Goal: Information Seeking & Learning: Learn about a topic

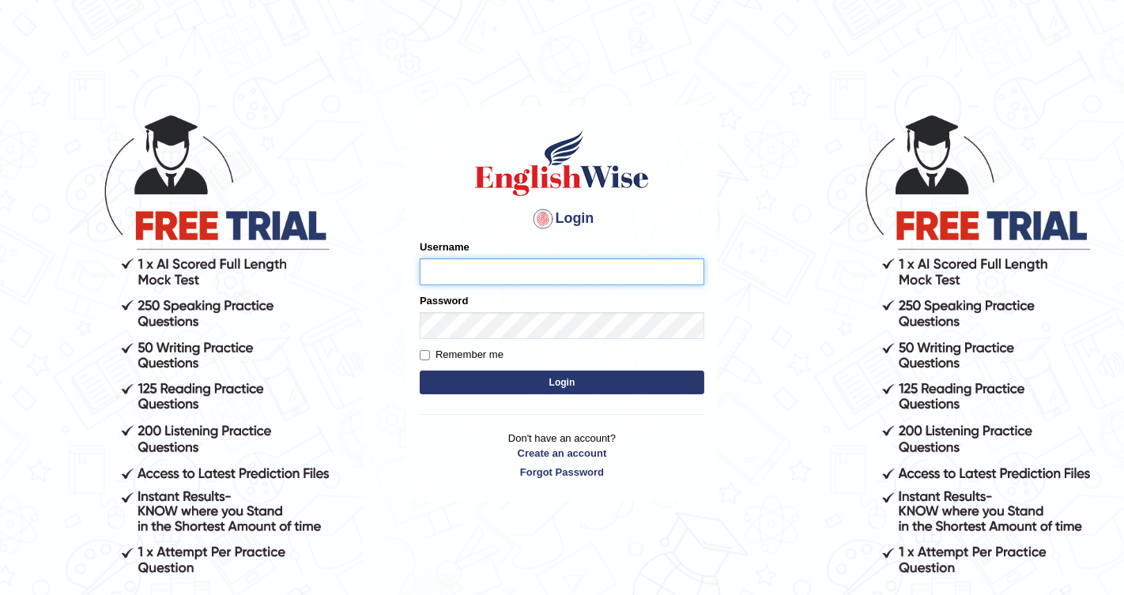
type input "Chetna09"
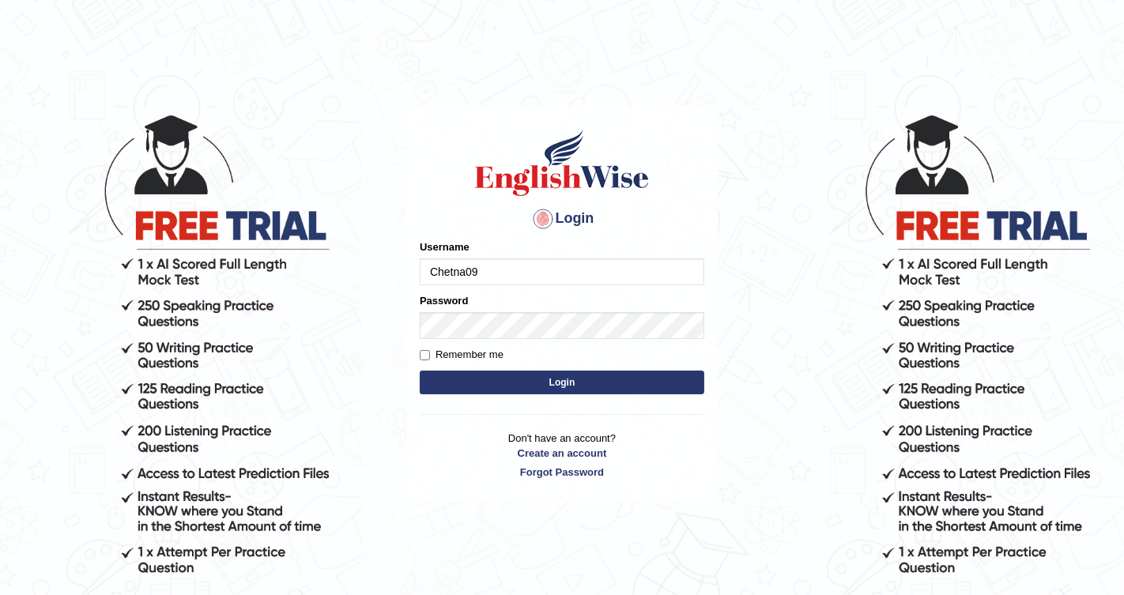
click at [508, 391] on button "Login" at bounding box center [562, 383] width 285 height 24
click at [508, 386] on button "Login" at bounding box center [562, 383] width 285 height 24
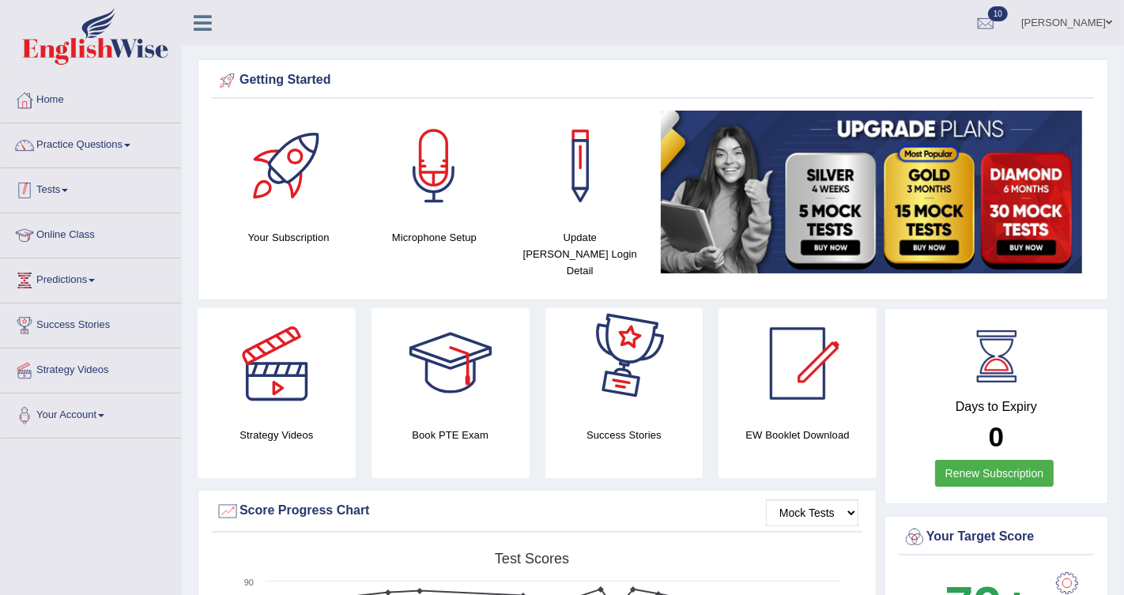
click at [70, 183] on link "Tests" at bounding box center [91, 188] width 180 height 40
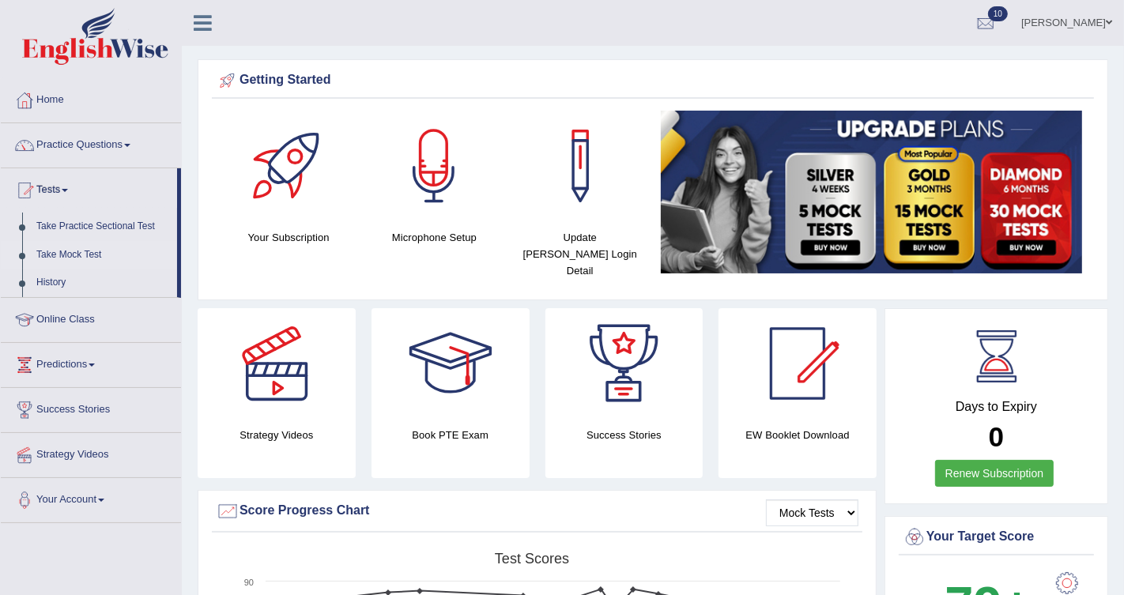
click at [74, 253] on link "Take Mock Test" at bounding box center [103, 255] width 148 height 28
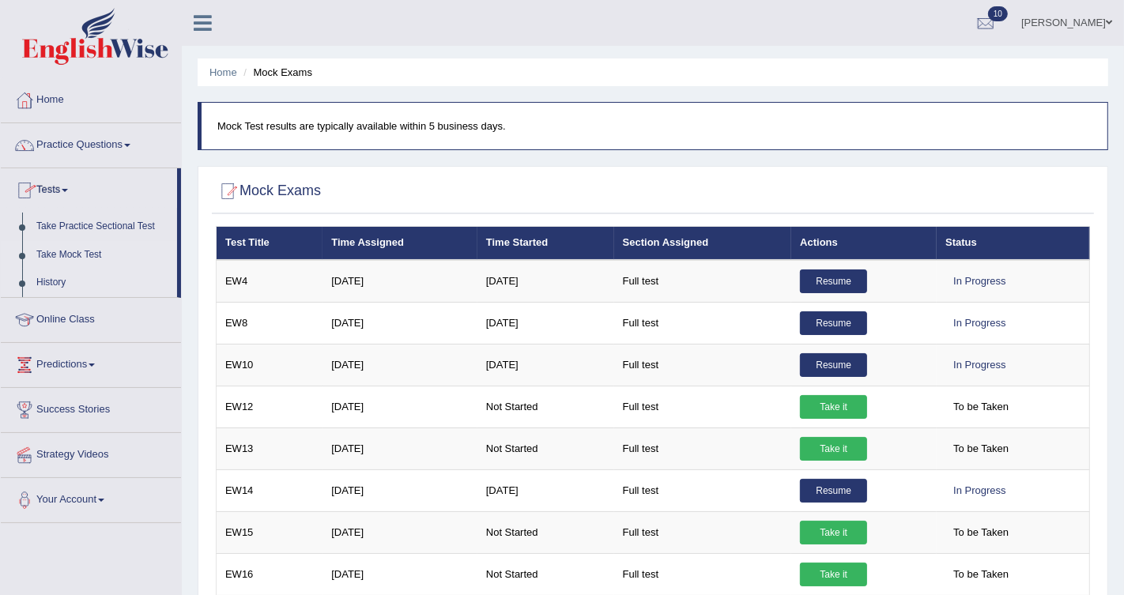
click at [60, 278] on link "History" at bounding box center [103, 283] width 148 height 28
click at [52, 278] on link "History" at bounding box center [103, 283] width 148 height 28
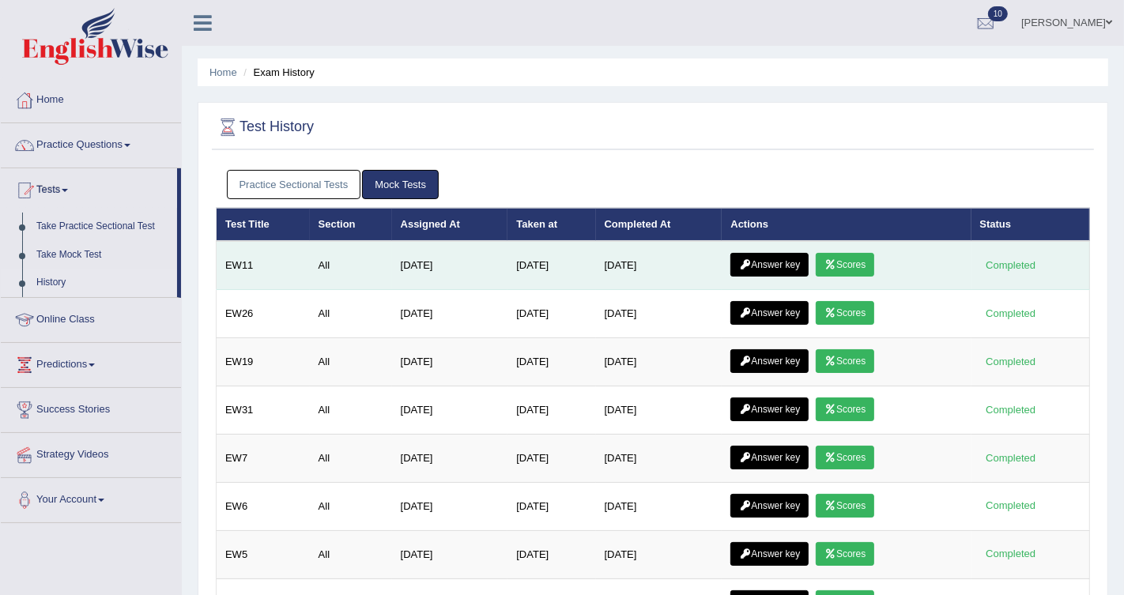
click at [780, 270] on link "Answer key" at bounding box center [770, 265] width 78 height 24
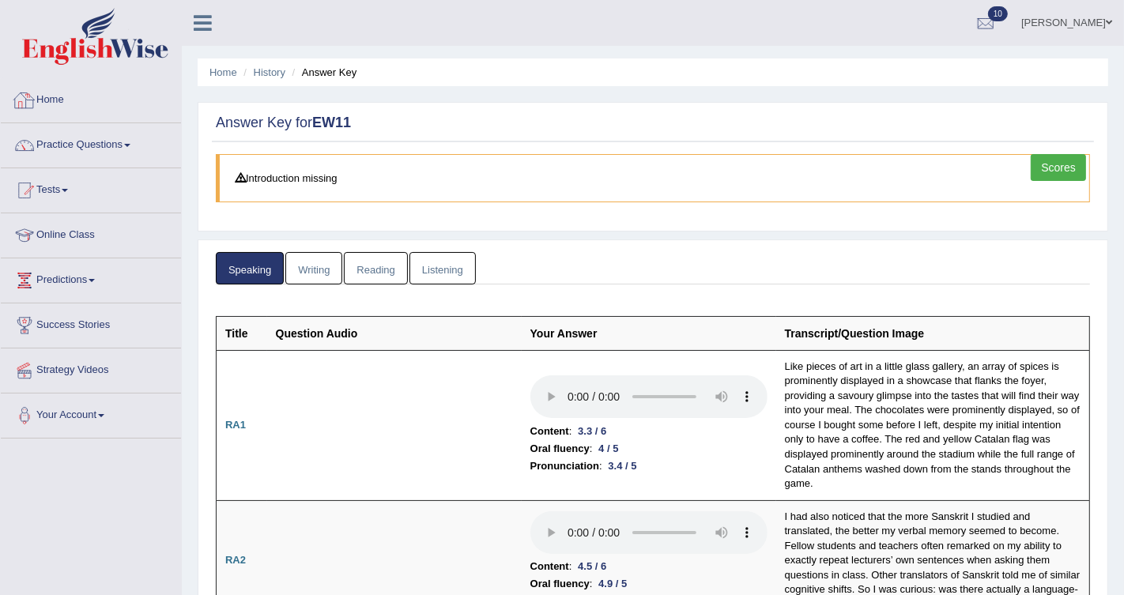
click at [52, 101] on link "Home" at bounding box center [91, 98] width 180 height 40
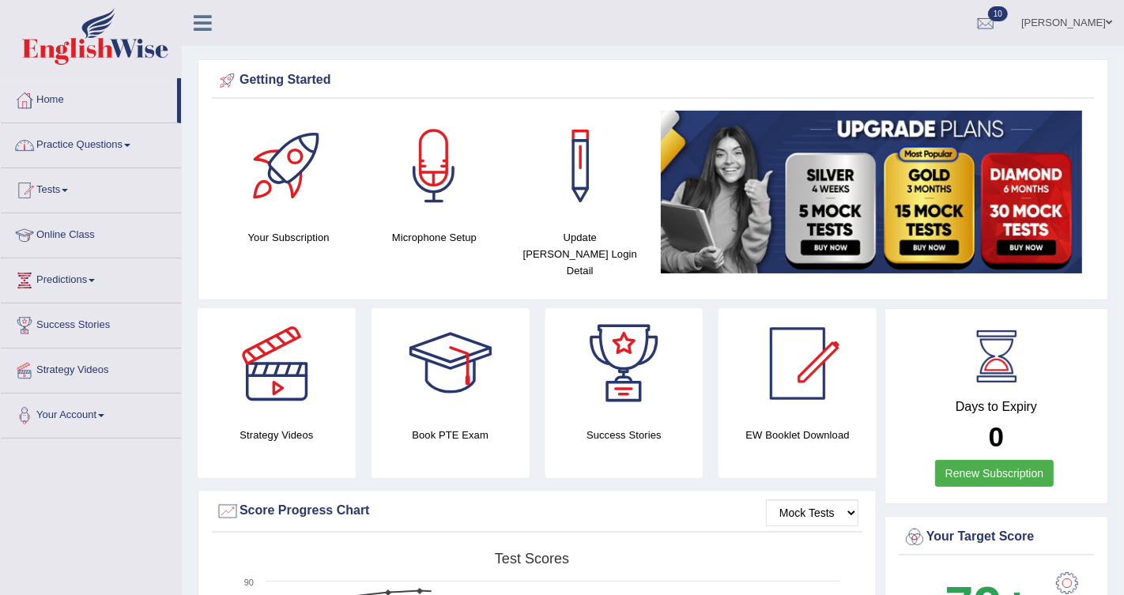
click at [77, 135] on link "Practice Questions" at bounding box center [91, 143] width 180 height 40
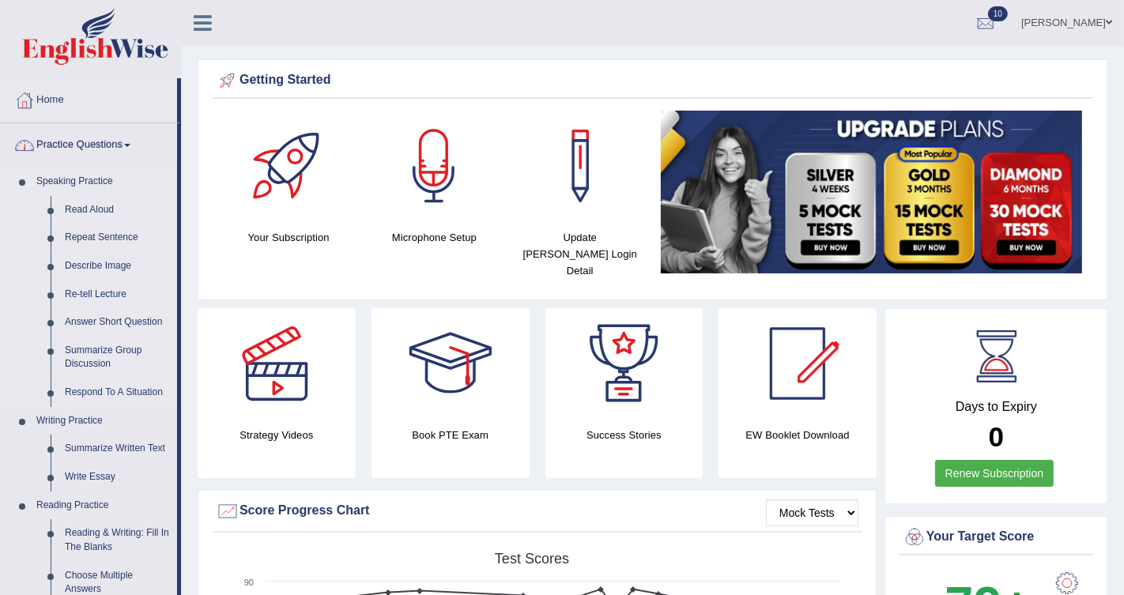
click at [77, 212] on link "Read Aloud" at bounding box center [117, 210] width 119 height 28
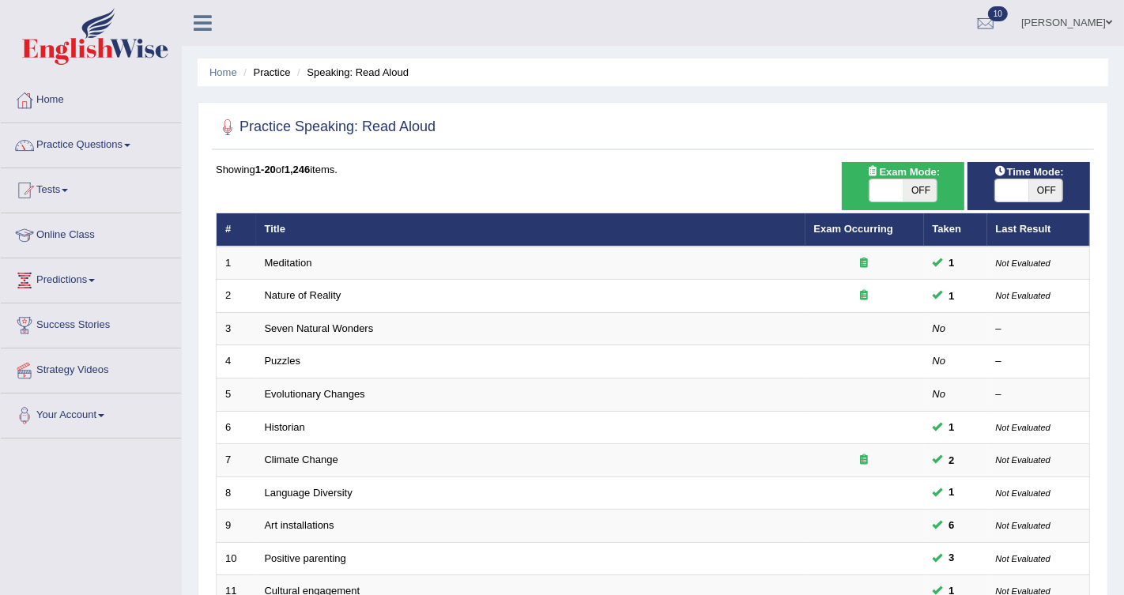
click at [919, 190] on span "OFF" at bounding box center [921, 191] width 34 height 22
checkbox input "true"
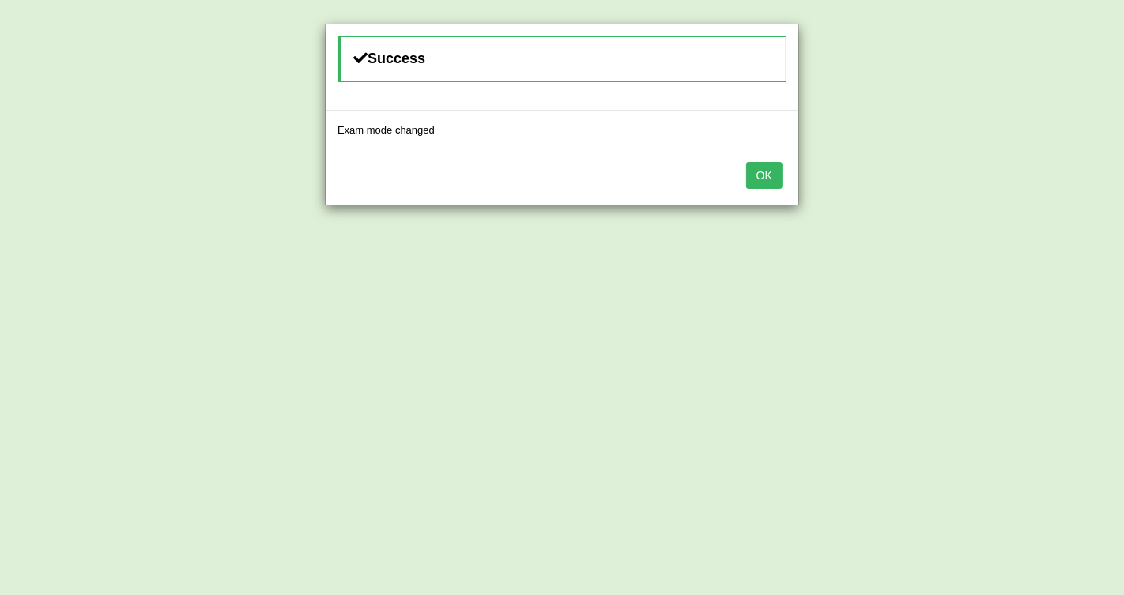
click at [773, 164] on button "OK" at bounding box center [764, 175] width 36 height 27
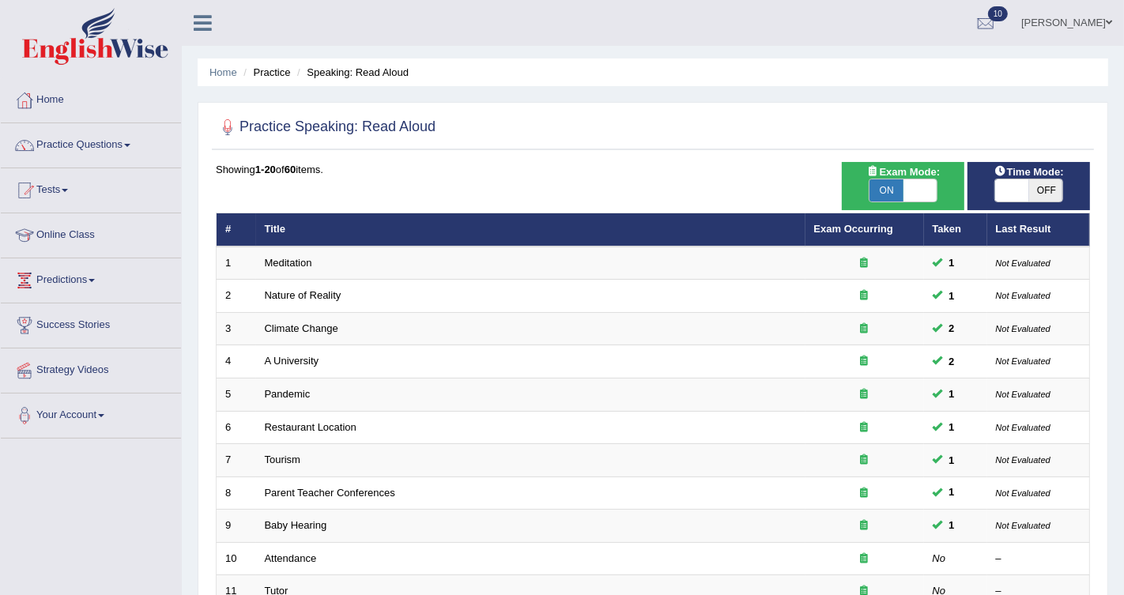
click at [1040, 207] on div "Time Mode: ON OFF" at bounding box center [1029, 186] width 123 height 48
click at [1045, 191] on span "OFF" at bounding box center [1047, 191] width 34 height 22
checkbox input "true"
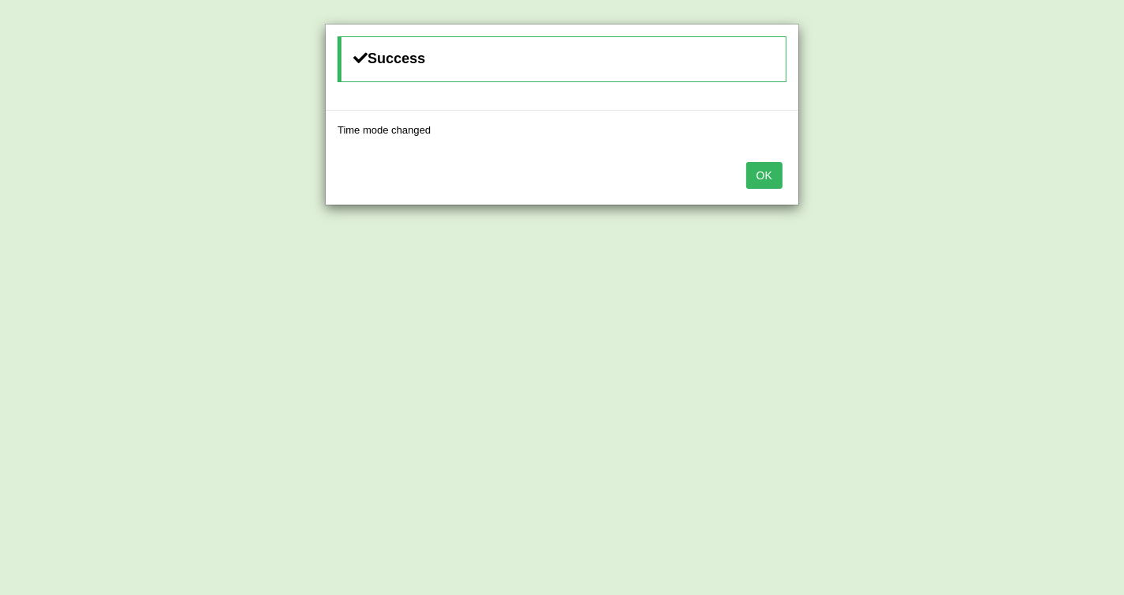
click at [765, 180] on button "OK" at bounding box center [764, 175] width 36 height 27
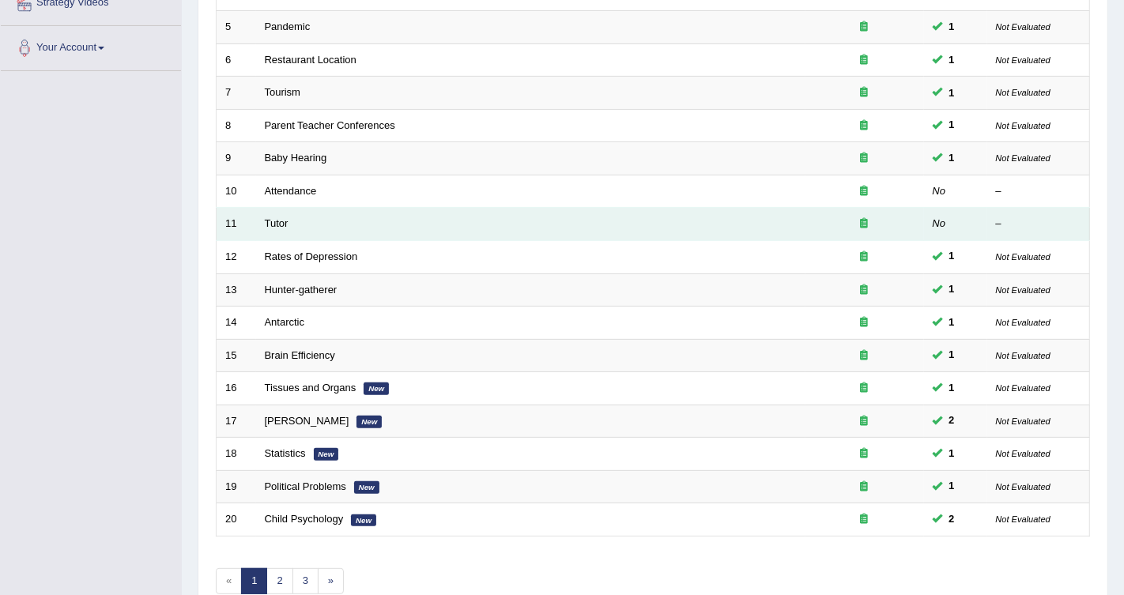
scroll to position [376, 0]
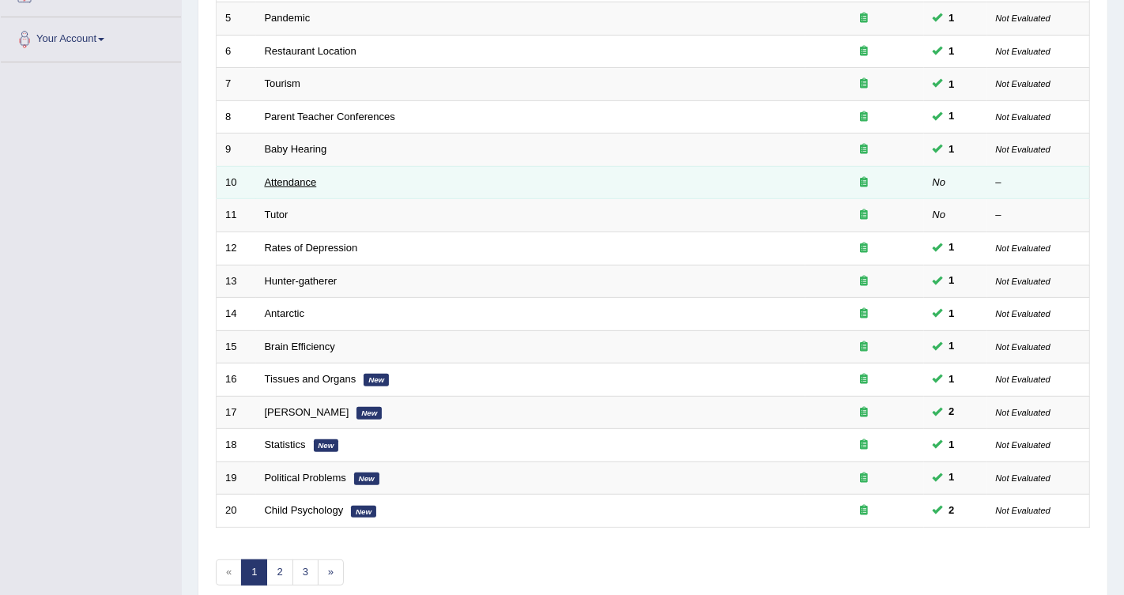
click at [291, 176] on link "Attendance" at bounding box center [291, 182] width 52 height 12
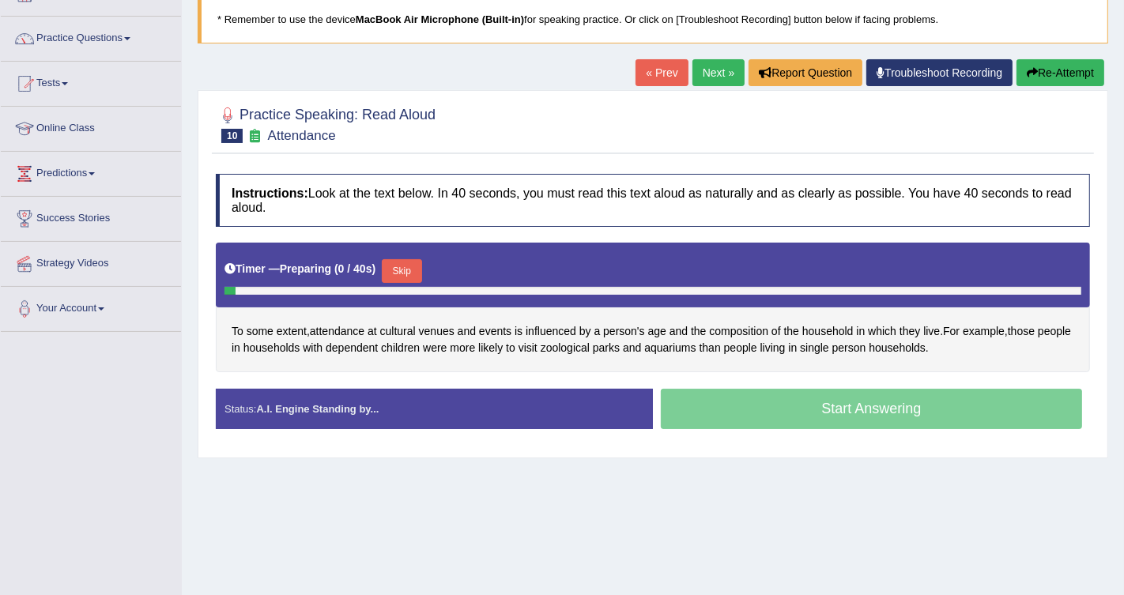
scroll to position [108, 0]
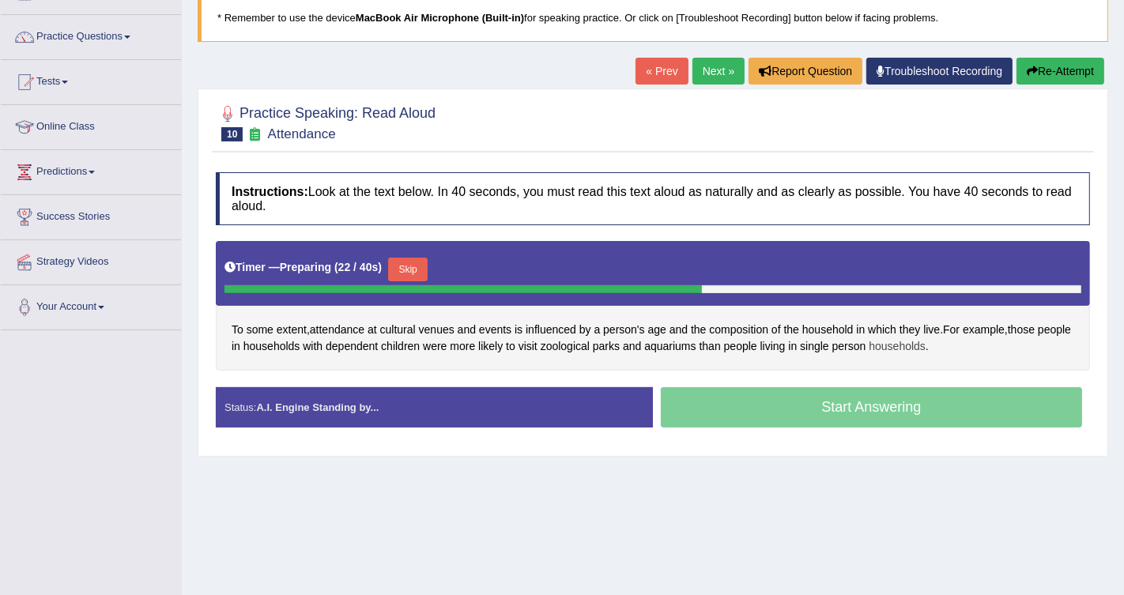
click at [926, 342] on span "households" at bounding box center [897, 346] width 57 height 17
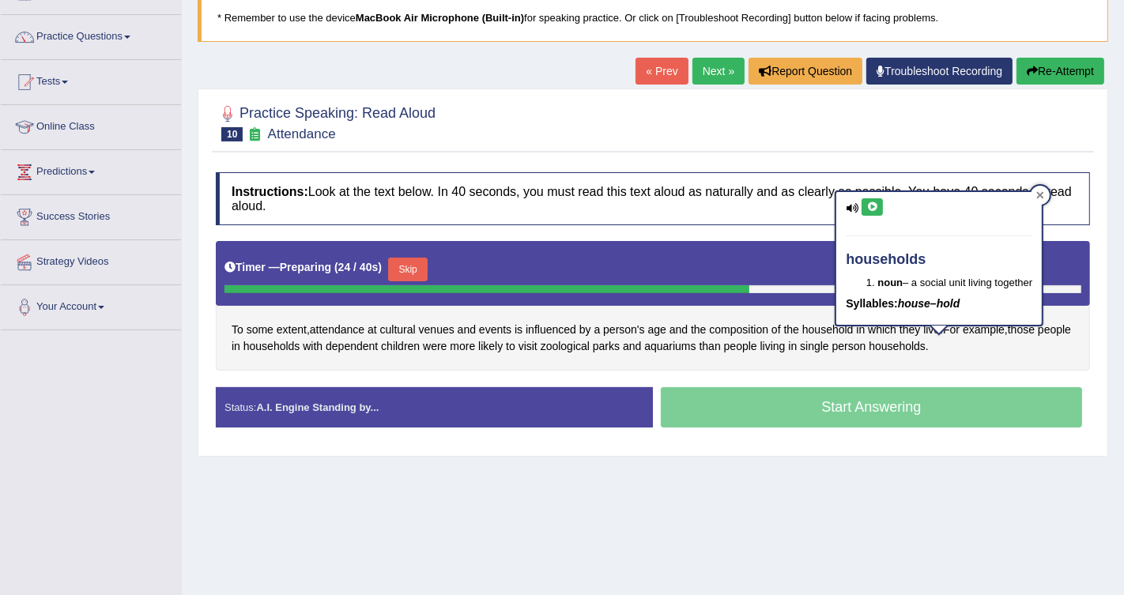
click at [1043, 193] on icon at bounding box center [1040, 194] width 7 height 7
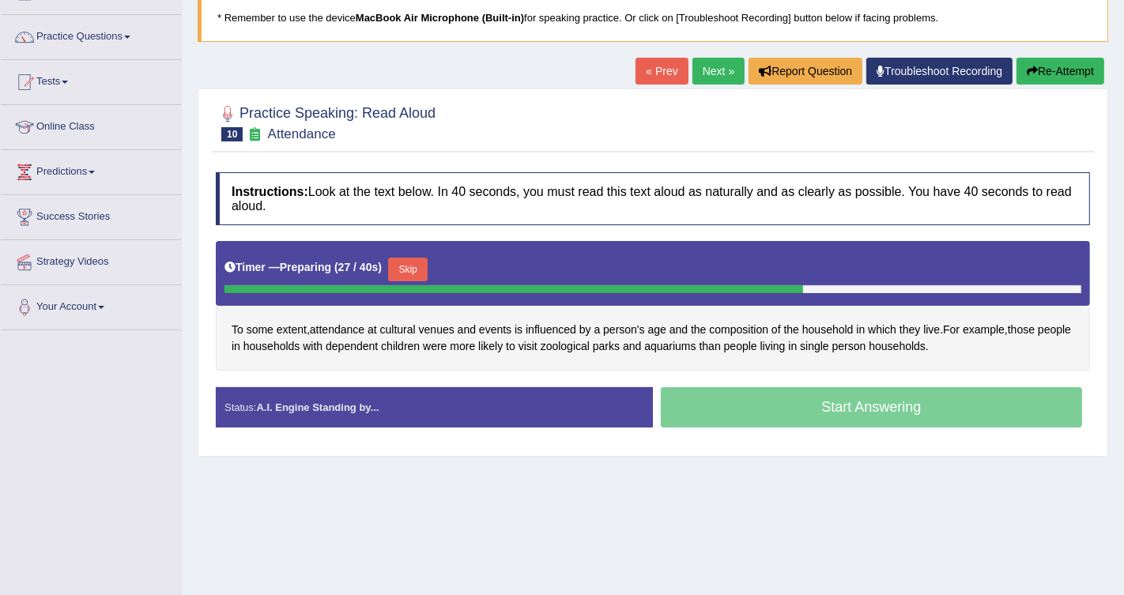
click at [419, 266] on button "Skip" at bounding box center [408, 270] width 40 height 24
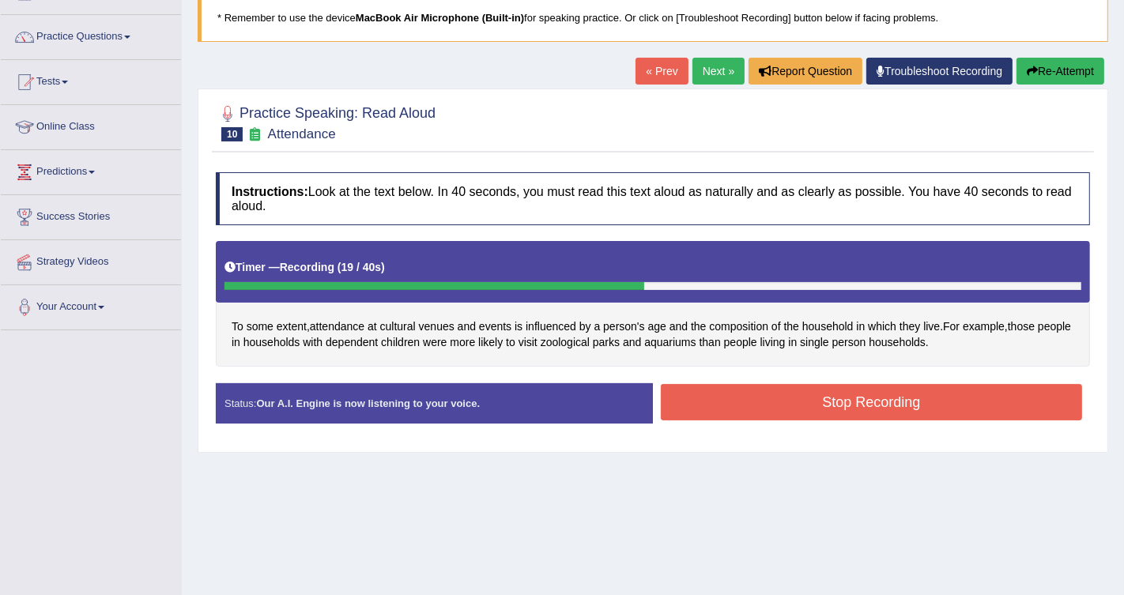
click at [819, 397] on button "Stop Recording" at bounding box center [871, 402] width 421 height 36
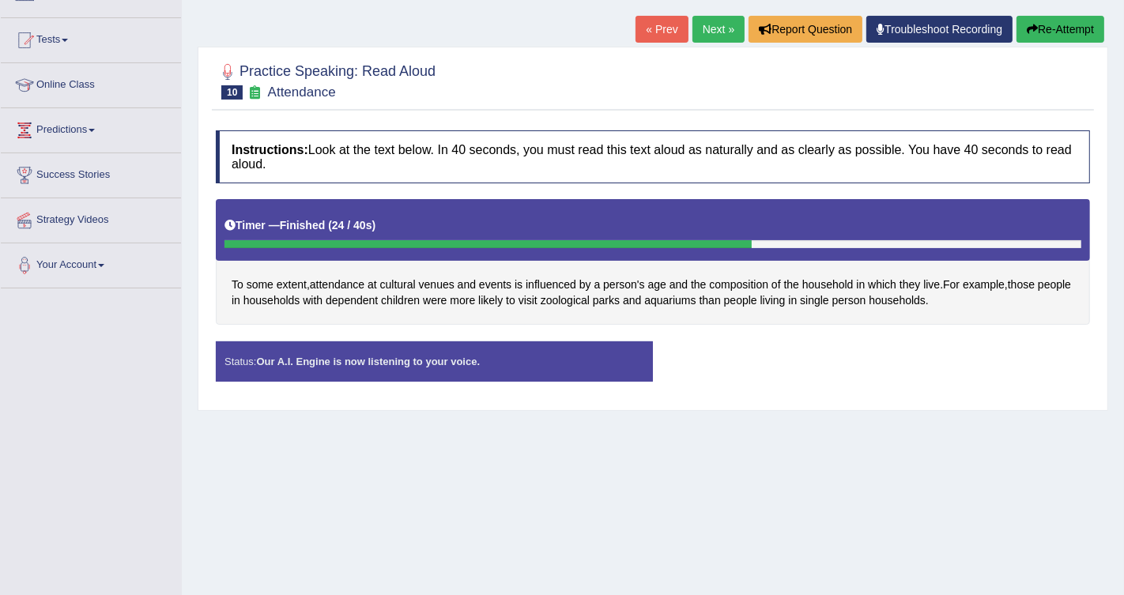
scroll to position [234, 0]
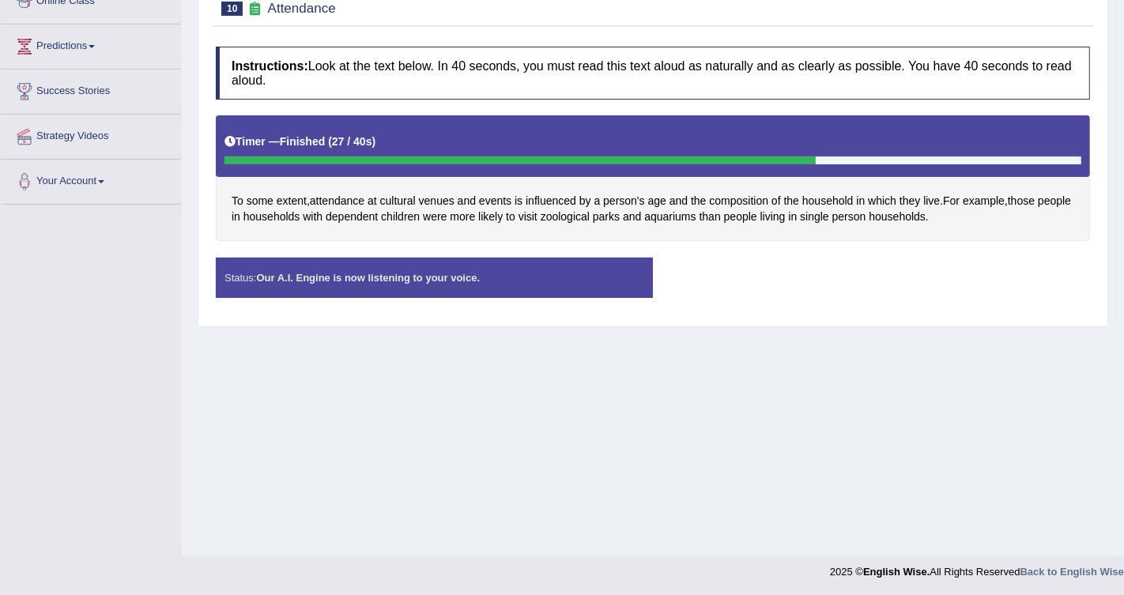
click at [773, 291] on div "Status: Our A.I. Engine is now listening to your voice. Start Answering Stop Re…" at bounding box center [653, 286] width 875 height 56
click at [773, 289] on div "Status: Our A.I. Engine is now listening to your voice. Start Answering Stop Re…" at bounding box center [653, 286] width 875 height 56
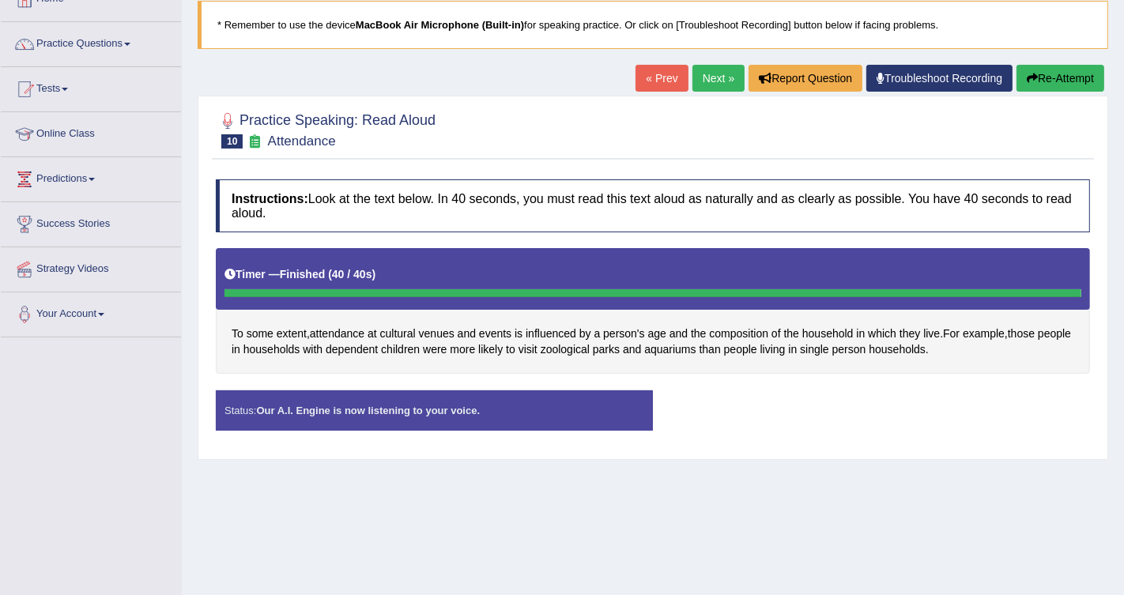
scroll to position [72, 0]
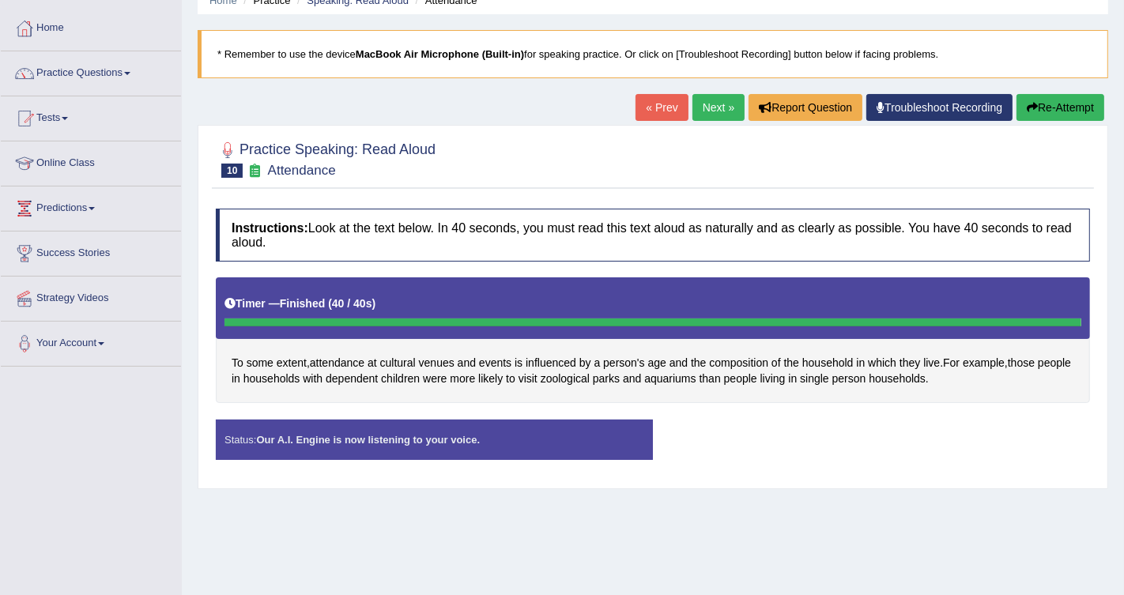
click at [720, 109] on link "Next »" at bounding box center [719, 107] width 52 height 27
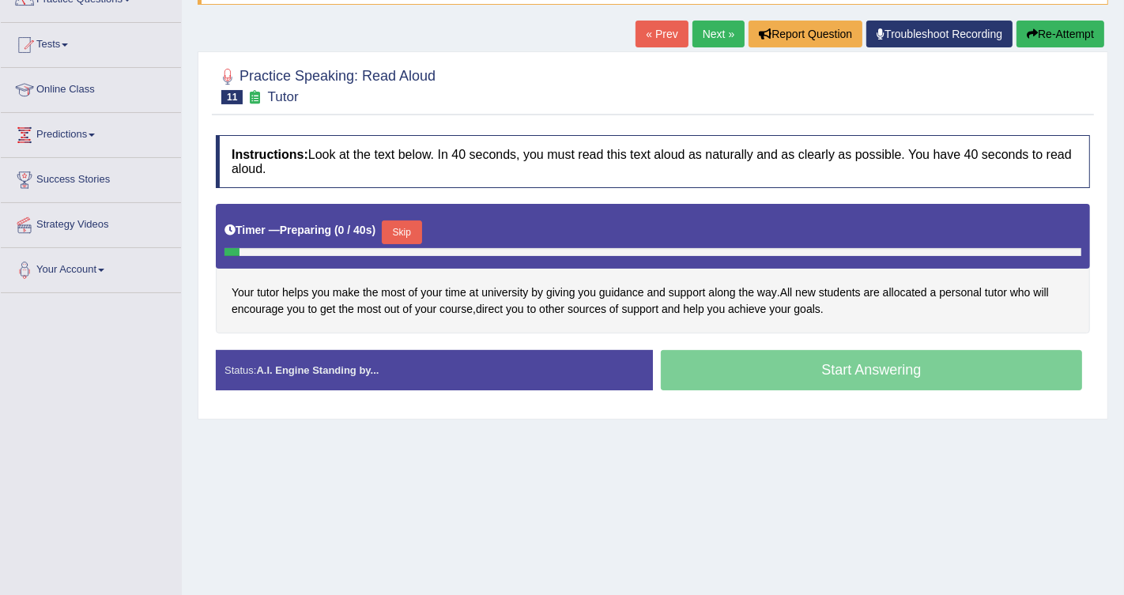
scroll to position [151, 0]
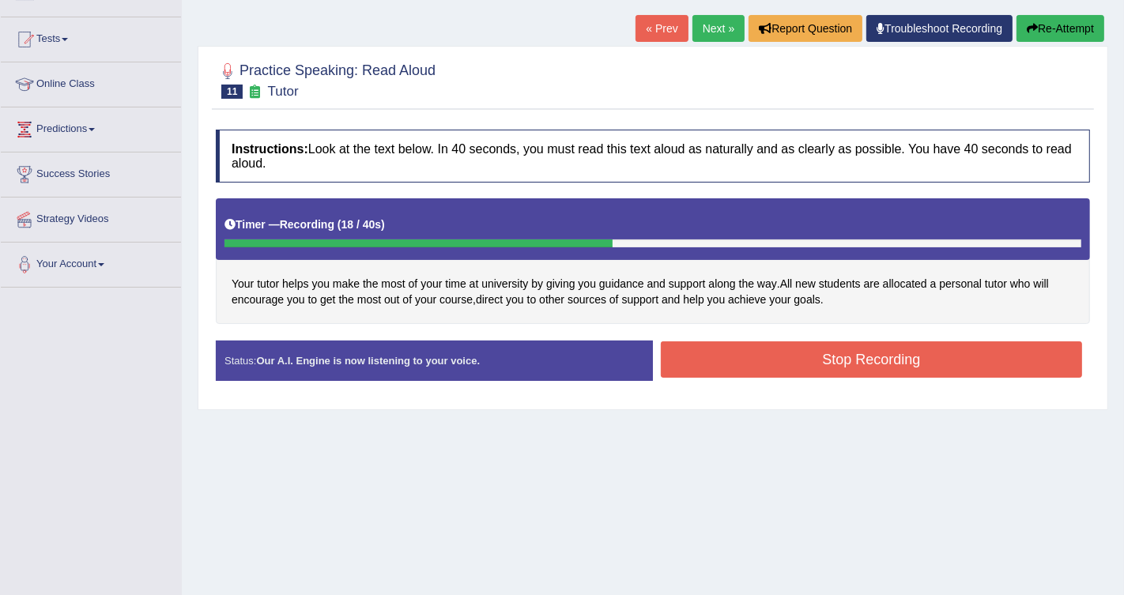
click at [851, 364] on button "Stop Recording" at bounding box center [871, 360] width 421 height 36
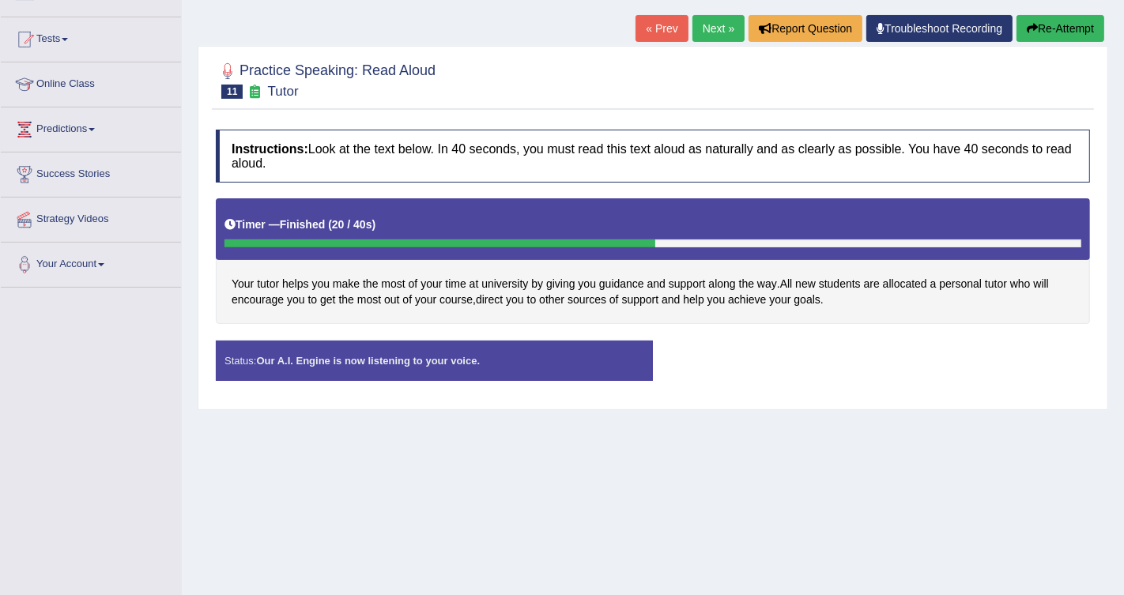
click at [712, 28] on link "Next »" at bounding box center [719, 28] width 52 height 27
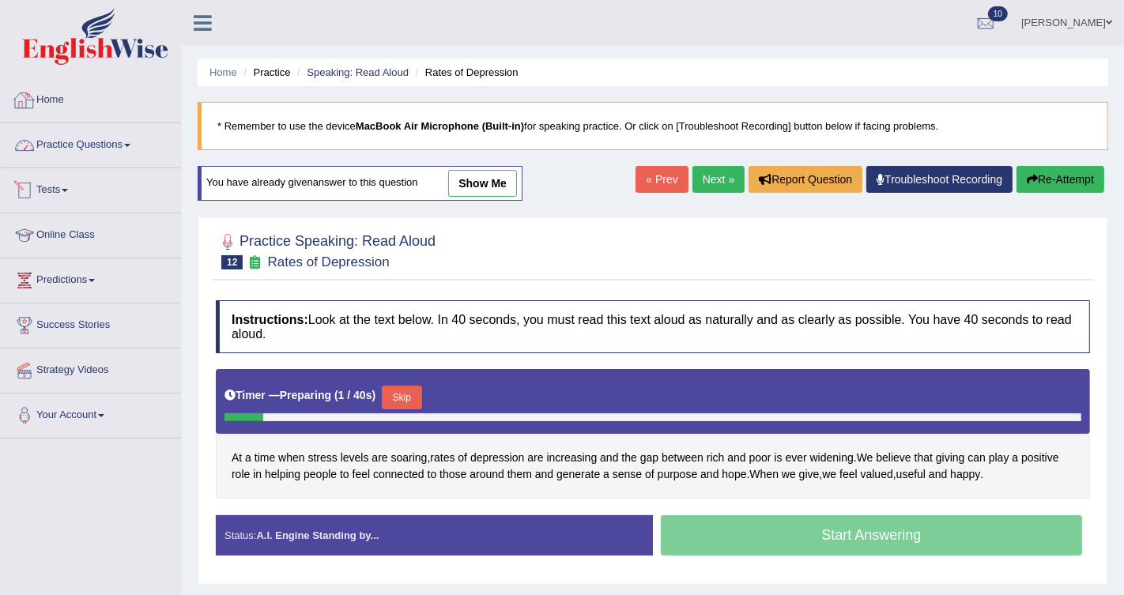
click at [51, 92] on link "Home" at bounding box center [91, 98] width 180 height 40
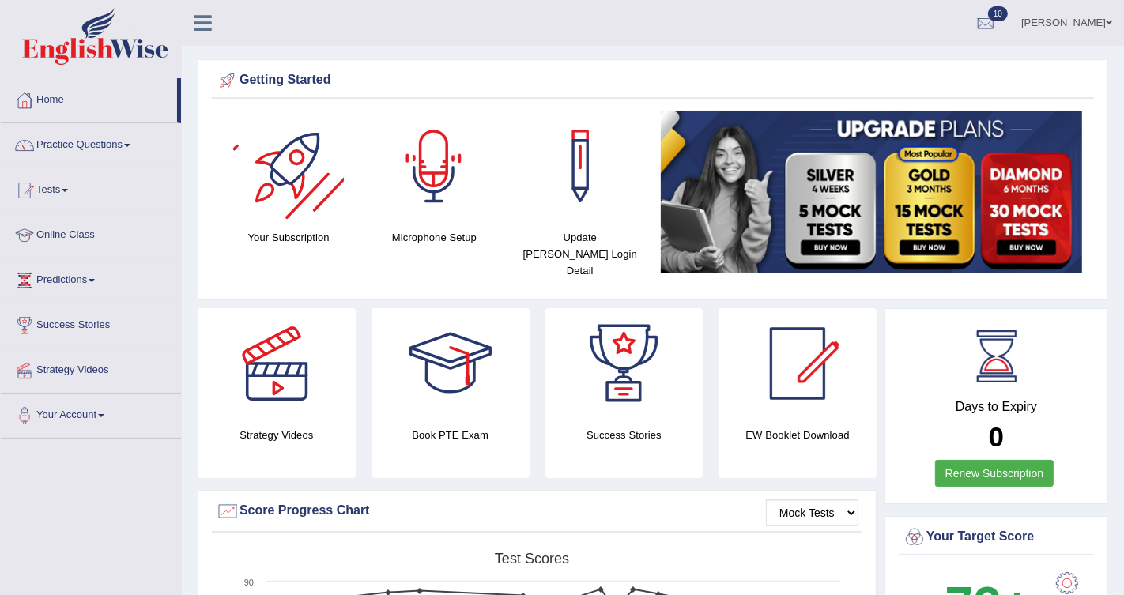
click at [110, 151] on link "Practice Questions" at bounding box center [91, 143] width 180 height 40
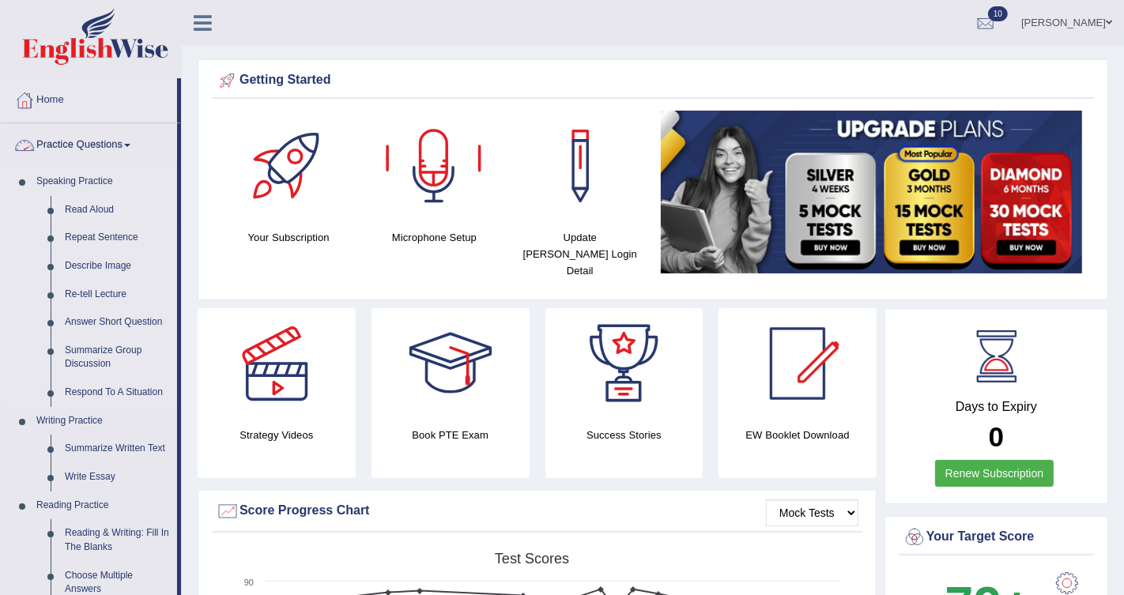
click at [87, 207] on link "Read Aloud" at bounding box center [117, 210] width 119 height 28
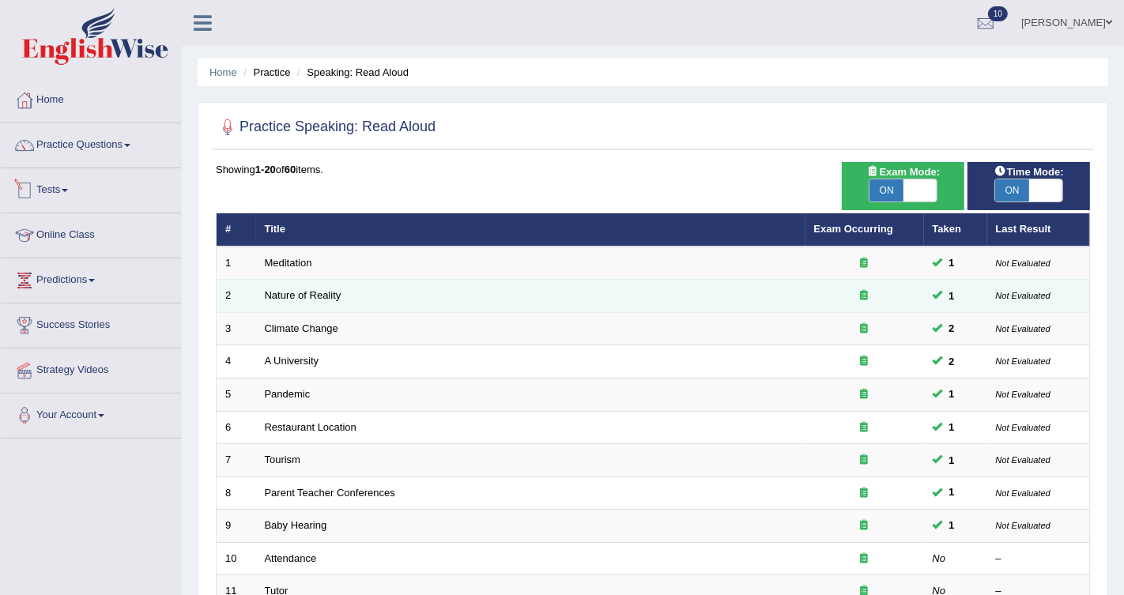
scroll to position [441, 0]
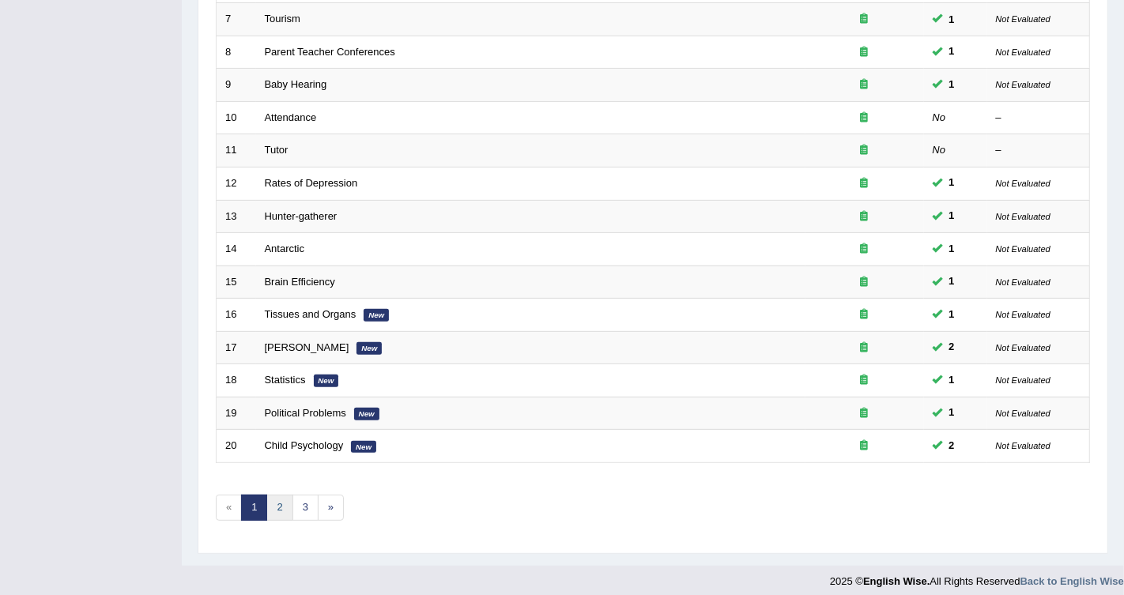
click at [274, 503] on link "2" at bounding box center [279, 508] width 26 height 26
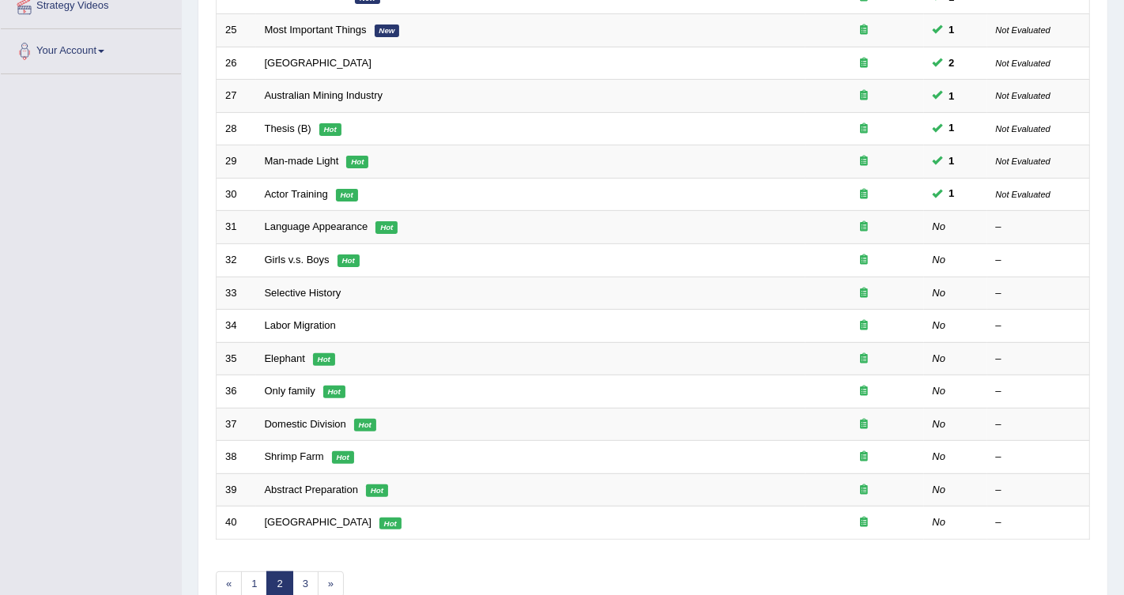
scroll to position [278, 0]
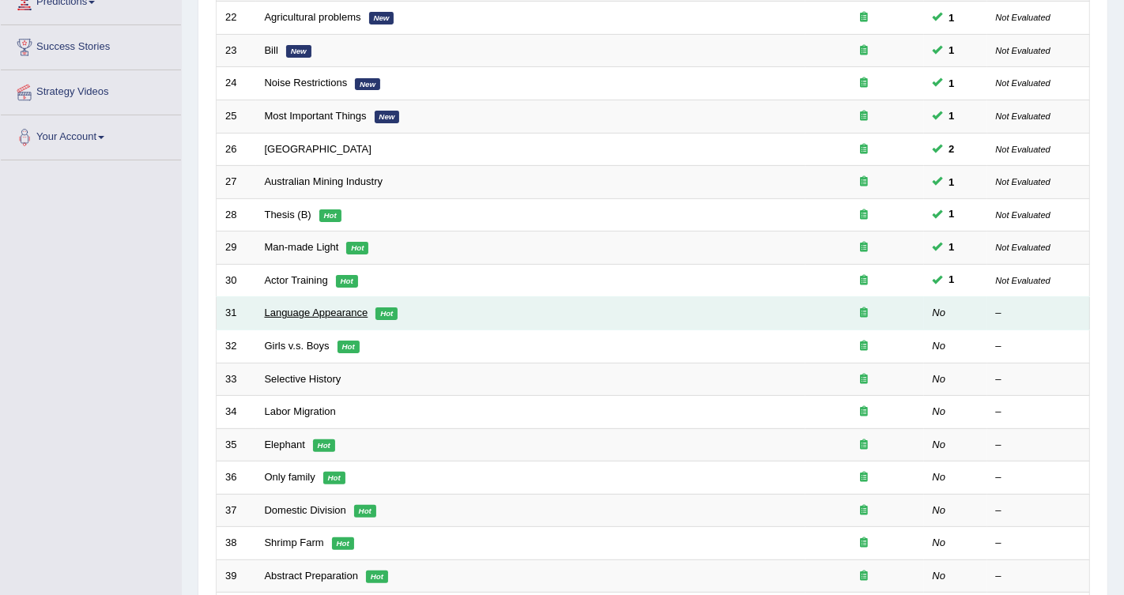
click at [311, 307] on link "Language Appearance" at bounding box center [317, 313] width 104 height 12
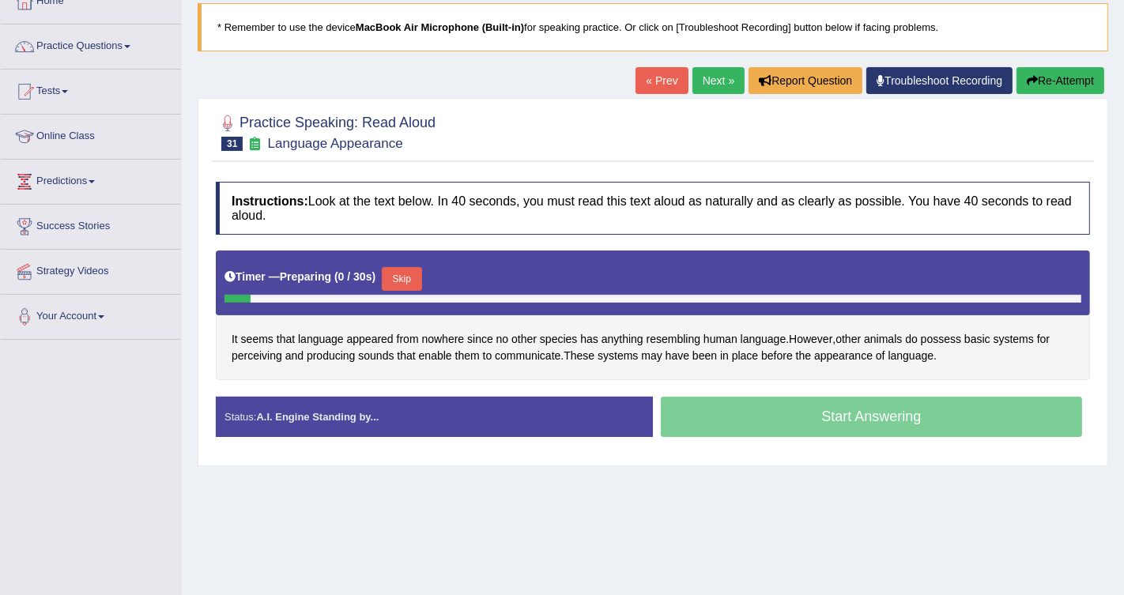
scroll to position [101, 0]
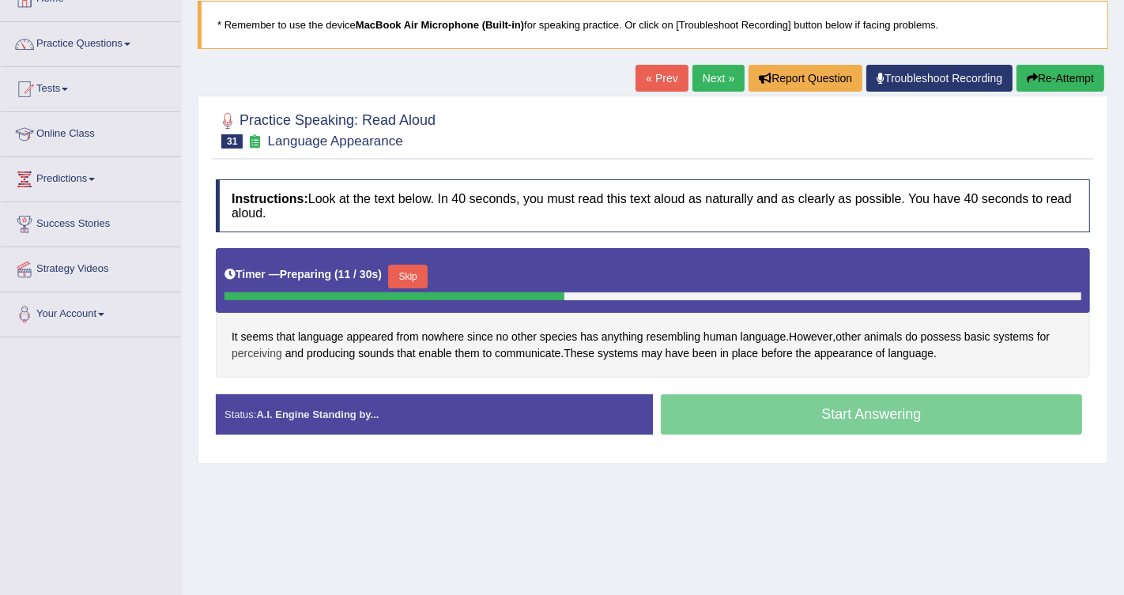
click at [263, 353] on span "perceiving" at bounding box center [257, 354] width 51 height 17
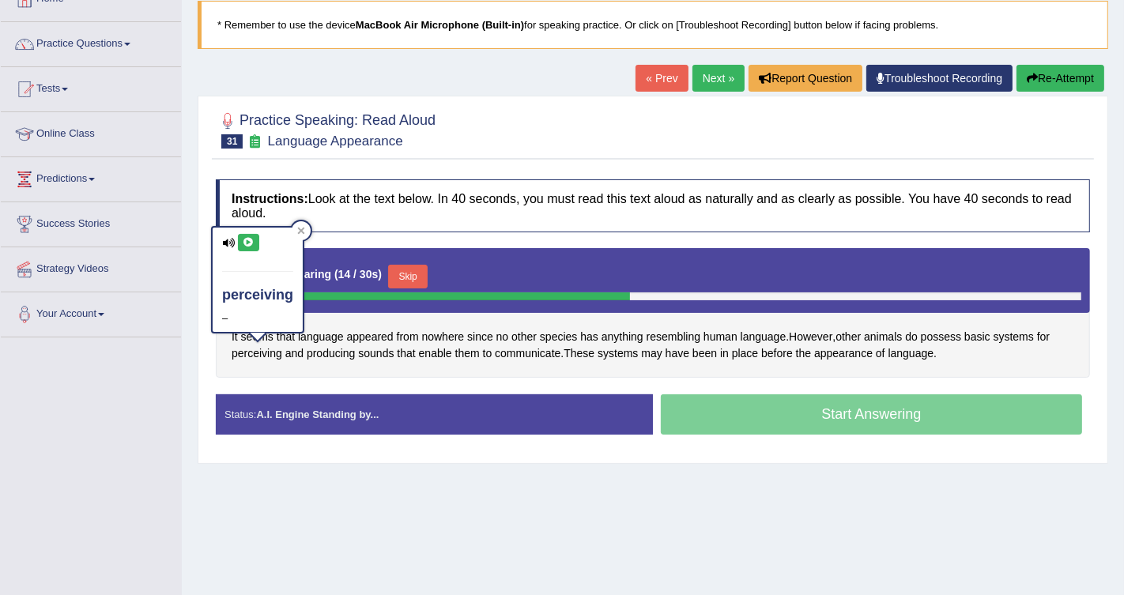
click at [245, 242] on icon at bounding box center [249, 242] width 12 height 9
click at [232, 243] on icon at bounding box center [228, 243] width 13 height 10
click at [305, 229] on div at bounding box center [301, 230] width 19 height 19
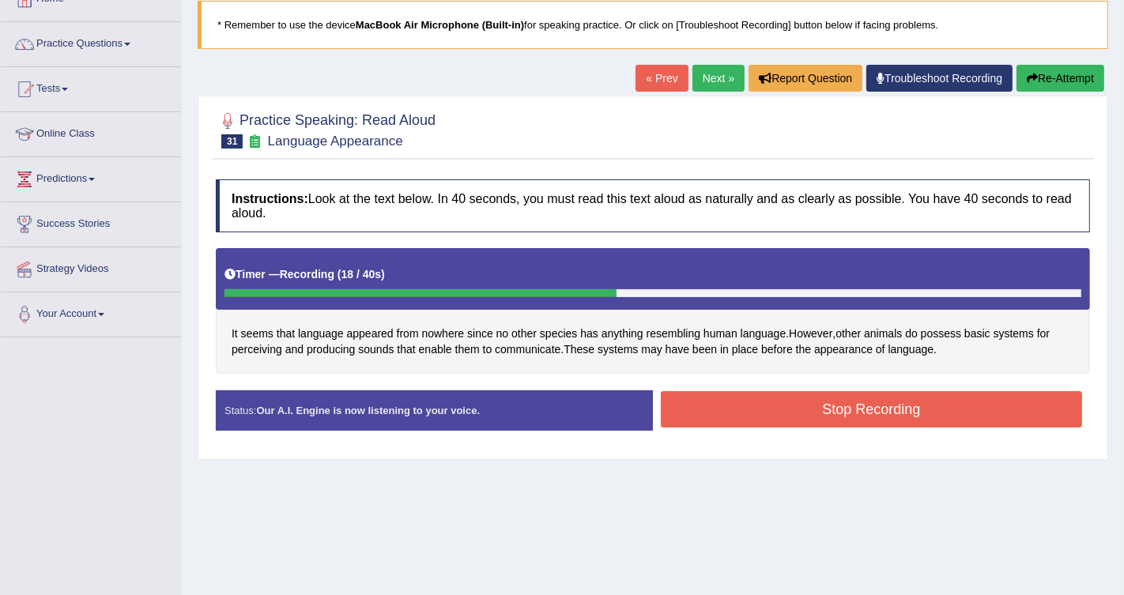
click at [737, 418] on button "Stop Recording" at bounding box center [871, 409] width 421 height 36
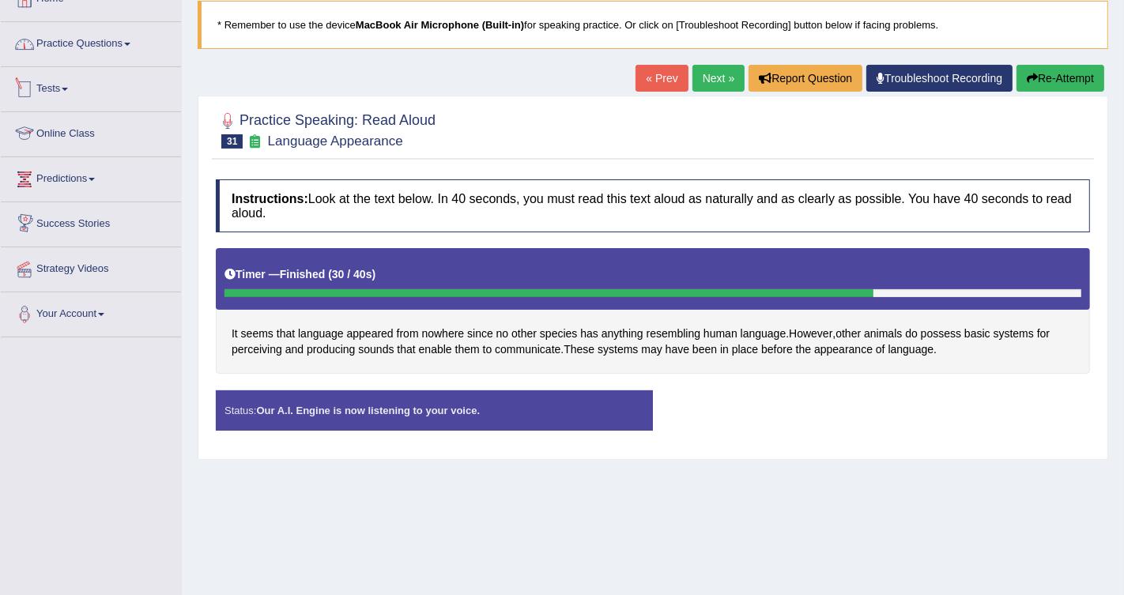
click at [92, 46] on link "Practice Questions" at bounding box center [91, 42] width 180 height 40
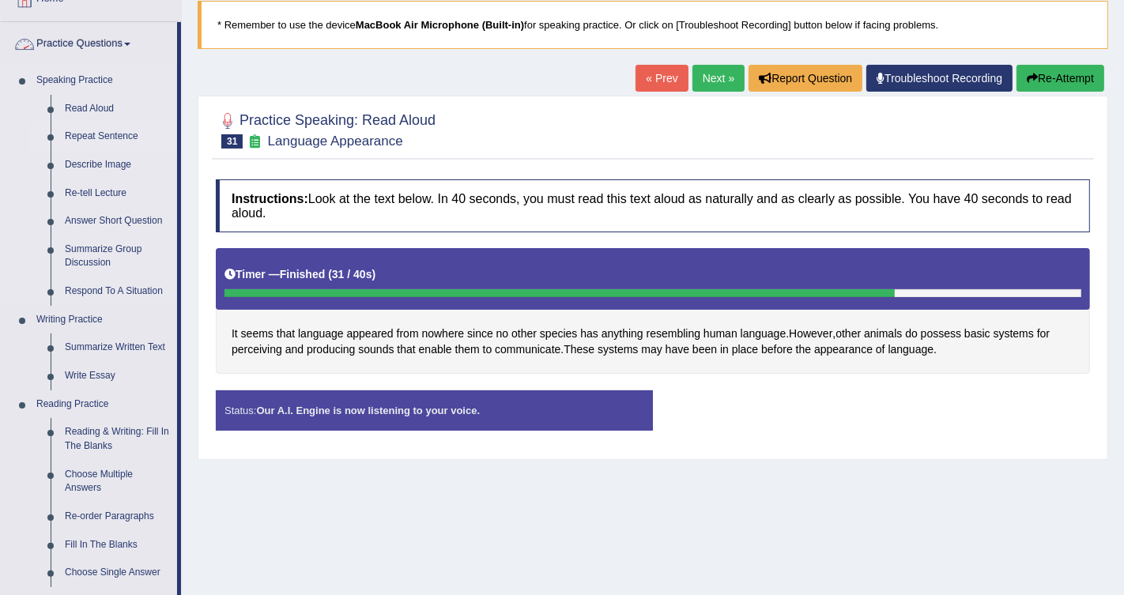
click at [110, 136] on link "Repeat Sentence" at bounding box center [117, 137] width 119 height 28
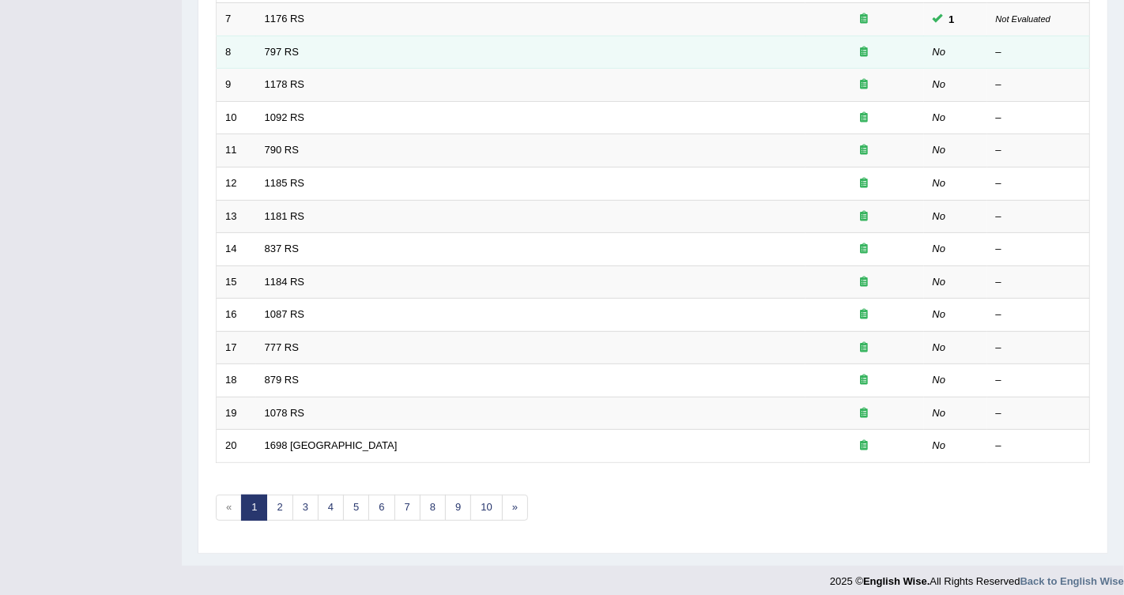
scroll to position [141, 0]
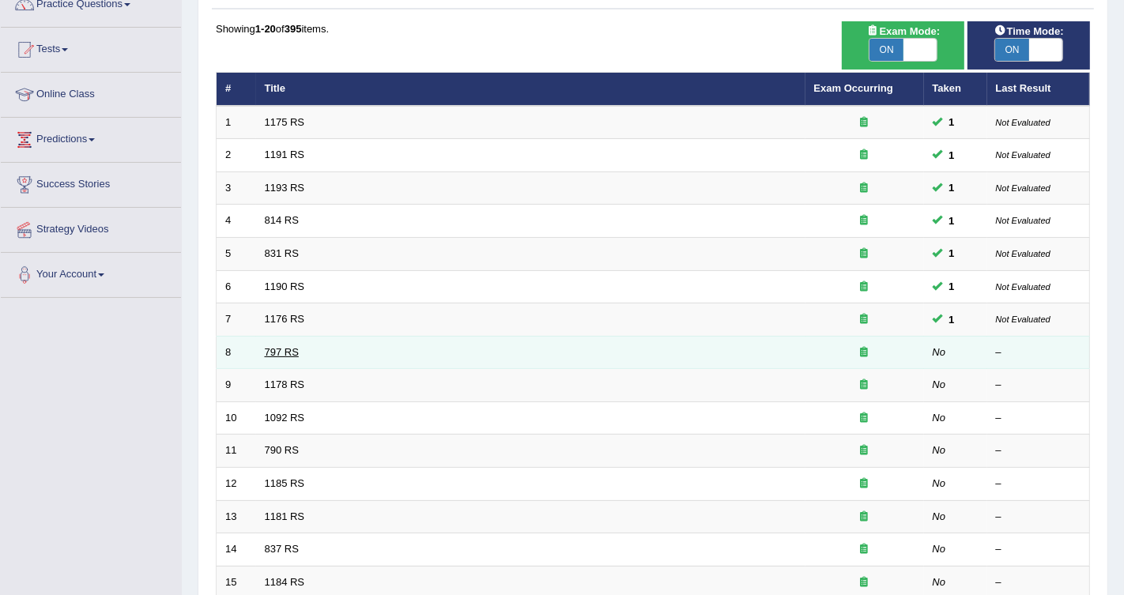
click at [283, 347] on link "797 RS" at bounding box center [282, 352] width 34 height 12
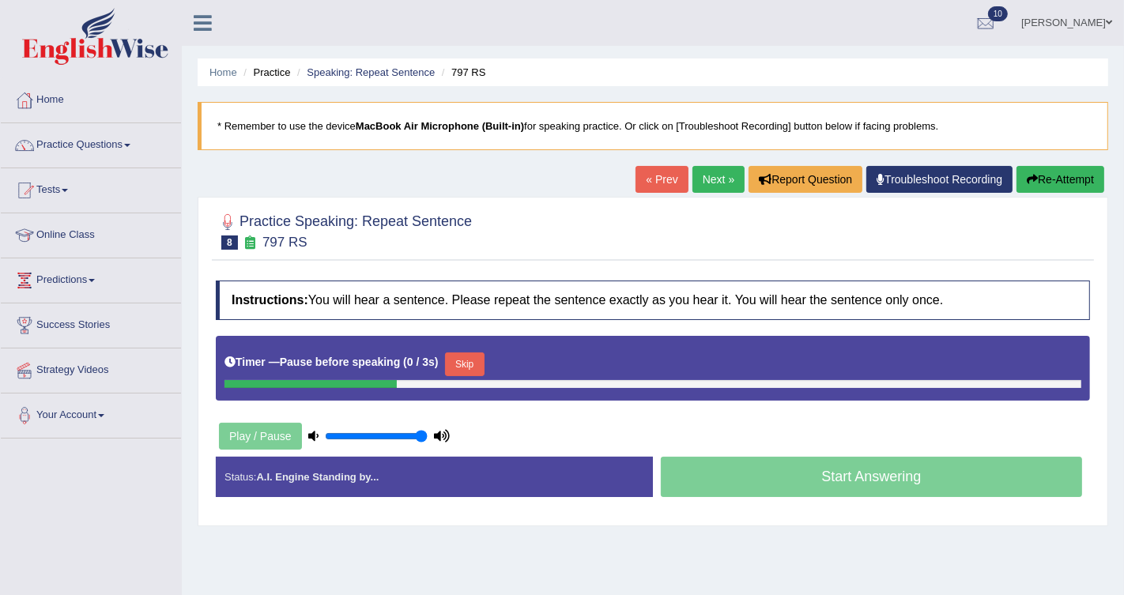
click at [480, 361] on button "Skip" at bounding box center [465, 365] width 40 height 24
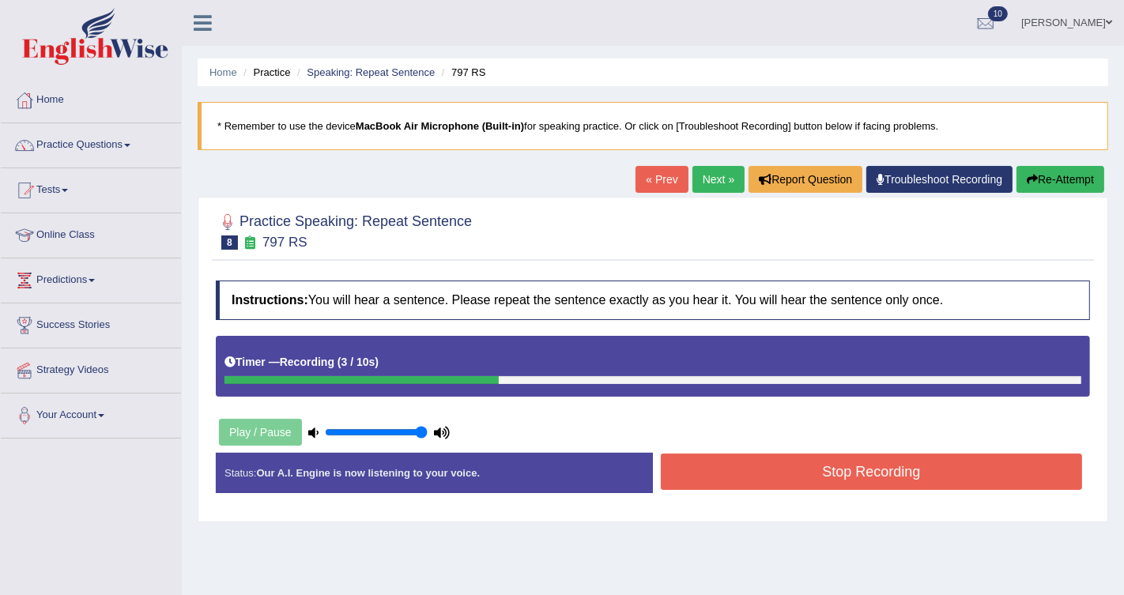
click at [788, 478] on button "Stop Recording" at bounding box center [871, 472] width 421 height 36
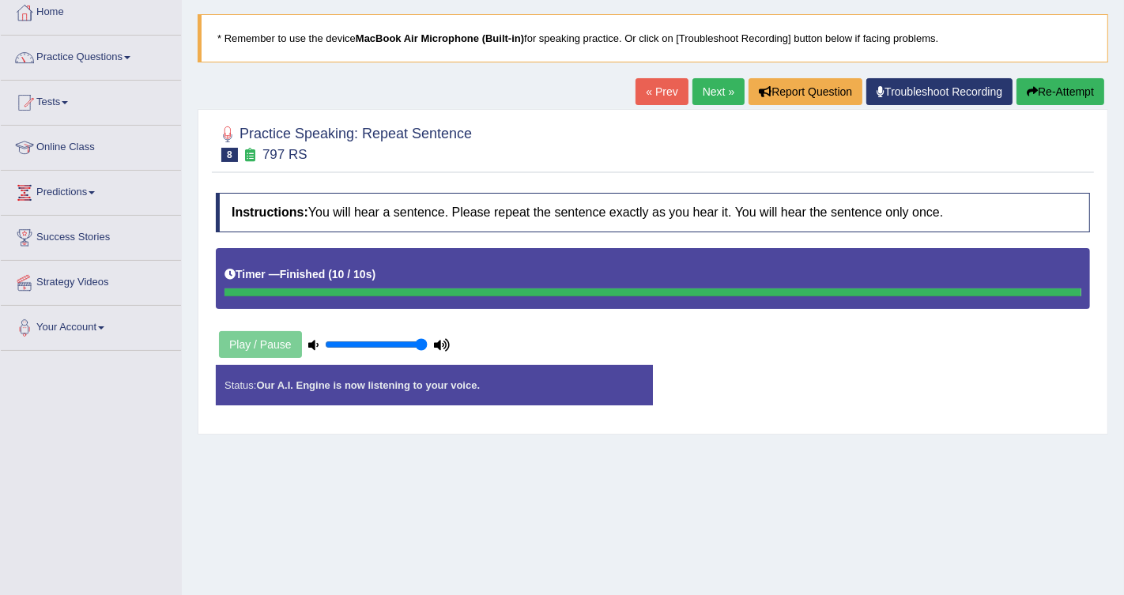
scroll to position [61, 0]
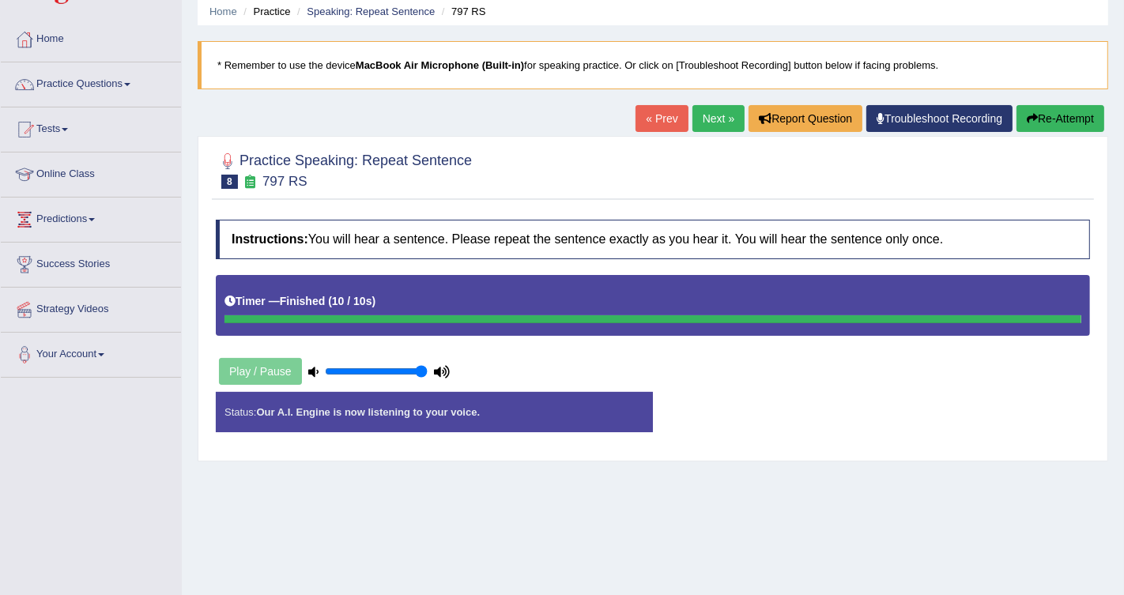
click at [719, 119] on link "Next »" at bounding box center [719, 118] width 52 height 27
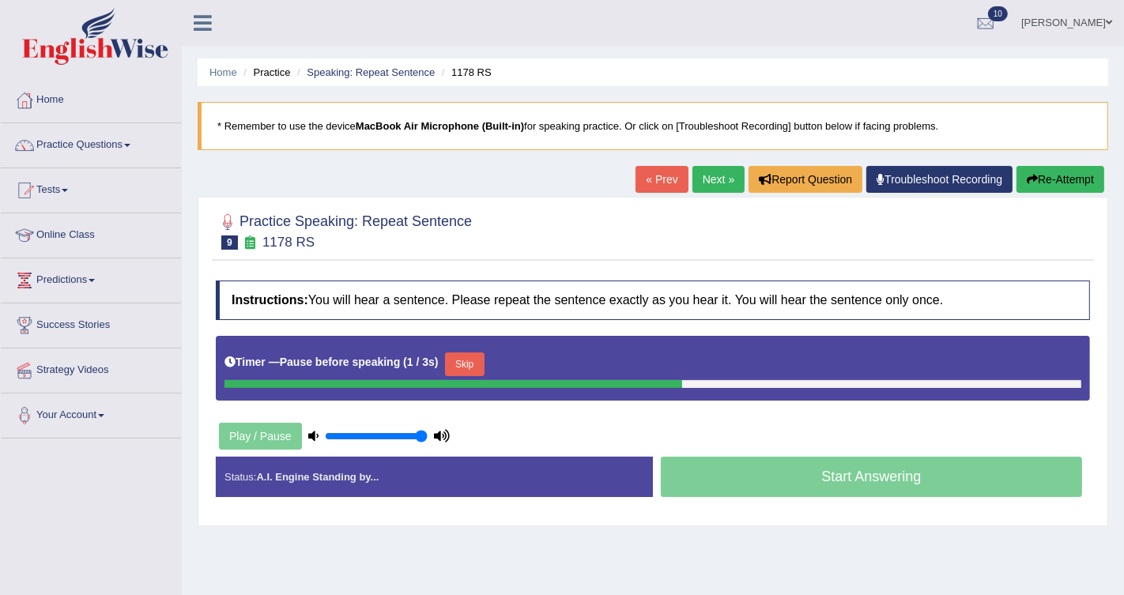
click at [481, 361] on button "Skip" at bounding box center [465, 365] width 40 height 24
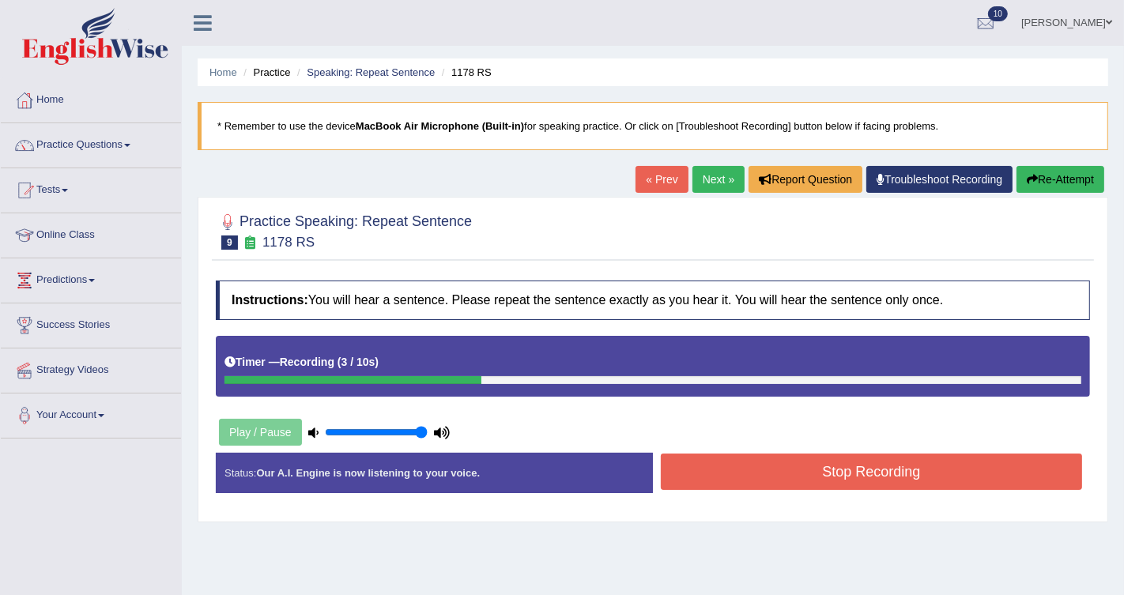
click at [787, 480] on button "Stop Recording" at bounding box center [871, 472] width 421 height 36
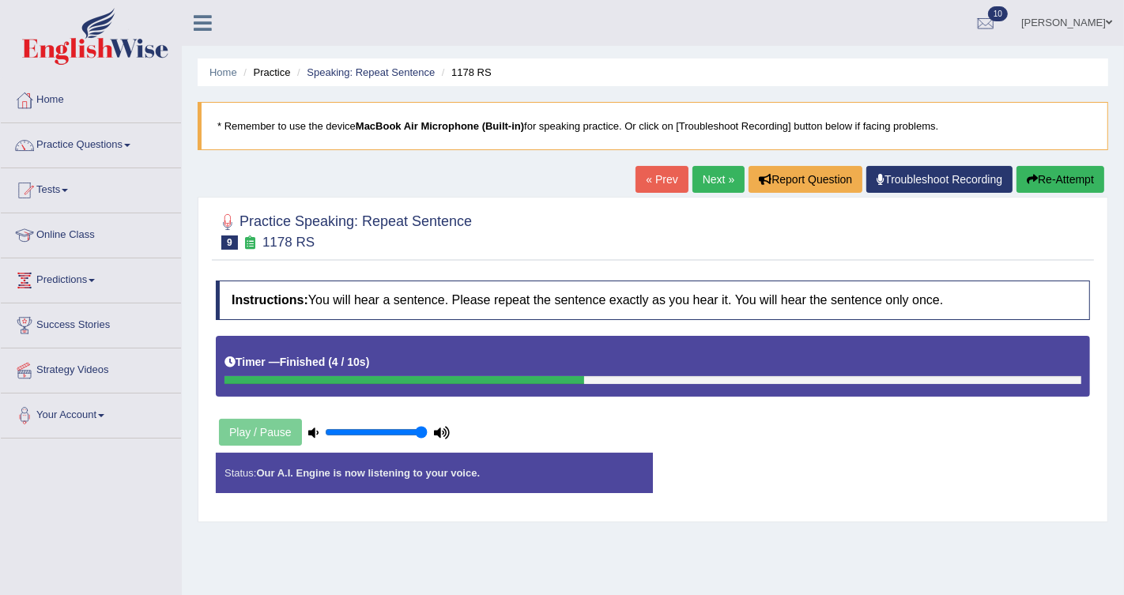
click at [714, 187] on link "Next »" at bounding box center [719, 179] width 52 height 27
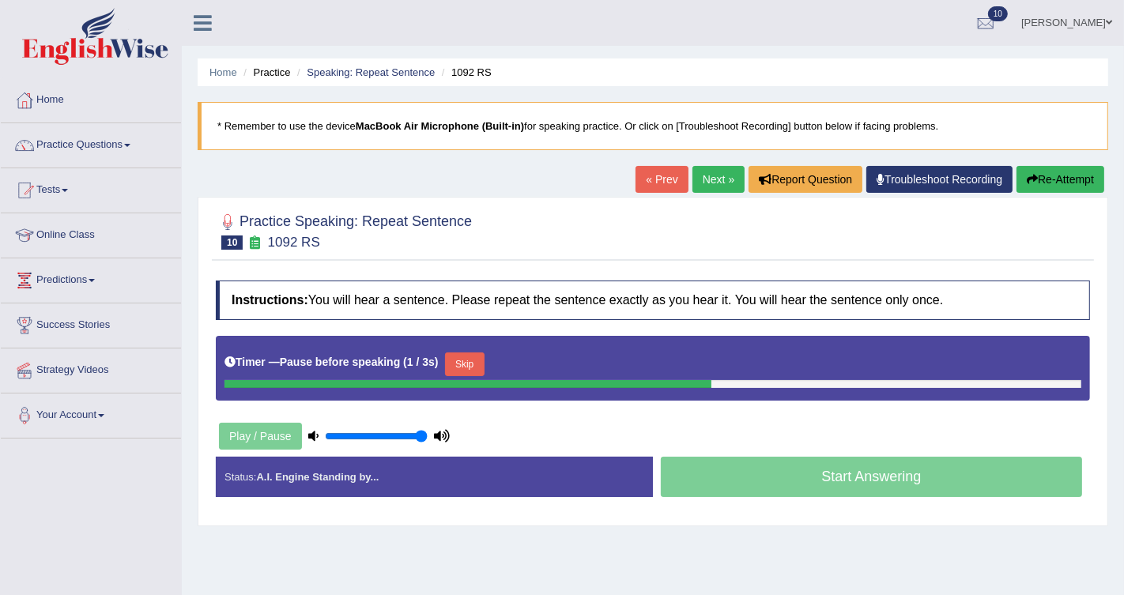
click at [456, 369] on button "Skip" at bounding box center [465, 365] width 40 height 24
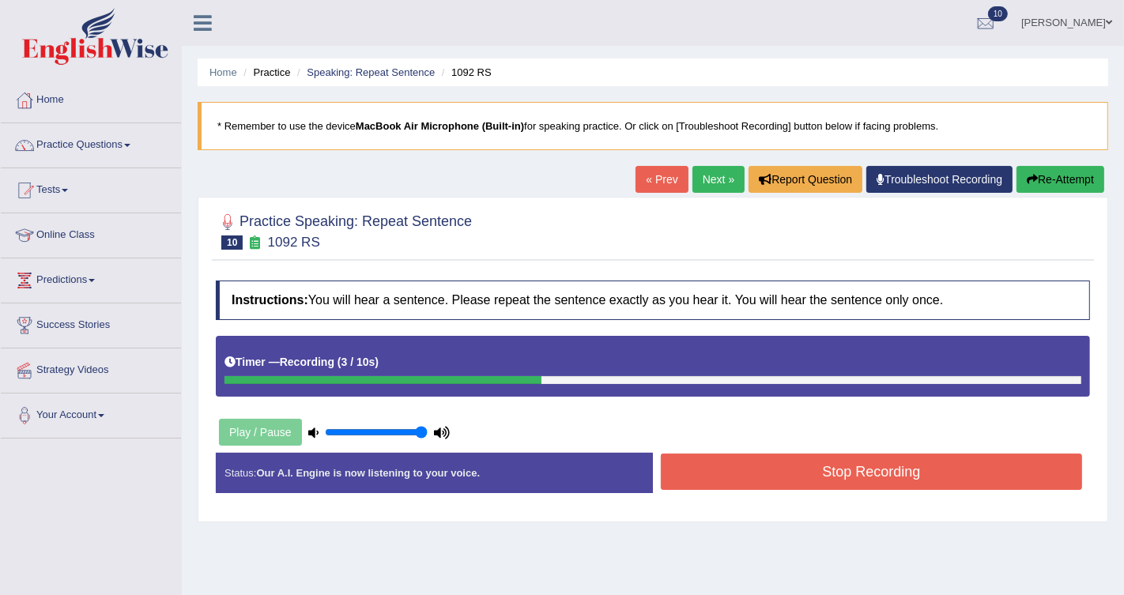
click at [739, 468] on button "Stop Recording" at bounding box center [871, 472] width 421 height 36
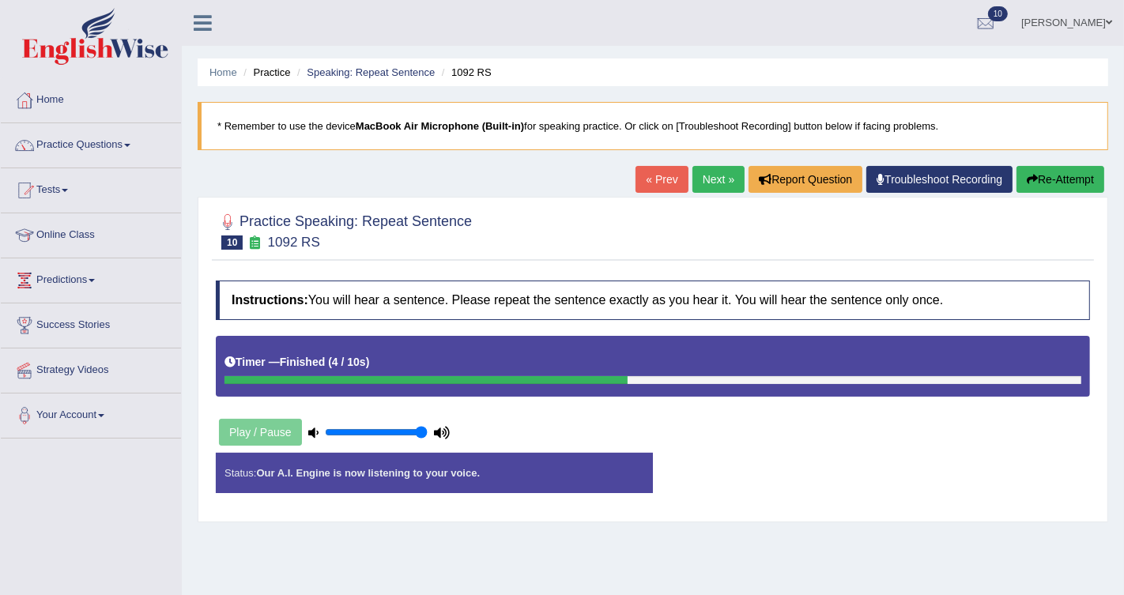
click at [715, 183] on link "Next »" at bounding box center [719, 179] width 52 height 27
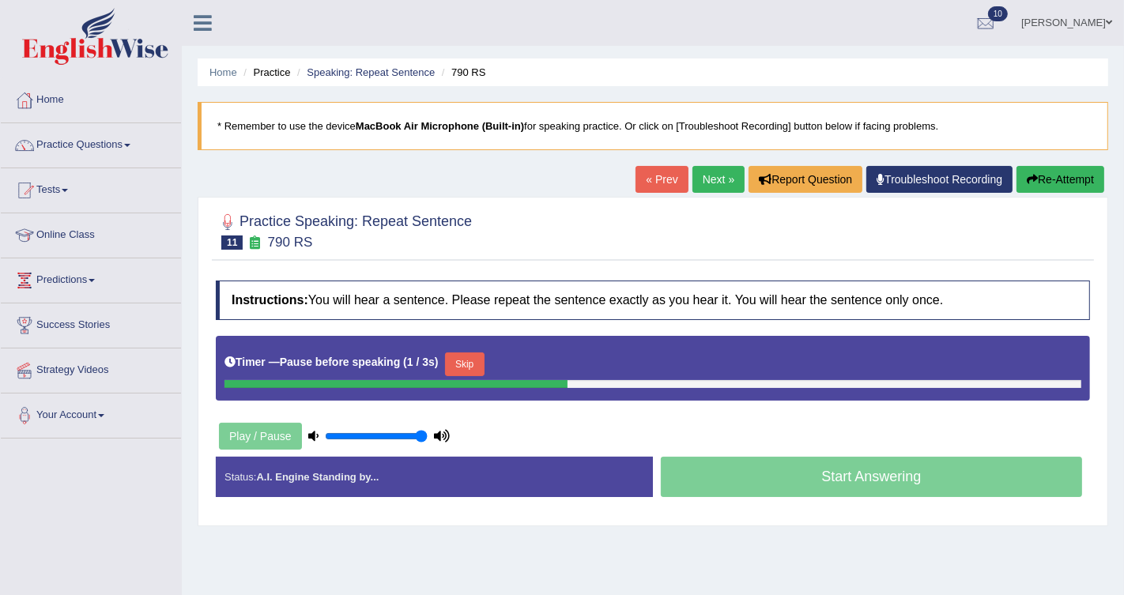
click at [493, 368] on div "Timer — Pause before speaking ( 1 / 3s ) Skip" at bounding box center [653, 365] width 857 height 32
click at [475, 368] on button "Skip" at bounding box center [465, 365] width 40 height 24
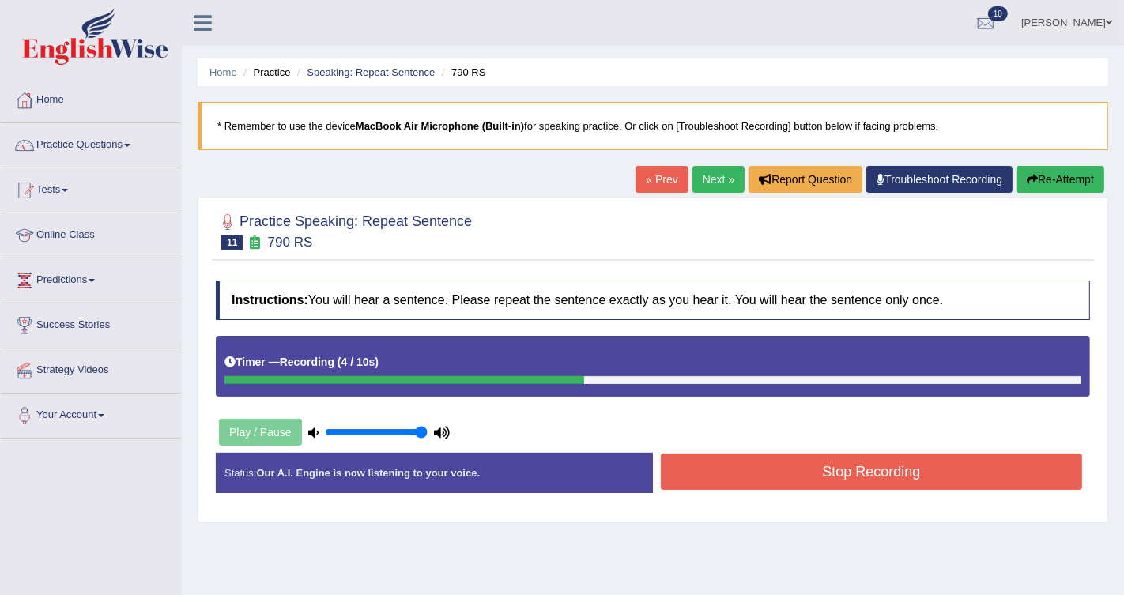
click at [745, 474] on button "Stop Recording" at bounding box center [871, 472] width 421 height 36
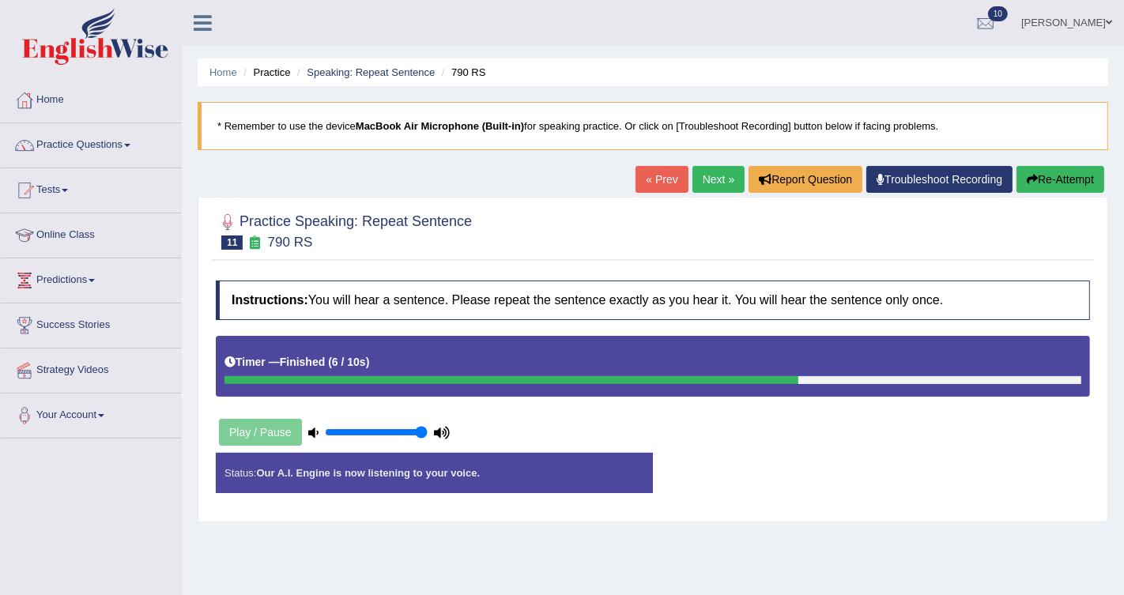
click at [725, 169] on link "Next »" at bounding box center [719, 179] width 52 height 27
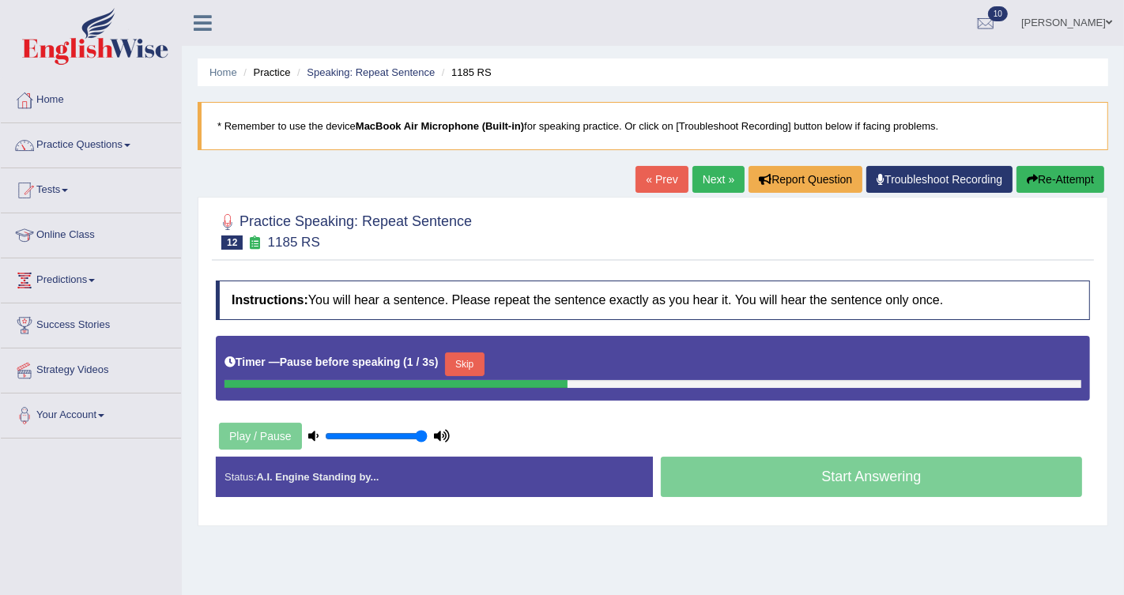
click at [483, 366] on button "Skip" at bounding box center [465, 365] width 40 height 24
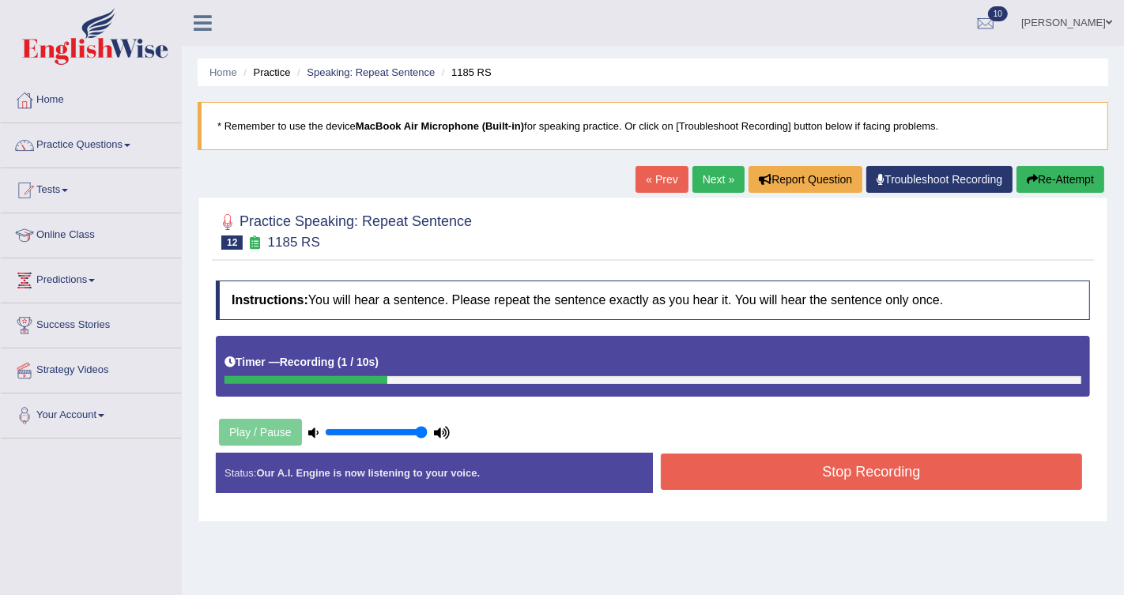
click at [813, 480] on button "Stop Recording" at bounding box center [871, 472] width 421 height 36
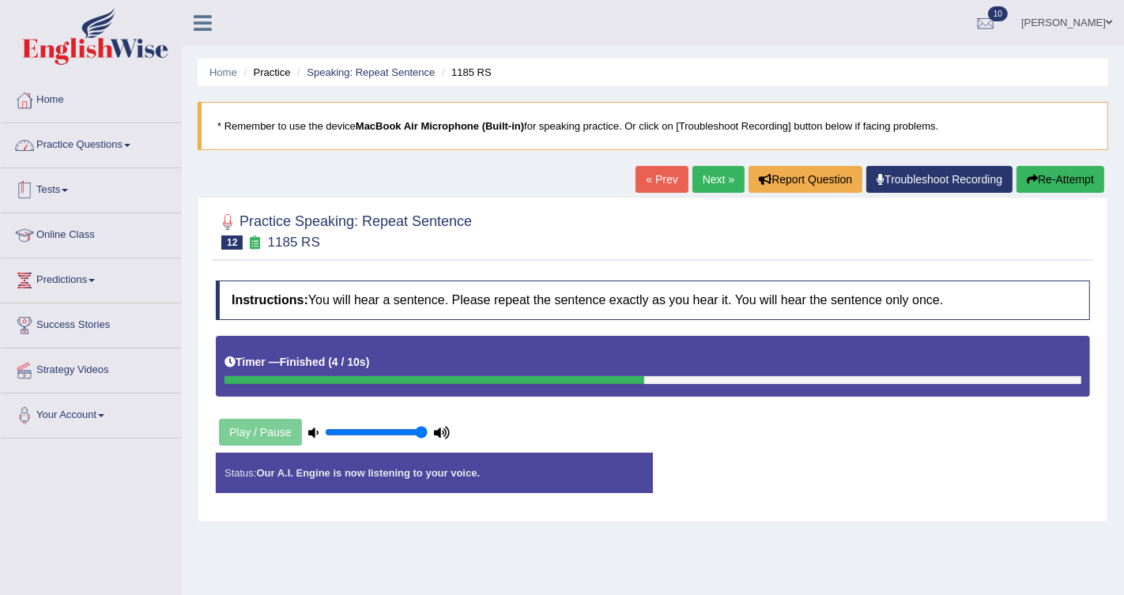
click at [120, 142] on link "Practice Questions" at bounding box center [91, 143] width 180 height 40
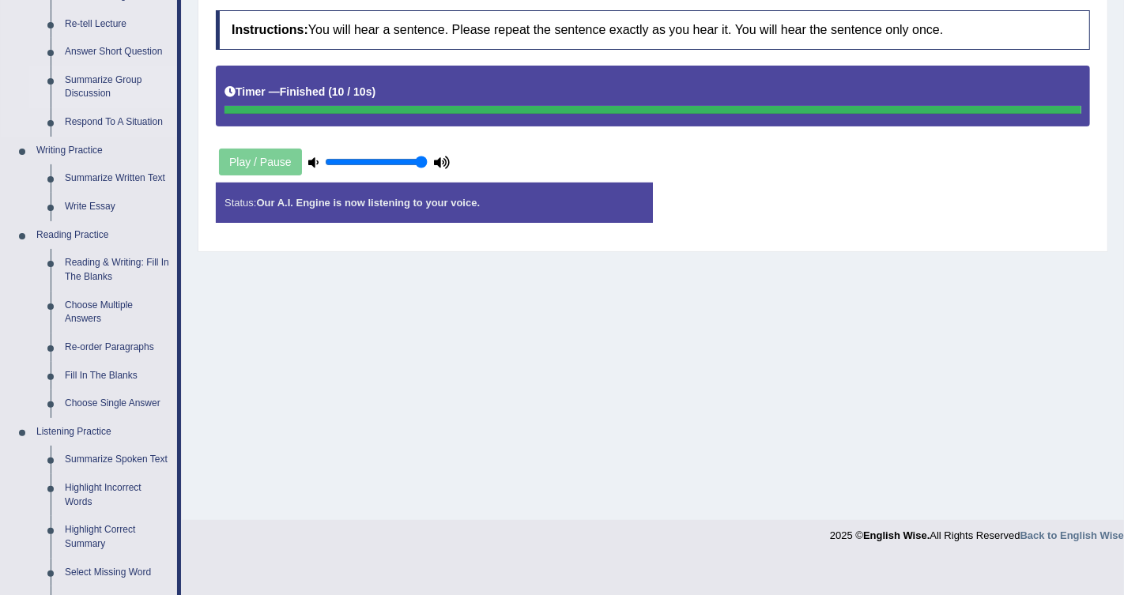
scroll to position [278, 0]
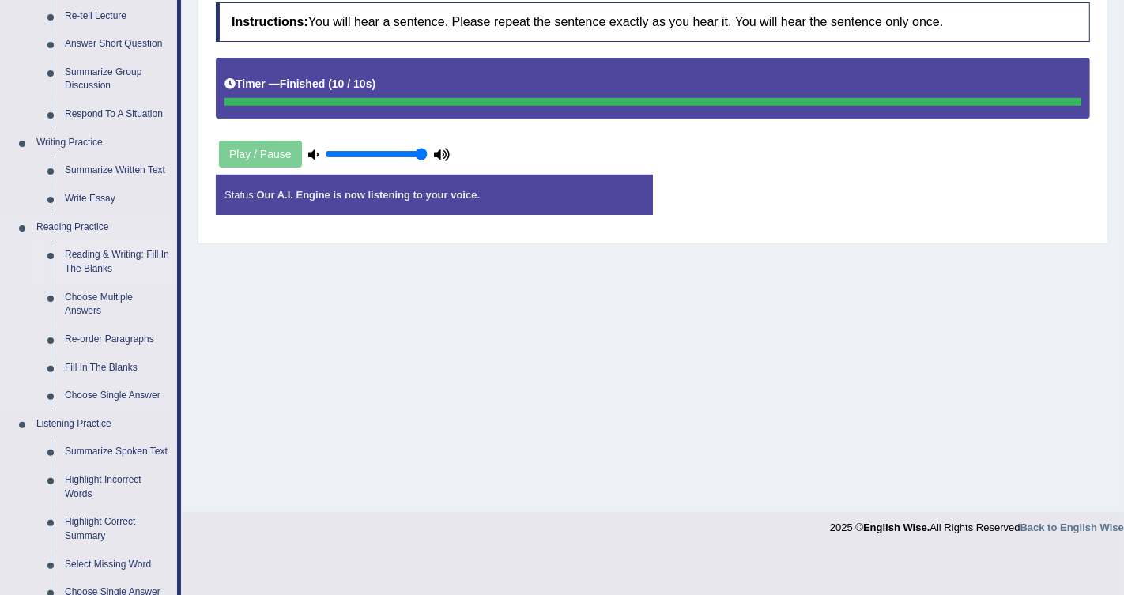
click at [130, 268] on link "Reading & Writing: Fill In The Blanks" at bounding box center [117, 262] width 119 height 42
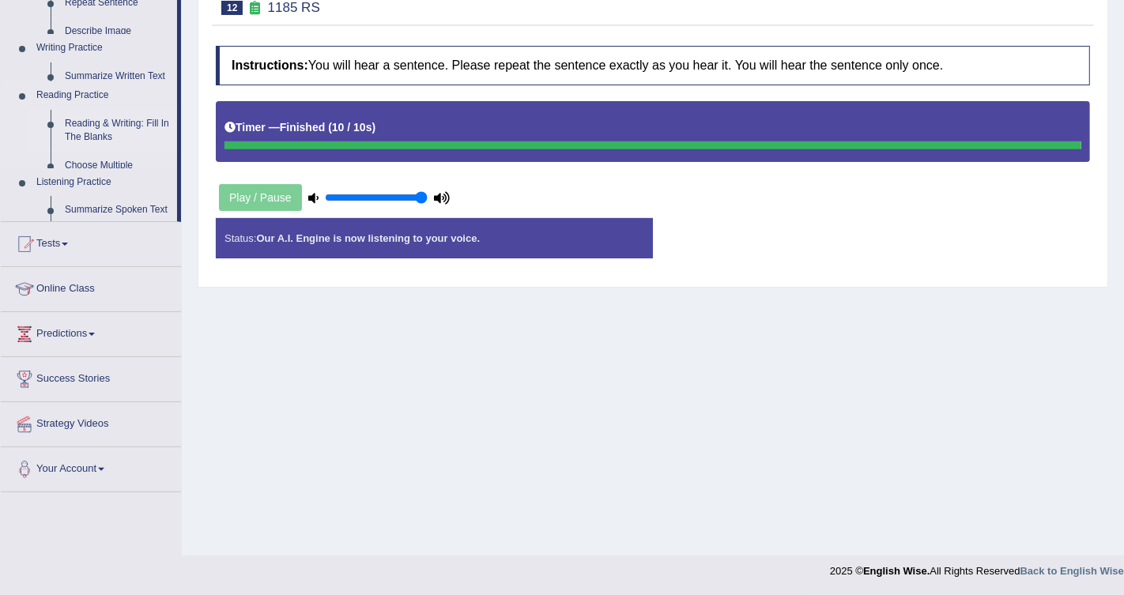
scroll to position [234, 0]
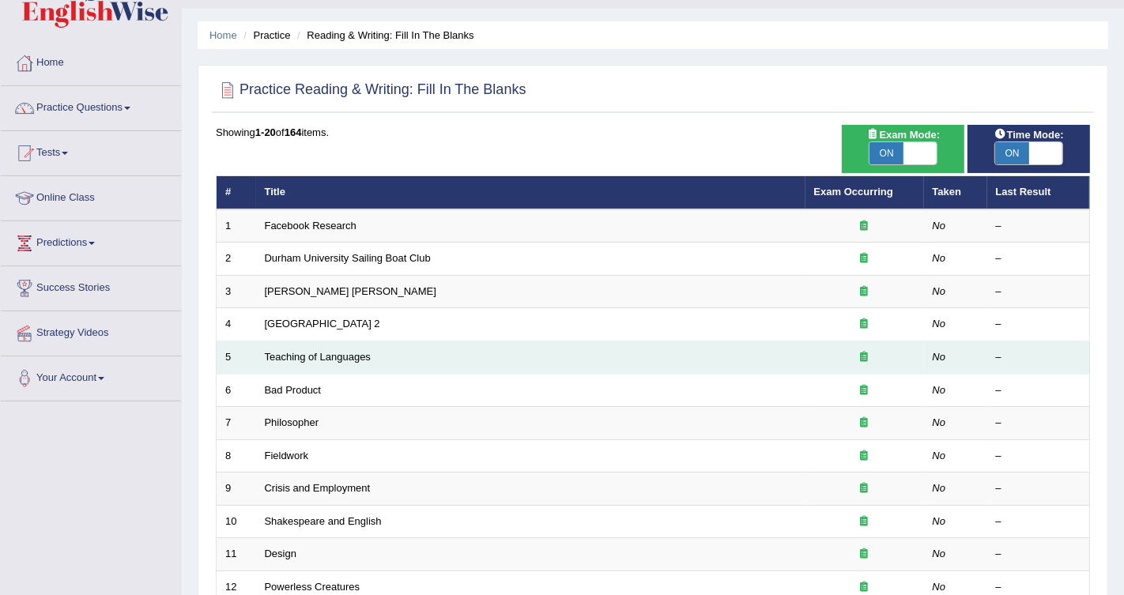
scroll to position [441, 0]
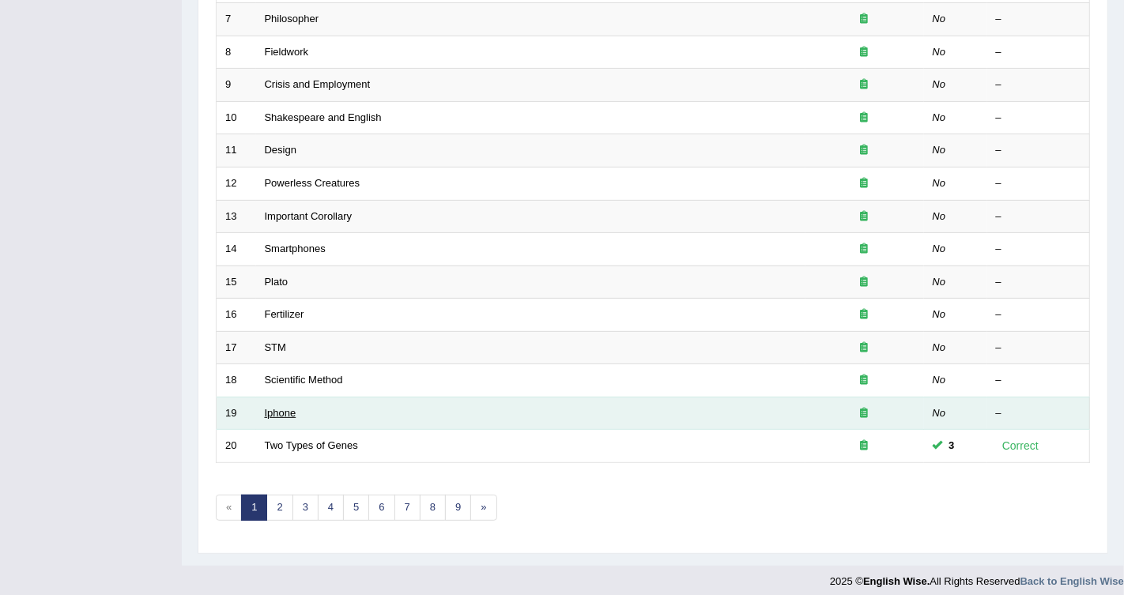
click at [275, 407] on link "Iphone" at bounding box center [281, 413] width 32 height 12
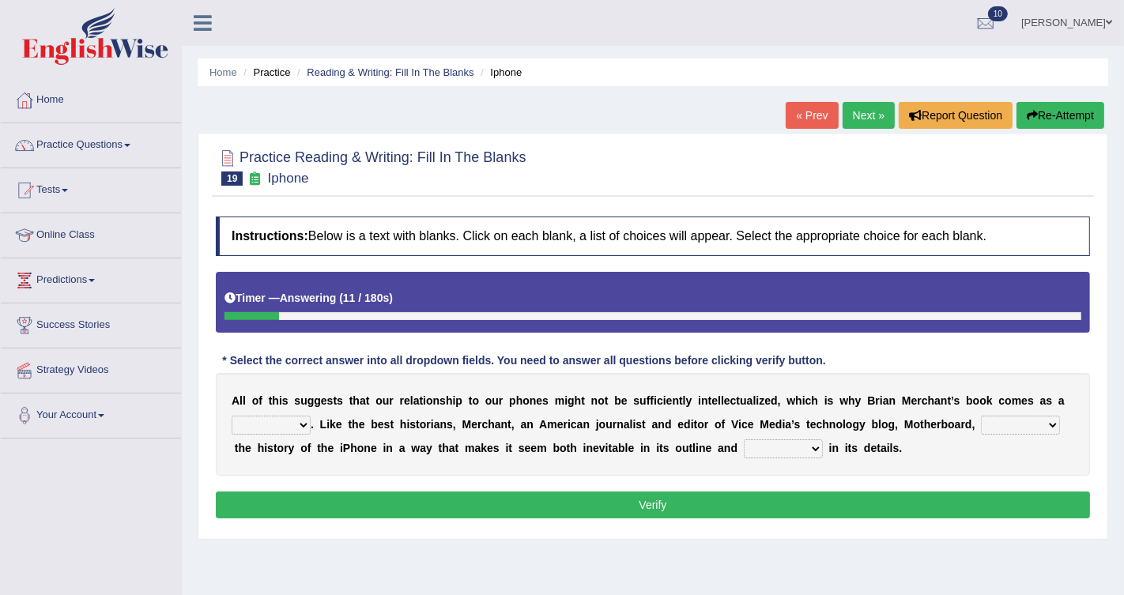
click at [297, 425] on select "privilege relief demotion flash" at bounding box center [271, 425] width 79 height 19
select select "relief"
click at [232, 416] on select "privilege relief demotion flash" at bounding box center [271, 425] width 79 height 19
click at [1022, 425] on select "enriches unpacks detours contorts" at bounding box center [1020, 425] width 79 height 19
select select "enriches"
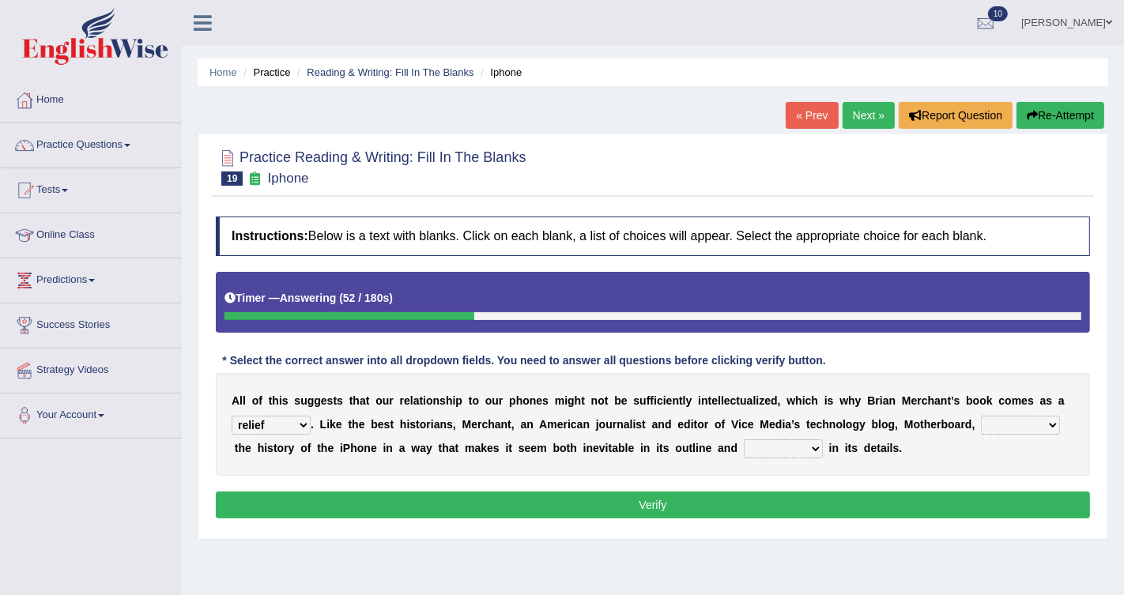
click at [981, 416] on select "enriches unpacks detours contorts" at bounding box center [1020, 425] width 79 height 19
click at [778, 444] on select "surprises surprised surprising surprise" at bounding box center [783, 449] width 79 height 19
click at [744, 440] on select "surprises surprised surprising surprise" at bounding box center [783, 449] width 79 height 19
click at [778, 444] on select "surprises surprised surprising surprise" at bounding box center [783, 449] width 79 height 19
select select "surprising"
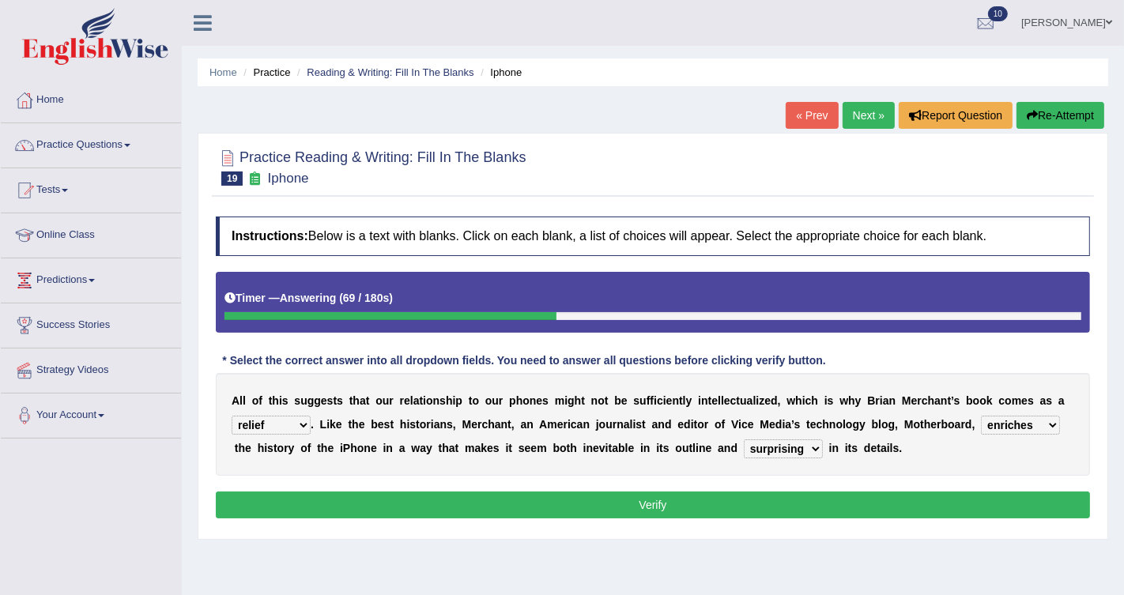
click at [744, 440] on select "surprises surprised surprising surprise" at bounding box center [783, 449] width 79 height 19
click at [784, 501] on button "Verify" at bounding box center [653, 505] width 875 height 27
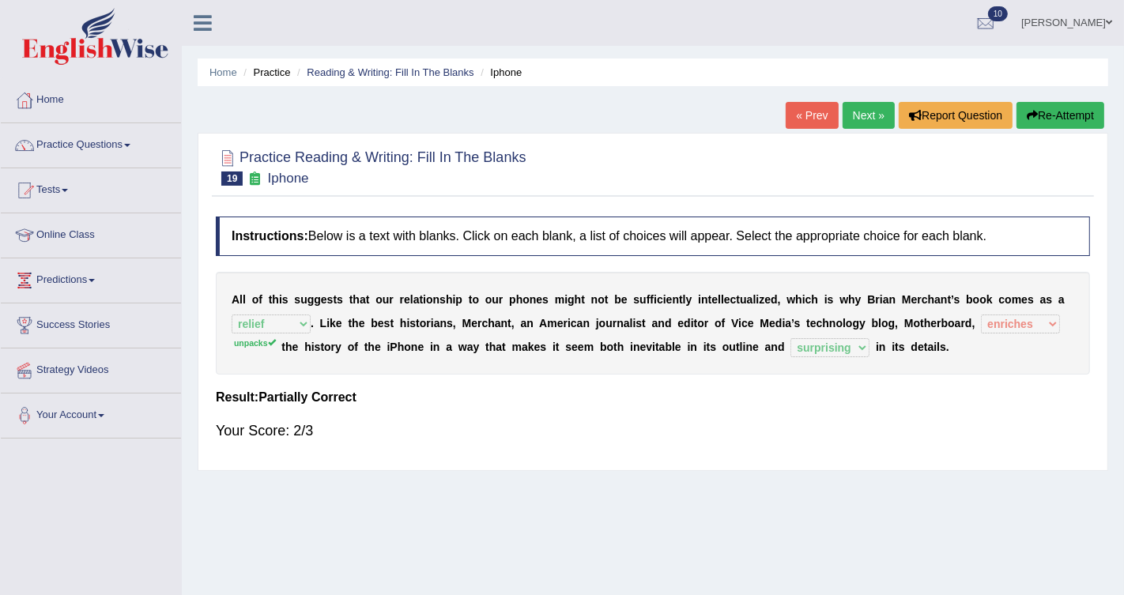
click at [869, 118] on link "Next »" at bounding box center [869, 115] width 52 height 27
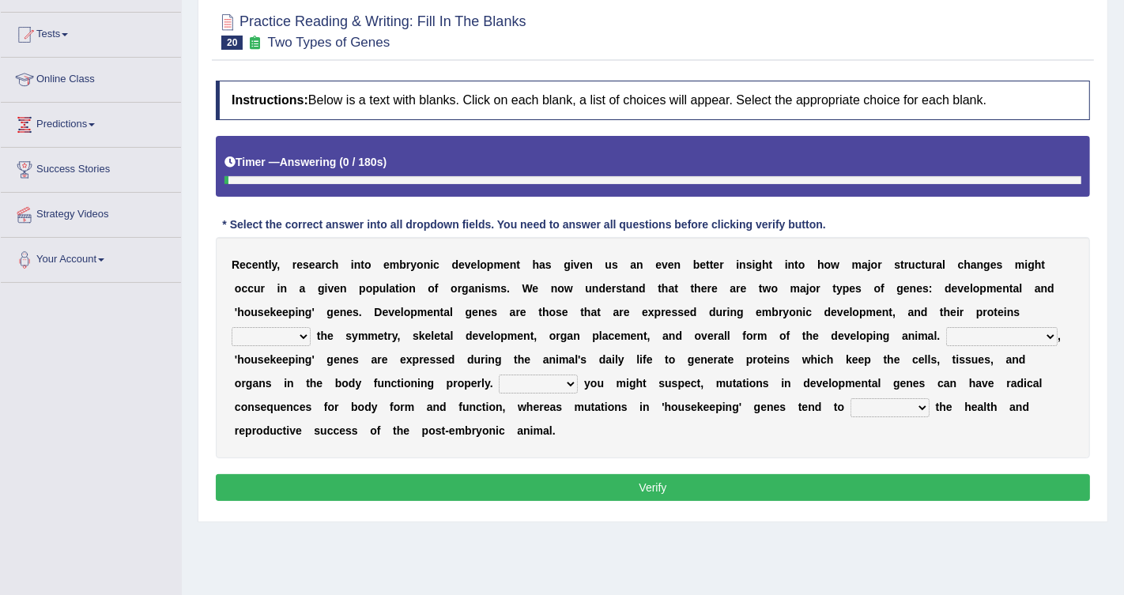
scroll to position [157, 0]
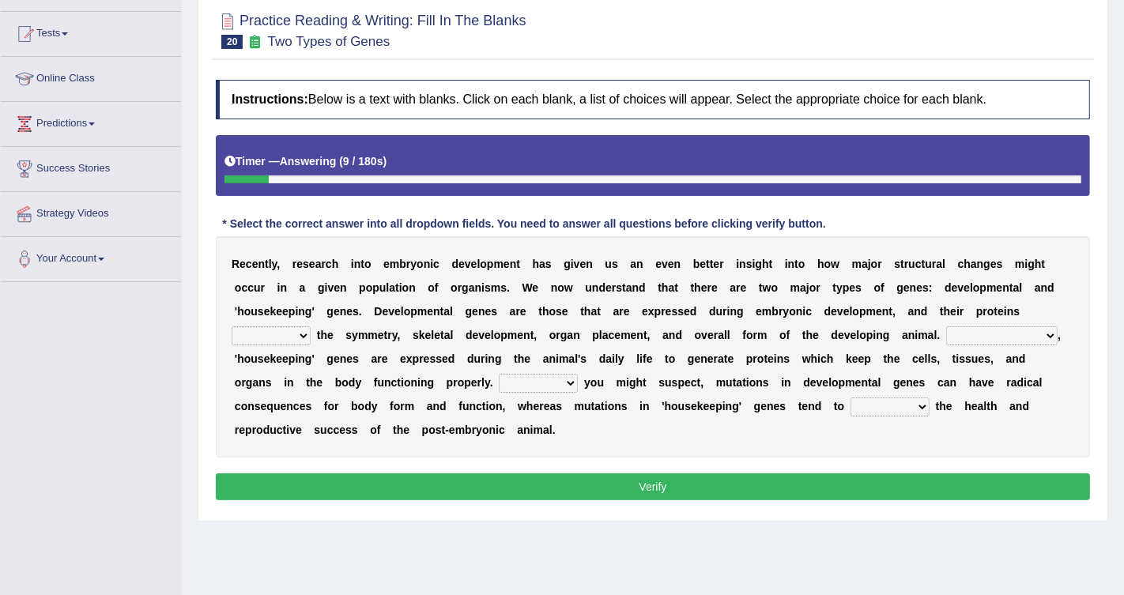
click at [290, 337] on select "push control hold elevate" at bounding box center [271, 336] width 79 height 19
select select "control"
click at [232, 327] on select "push control hold elevate" at bounding box center [271, 336] width 79 height 19
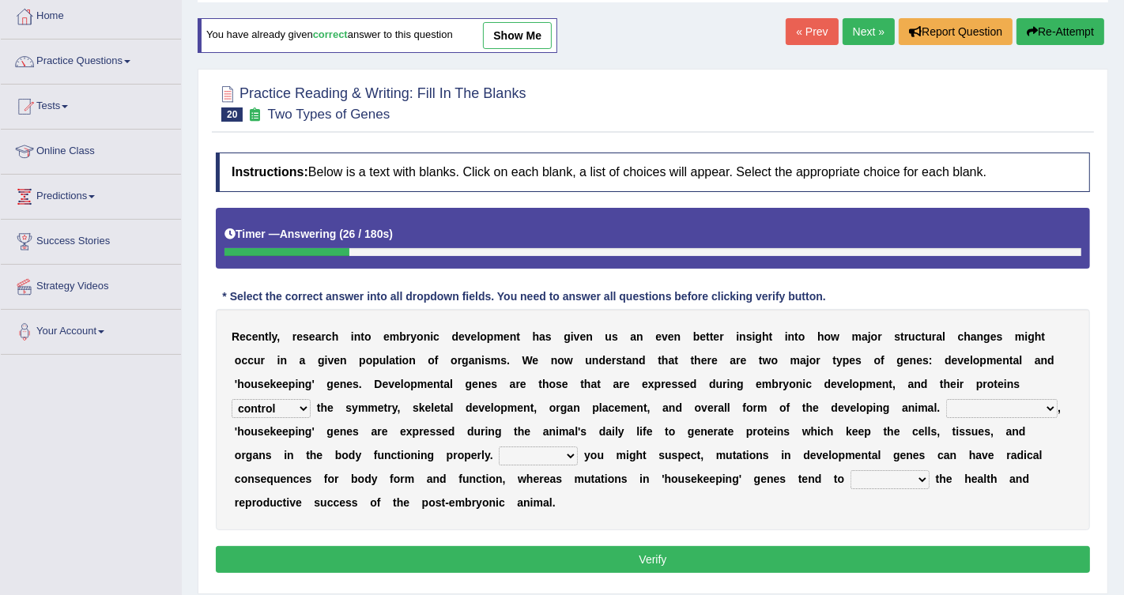
scroll to position [111, 0]
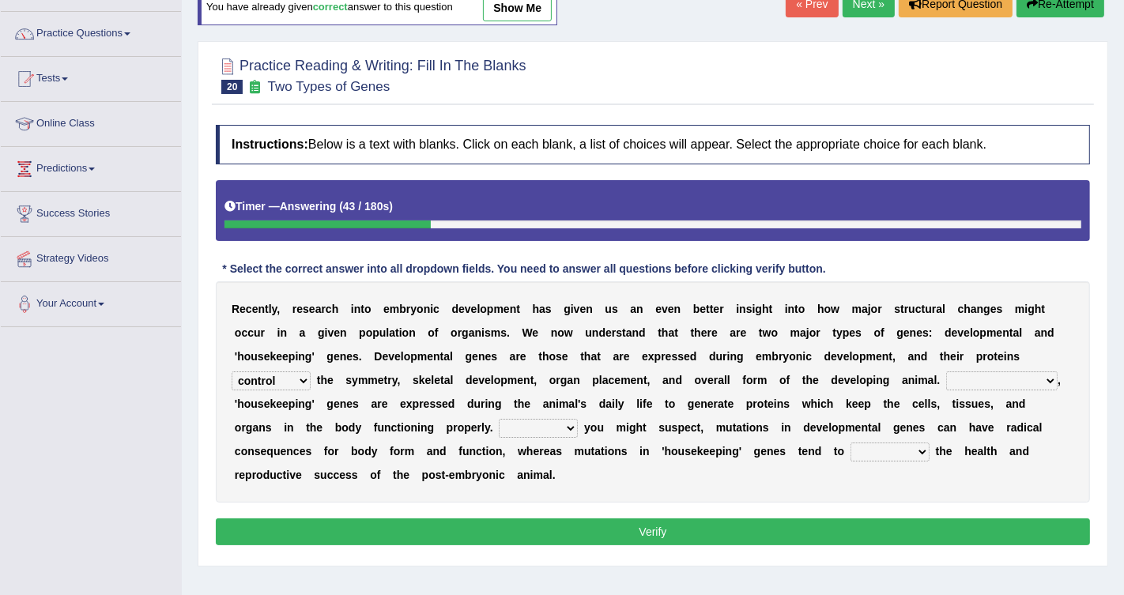
click at [954, 382] on select "Correspondingly Inclusively Conversely In contrast" at bounding box center [1002, 381] width 111 height 19
select select "Conversely"
click at [947, 372] on select "Correspondingly Inclusively Conversely In contrast" at bounding box center [1002, 381] width 111 height 19
click at [523, 432] on select "For As With Within" at bounding box center [538, 428] width 79 height 19
select select "As"
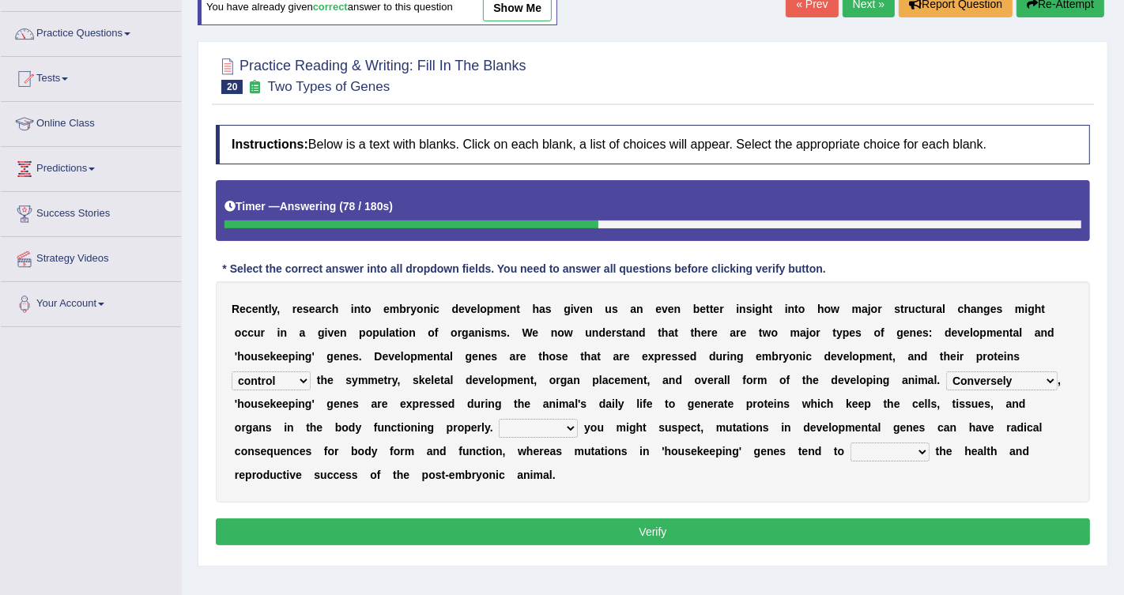
click at [499, 419] on select "For As With Within" at bounding box center [538, 428] width 79 height 19
click at [876, 448] on select "affect effect interrupt defect" at bounding box center [890, 452] width 79 height 19
select select "affect"
click at [851, 443] on select "affect effect interrupt defect" at bounding box center [890, 452] width 79 height 19
click at [677, 534] on button "Verify" at bounding box center [653, 532] width 875 height 27
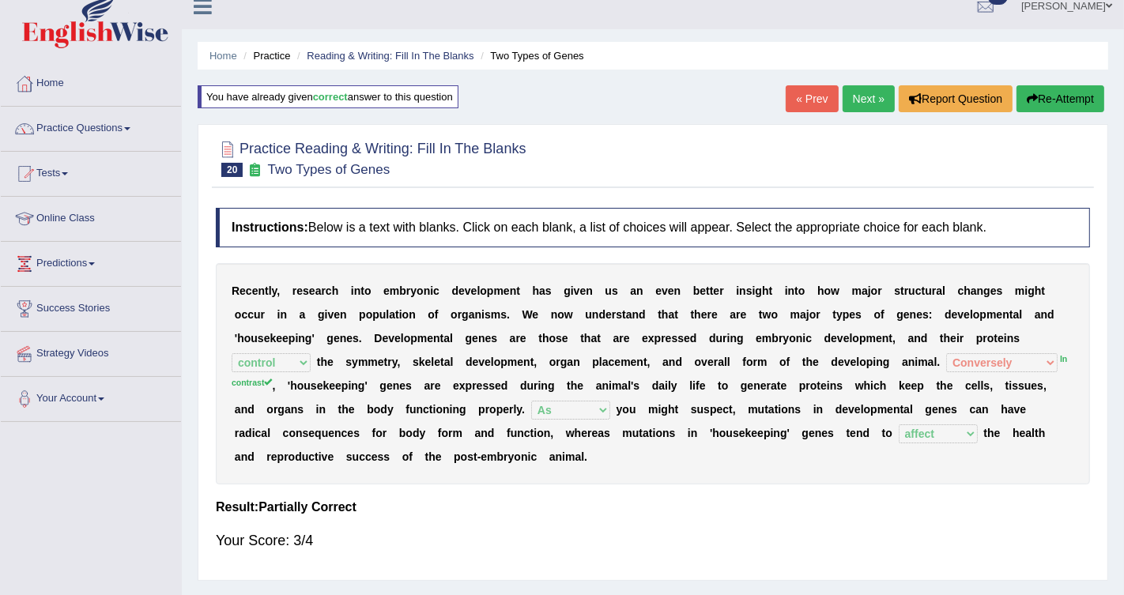
scroll to position [0, 0]
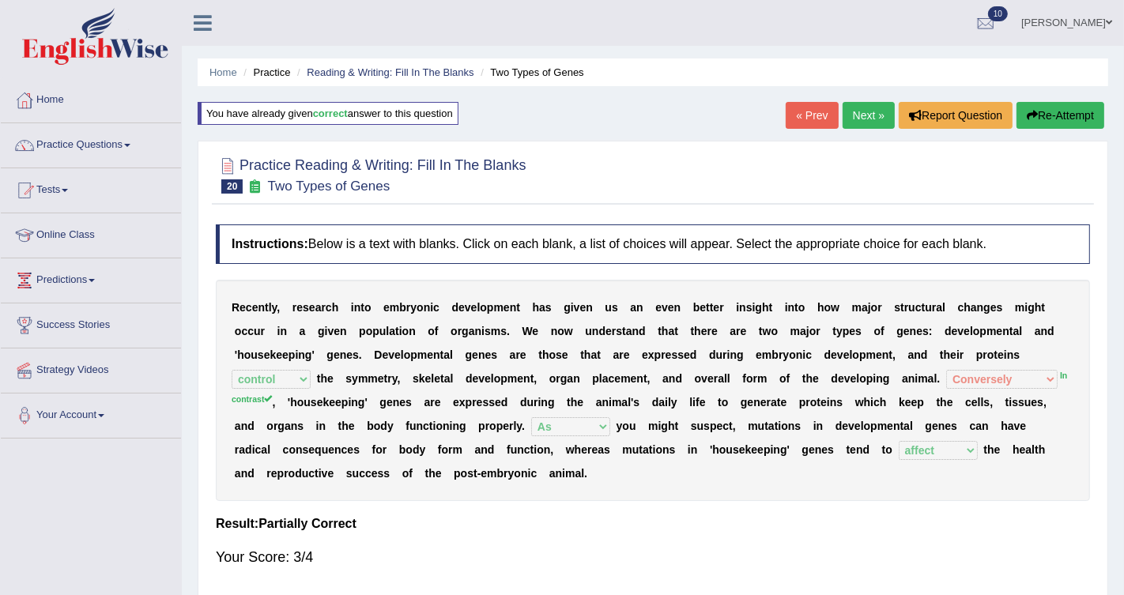
click at [875, 111] on link "Next »" at bounding box center [869, 115] width 52 height 27
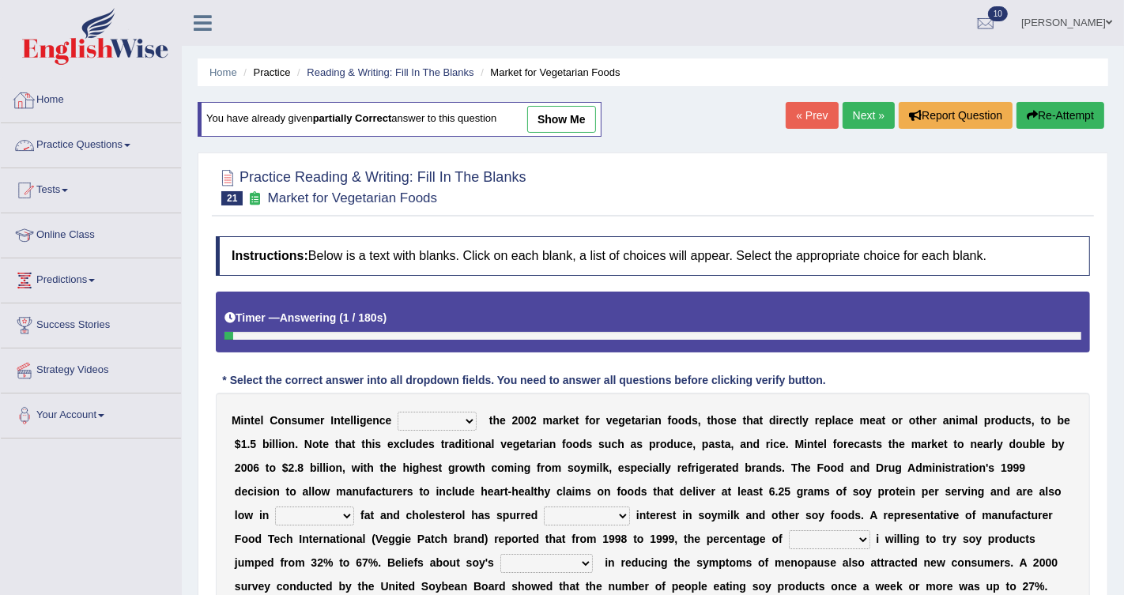
click at [59, 100] on link "Home" at bounding box center [91, 98] width 180 height 40
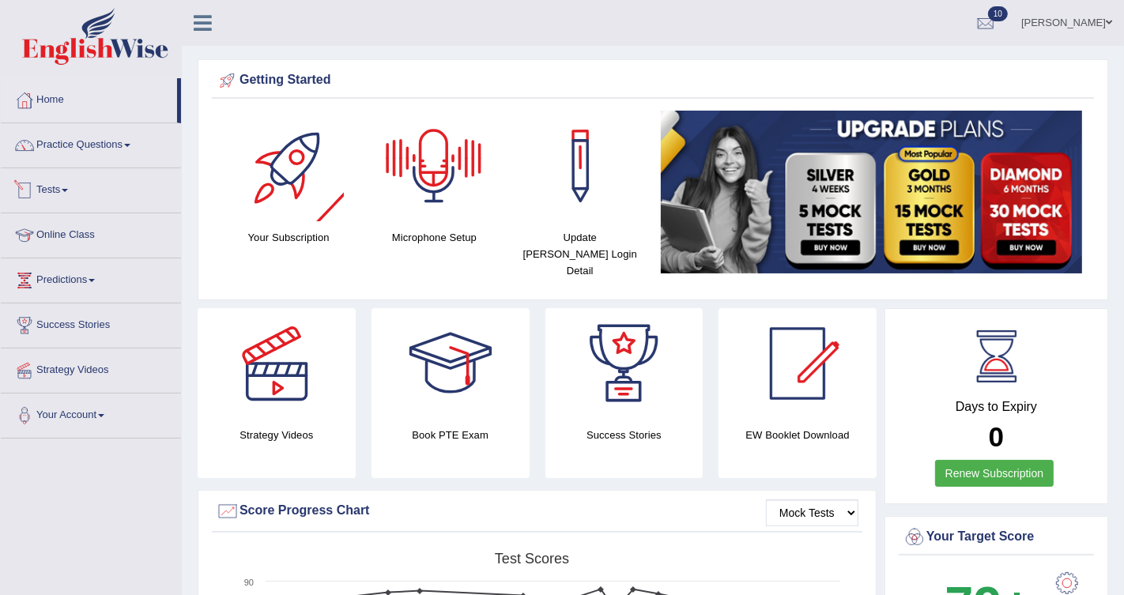
click at [48, 183] on link "Tests" at bounding box center [91, 188] width 180 height 40
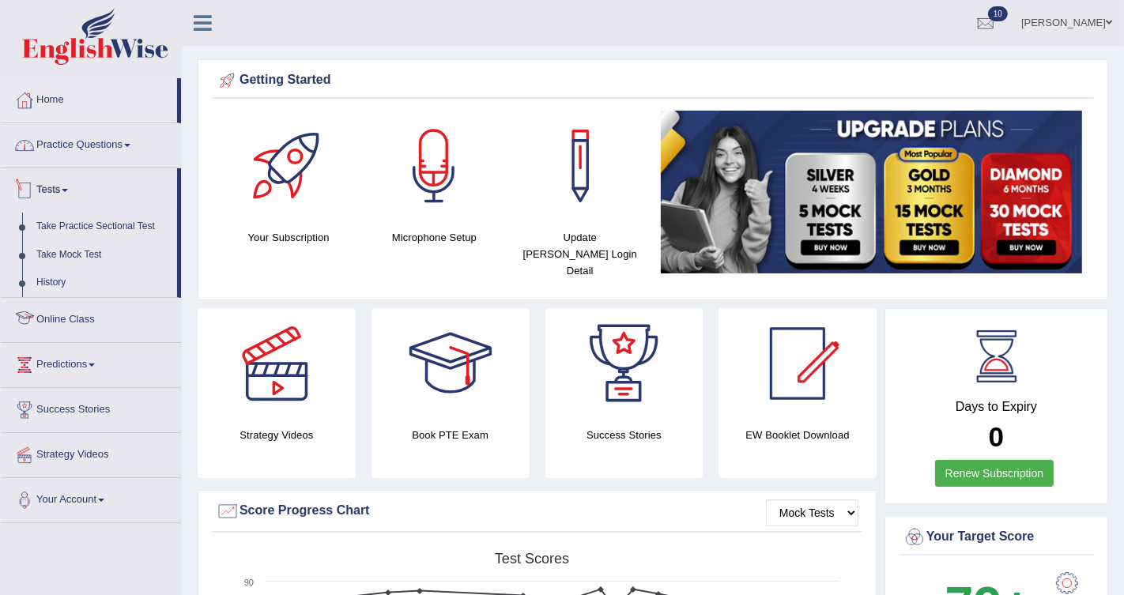
click at [94, 146] on link "Practice Questions" at bounding box center [91, 143] width 180 height 40
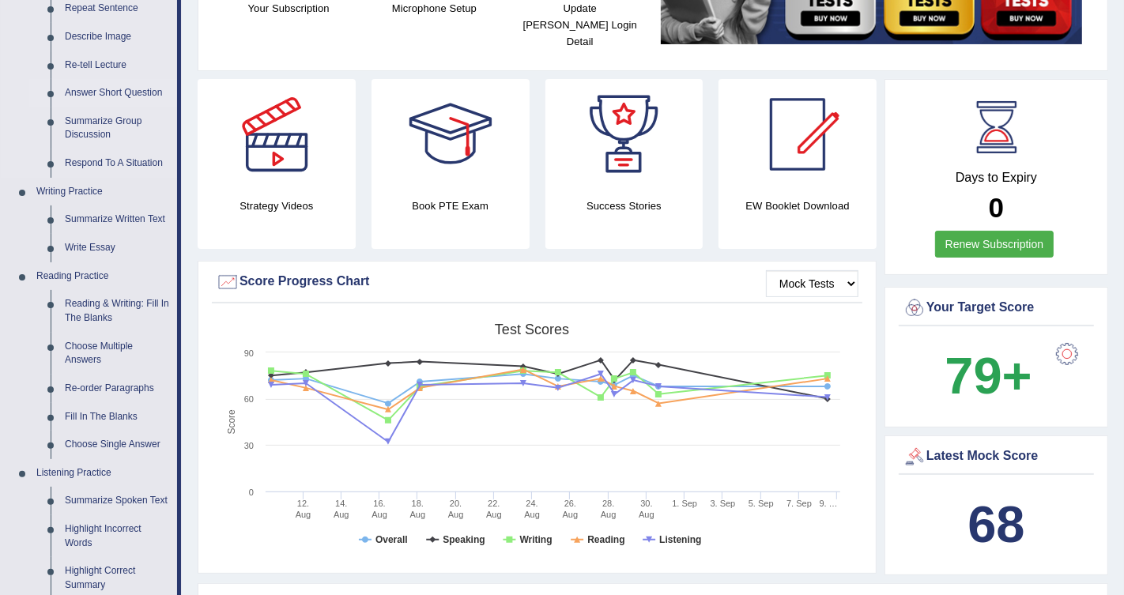
scroll to position [245, 0]
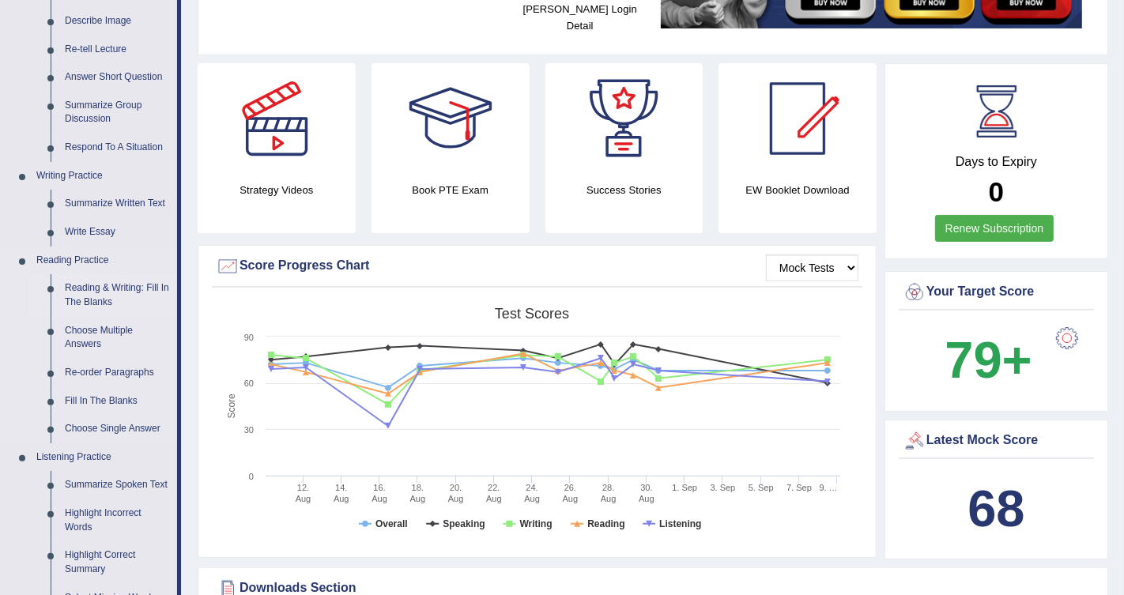
click at [121, 290] on link "Reading & Writing: Fill In The Blanks" at bounding box center [117, 295] width 119 height 42
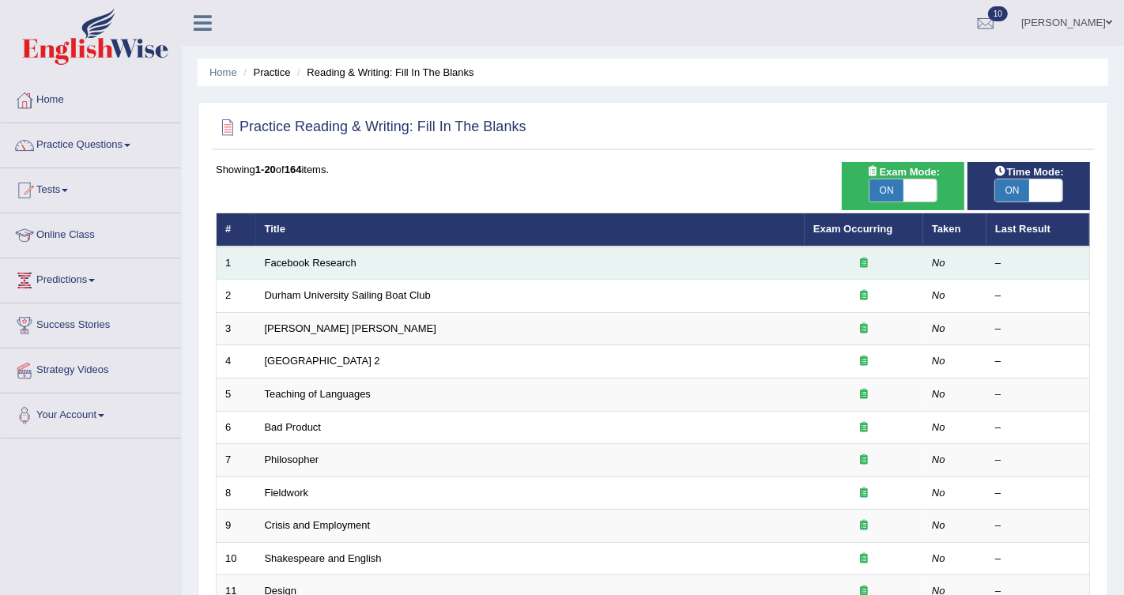
click at [344, 269] on td "Facebook Research" at bounding box center [530, 263] width 549 height 33
click at [346, 266] on link "Facebook Research" at bounding box center [311, 263] width 92 height 12
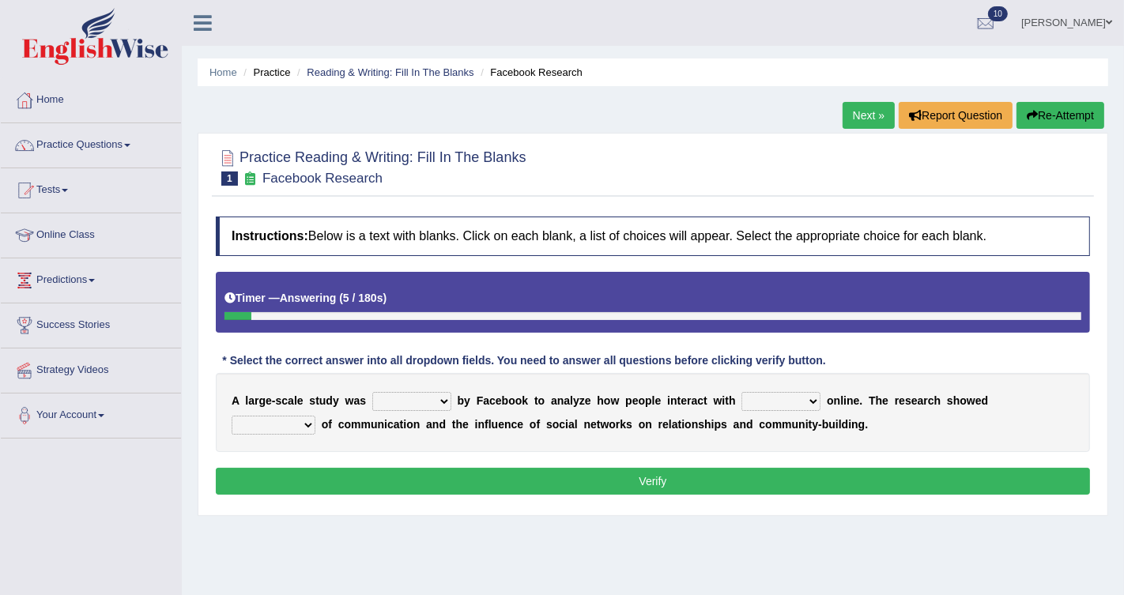
click at [421, 400] on select "surveyed had asked made" at bounding box center [411, 401] width 79 height 19
select select "surveyed"
click at [372, 392] on select "surveyed had asked made" at bounding box center [411, 401] width 79 height 19
click at [786, 392] on select "together all each other another" at bounding box center [781, 401] width 79 height 19
select select "each other"
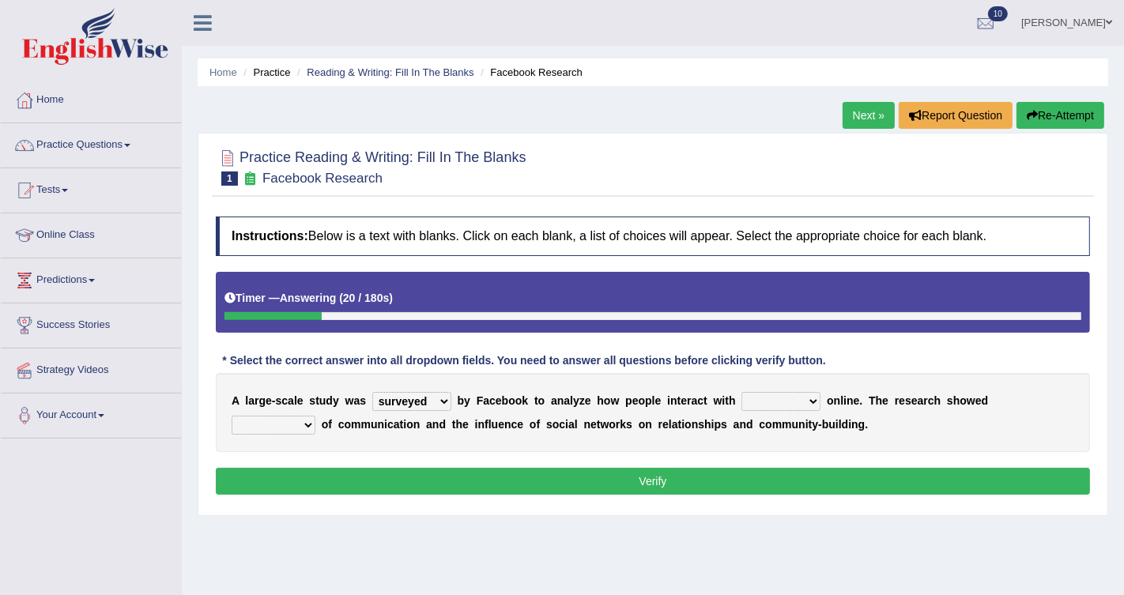
click at [743, 392] on select "together all each other another" at bounding box center [781, 401] width 79 height 19
click at [301, 426] on select "advantages standards fellowships patterns" at bounding box center [274, 425] width 84 height 19
select select "advantages"
click at [232, 416] on select "advantages standards fellowships patterns" at bounding box center [274, 425] width 84 height 19
click at [359, 471] on button "Verify" at bounding box center [653, 481] width 875 height 27
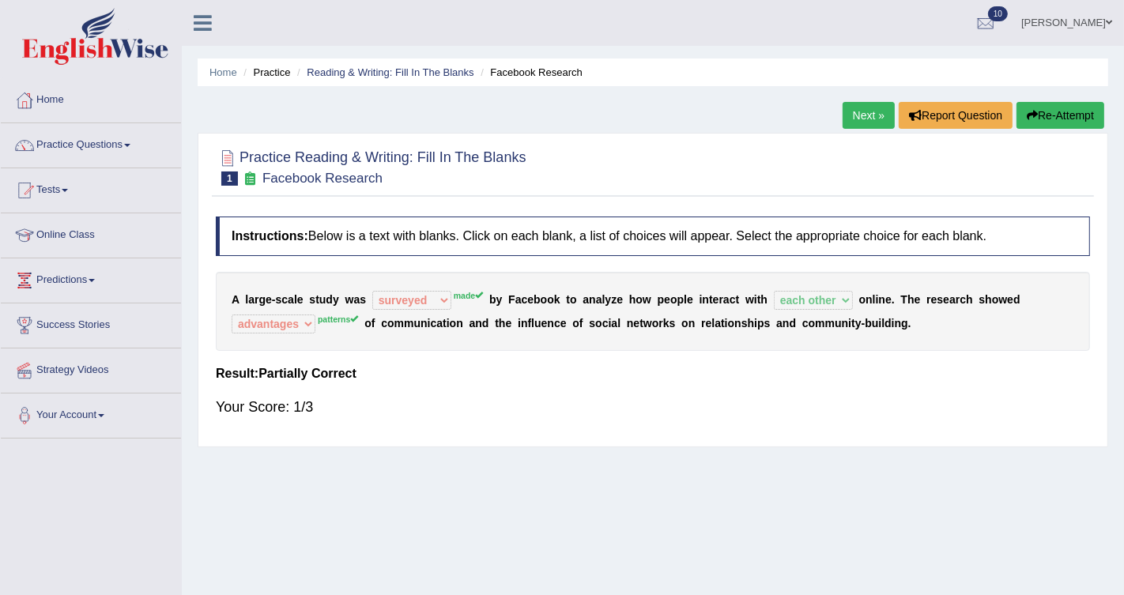
click at [1047, 108] on button "Re-Attempt" at bounding box center [1061, 115] width 88 height 27
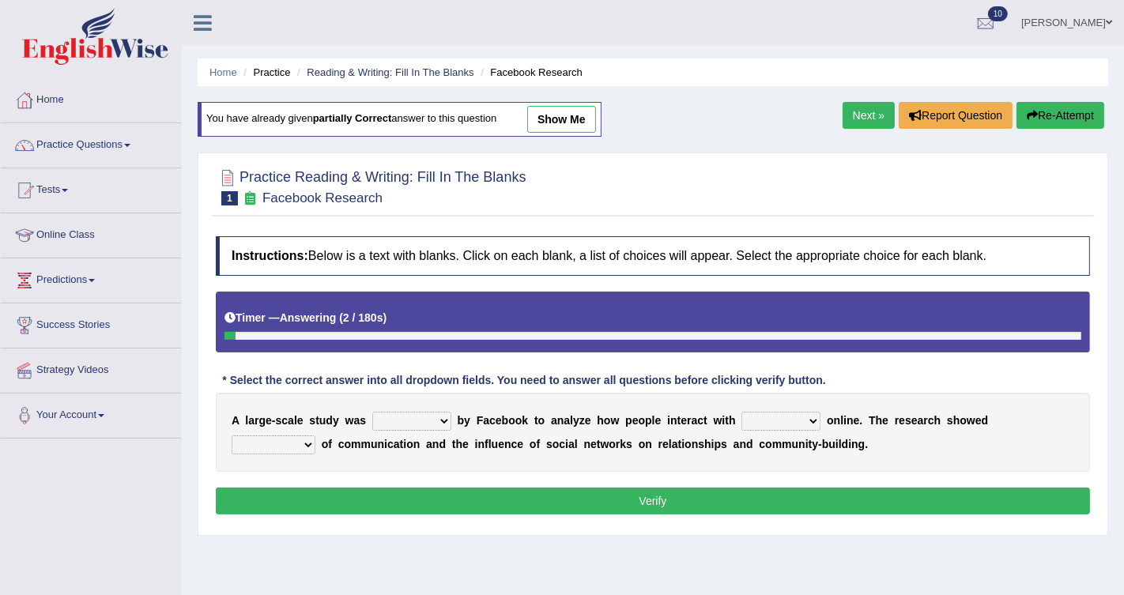
click at [440, 421] on select "surveyed had asked made" at bounding box center [411, 421] width 79 height 19
select select "made"
click at [372, 412] on select "surveyed had asked made" at bounding box center [411, 421] width 79 height 19
click at [796, 421] on select "together all each other another" at bounding box center [781, 421] width 79 height 19
select select "each other"
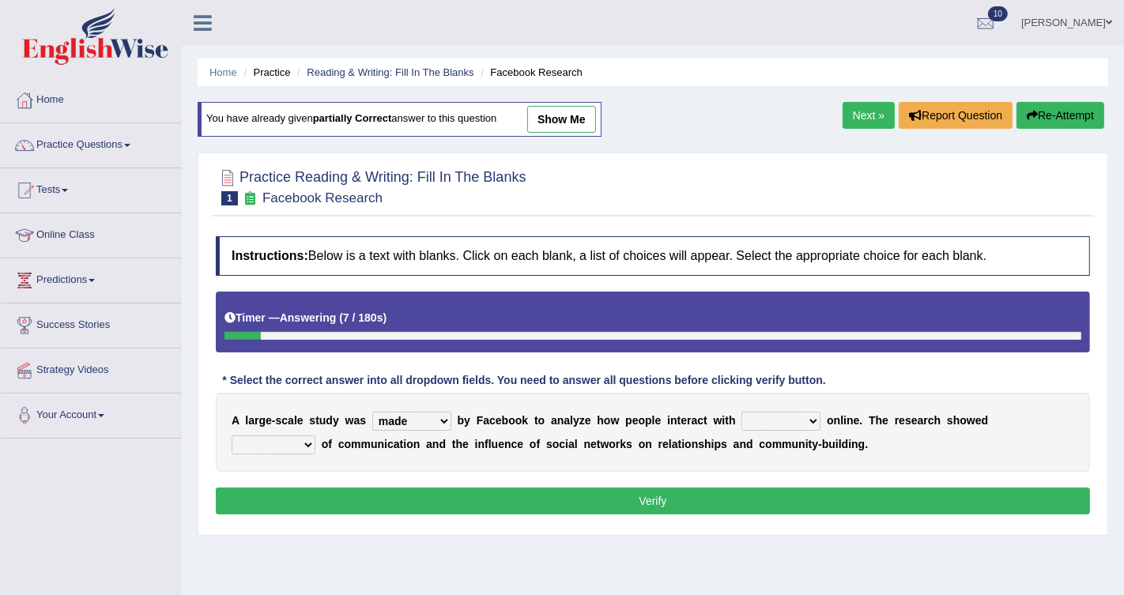
click at [743, 412] on select "together all each other another" at bounding box center [781, 421] width 79 height 19
click at [268, 447] on select "advantages standards fellowships patterns" at bounding box center [274, 445] width 84 height 19
select select "patterns"
click at [232, 436] on select "advantages standards fellowships patterns" at bounding box center [274, 445] width 84 height 19
click at [396, 473] on div "Instructions: Below is a text with blanks. Click on each blank, a list of choic…" at bounding box center [653, 378] width 883 height 299
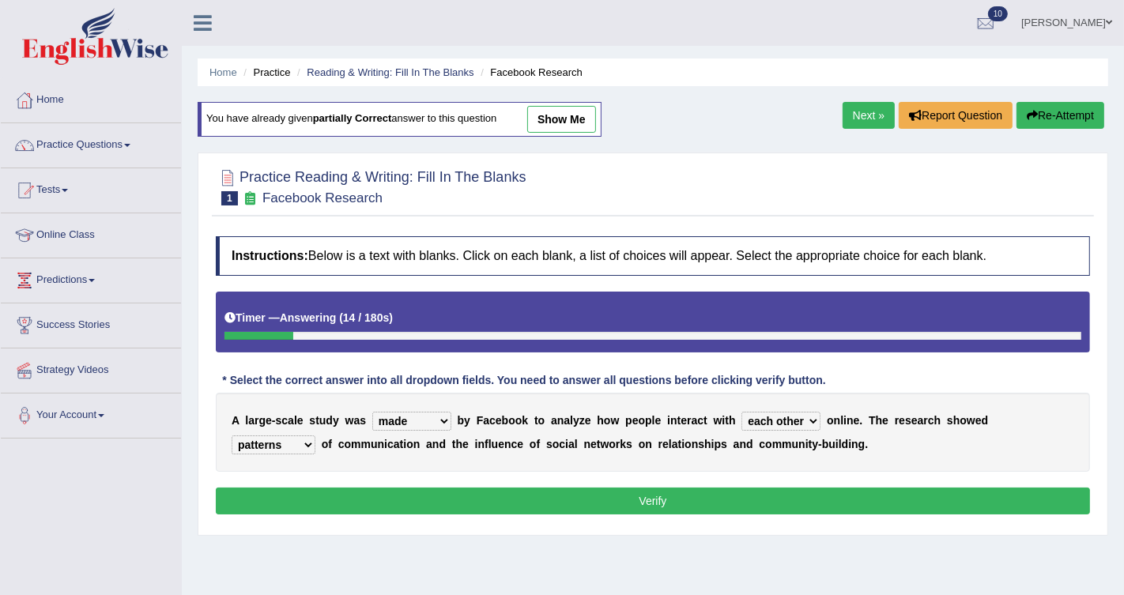
click at [379, 488] on button "Verify" at bounding box center [653, 501] width 875 height 27
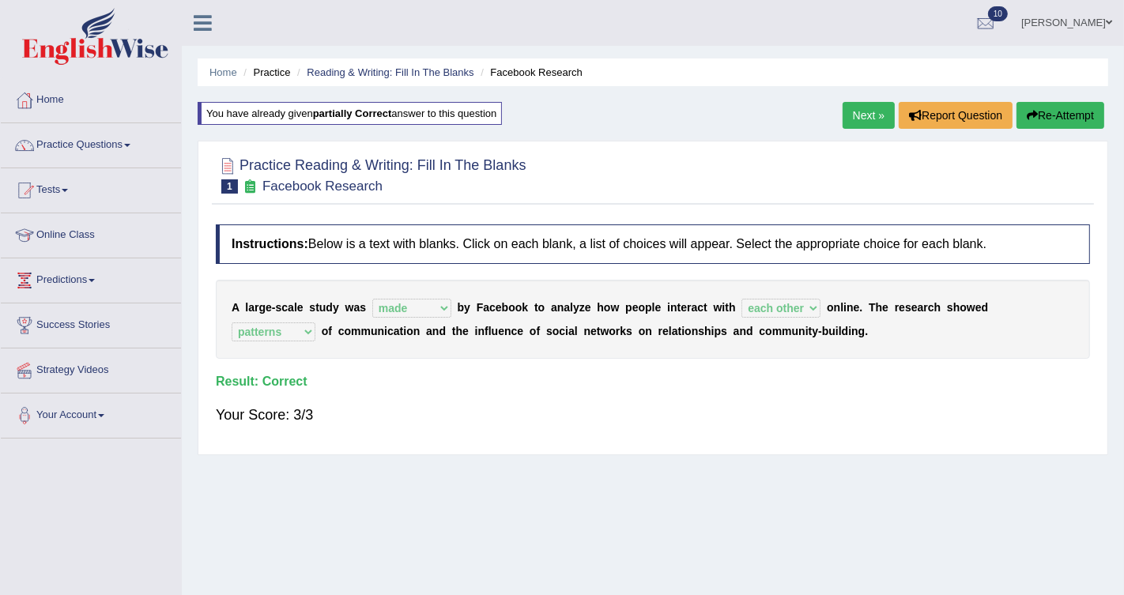
click at [861, 112] on link "Next »" at bounding box center [869, 115] width 52 height 27
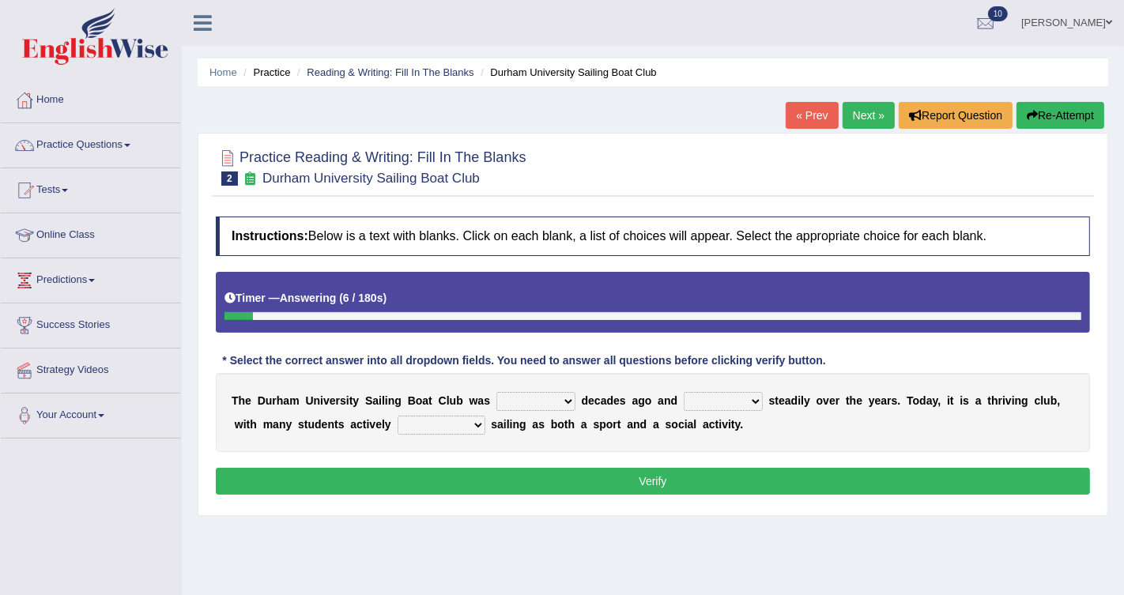
click at [544, 406] on select "found fund founded find" at bounding box center [536, 401] width 79 height 19
select select "found"
click at [497, 392] on select "found fund founded find" at bounding box center [536, 401] width 79 height 19
click at [704, 397] on select "grow growing has grown grown" at bounding box center [723, 401] width 79 height 19
select select "has grown"
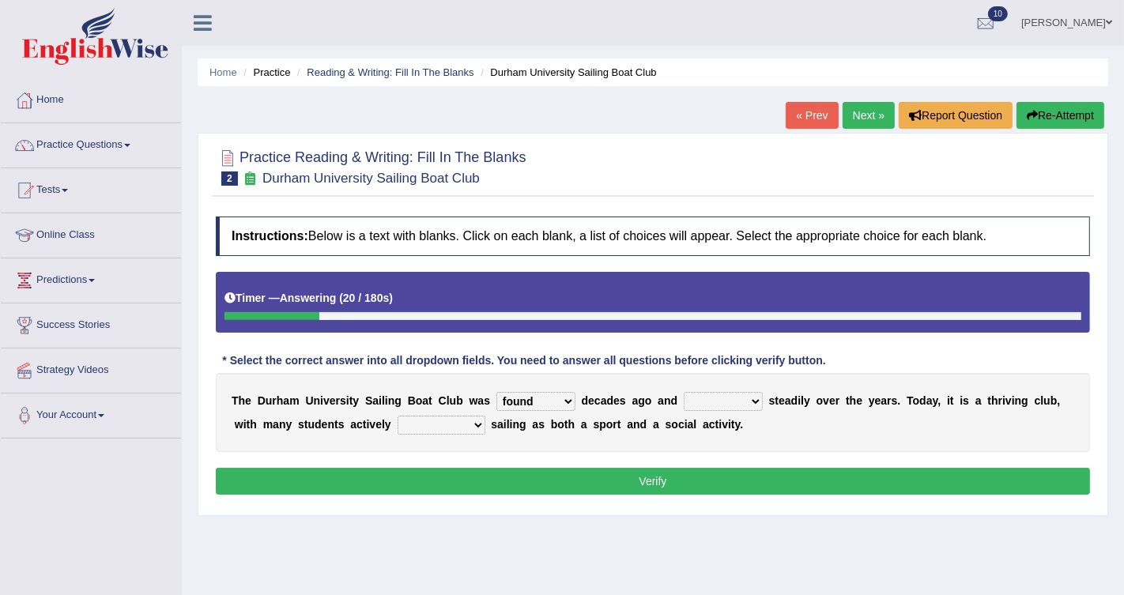
click at [684, 392] on select "grow growing has grown grown" at bounding box center [723, 401] width 79 height 19
click at [437, 433] on select "enjoy enjoyed are enjoying enjoying" at bounding box center [442, 425] width 88 height 19
select select "enjoying"
click at [398, 416] on select "enjoy enjoyed are enjoying enjoying" at bounding box center [442, 425] width 88 height 19
click at [507, 482] on button "Verify" at bounding box center [653, 481] width 875 height 27
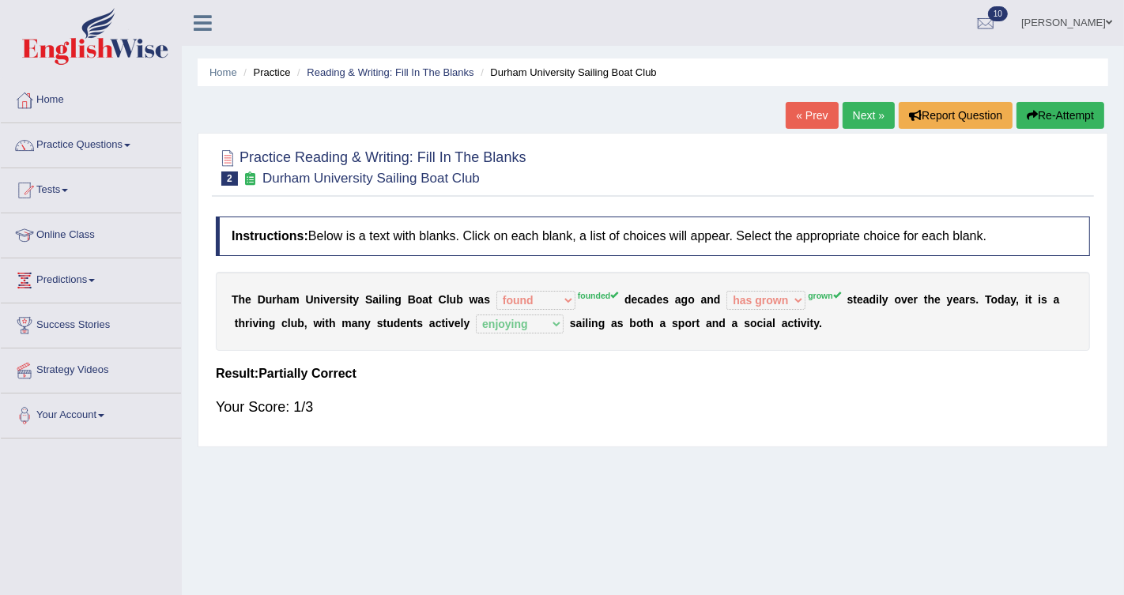
click at [861, 104] on link "Next »" at bounding box center [869, 115] width 52 height 27
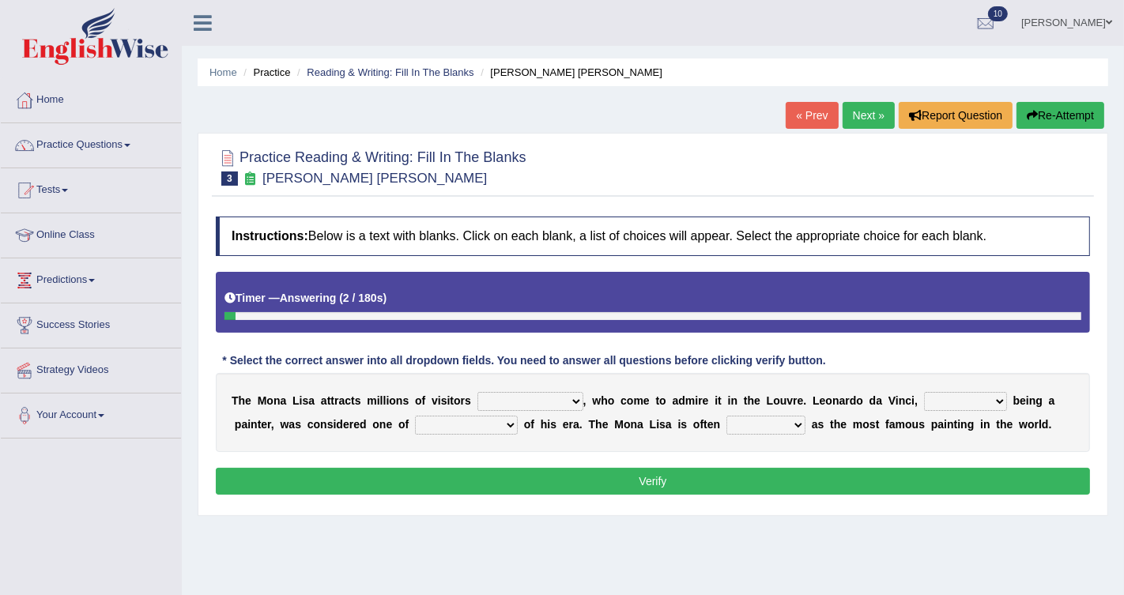
click at [543, 399] on select "around the year the all year all year round per year" at bounding box center [531, 401] width 106 height 19
select select "all year round"
click at [478, 392] on select "around the year the all year all year round per year" at bounding box center [531, 401] width 106 height 19
click at [937, 401] on select "rather than as much as as well as as long as" at bounding box center [965, 401] width 83 height 19
select select "rather than"
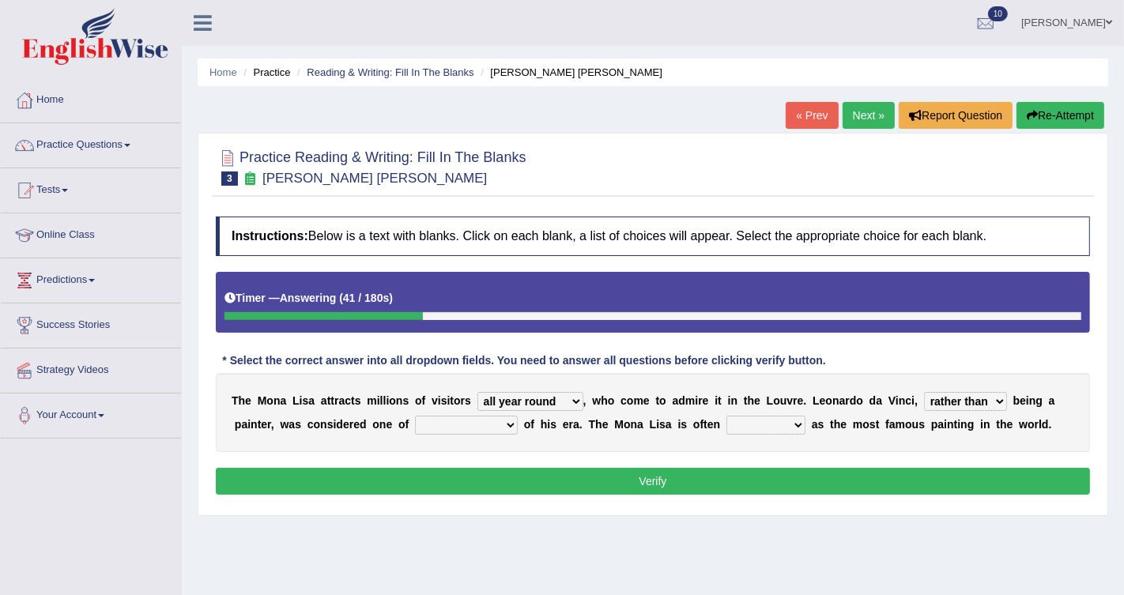
click at [924, 392] on select "rather than as much as as well as as long as" at bounding box center [965, 401] width 83 height 19
click at [469, 425] on select "better artists artist the better artist the best artists" at bounding box center [466, 425] width 103 height 19
select select "the best artists"
click at [415, 416] on select "better artists artist the better artist the best artists" at bounding box center [466, 425] width 103 height 19
click at [796, 418] on select "classified suggested predicted described" at bounding box center [766, 425] width 79 height 19
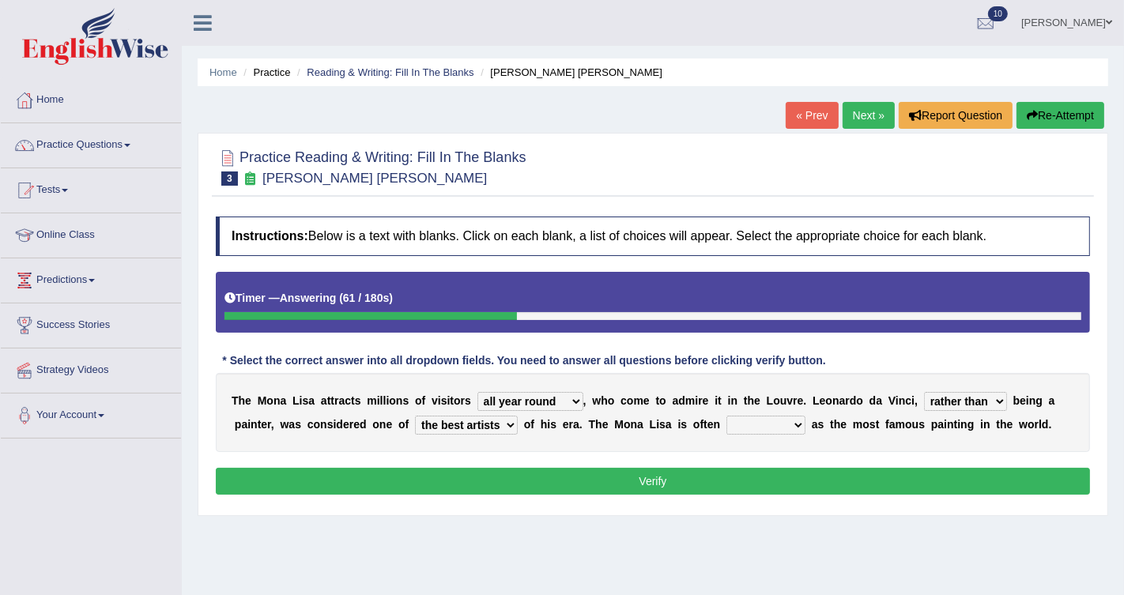
select select "classified"
click at [727, 416] on select "classified suggested predicted described" at bounding box center [766, 425] width 79 height 19
click at [558, 401] on select "around the year the all year all year round per year" at bounding box center [531, 401] width 106 height 19
select select "around the year"
click at [478, 392] on select "around the year the all year all year round per year" at bounding box center [531, 401] width 106 height 19
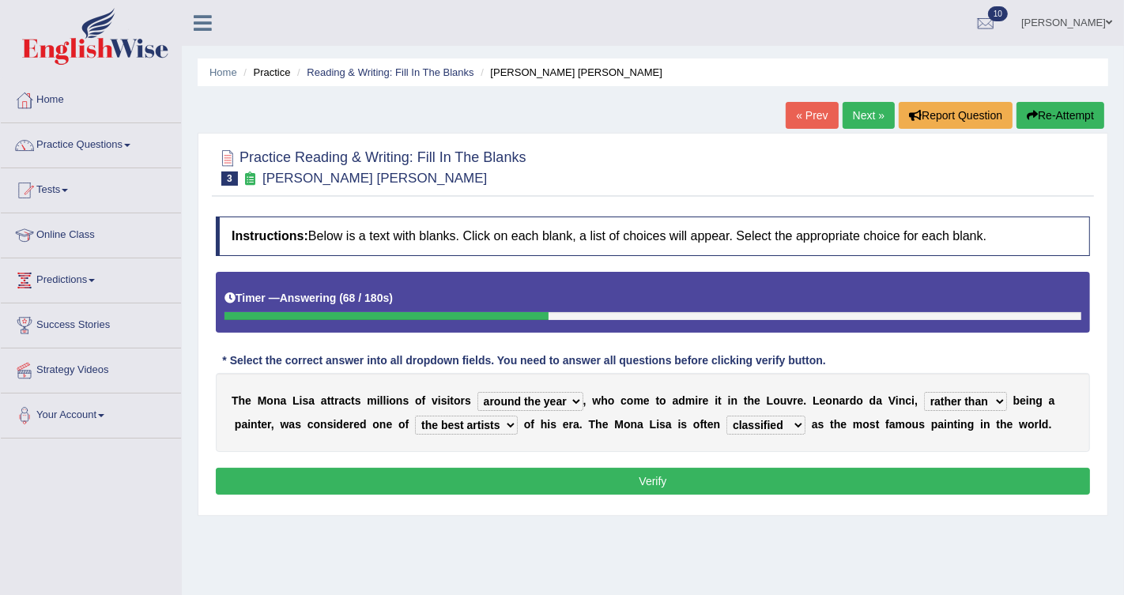
click at [629, 491] on button "Verify" at bounding box center [653, 481] width 875 height 27
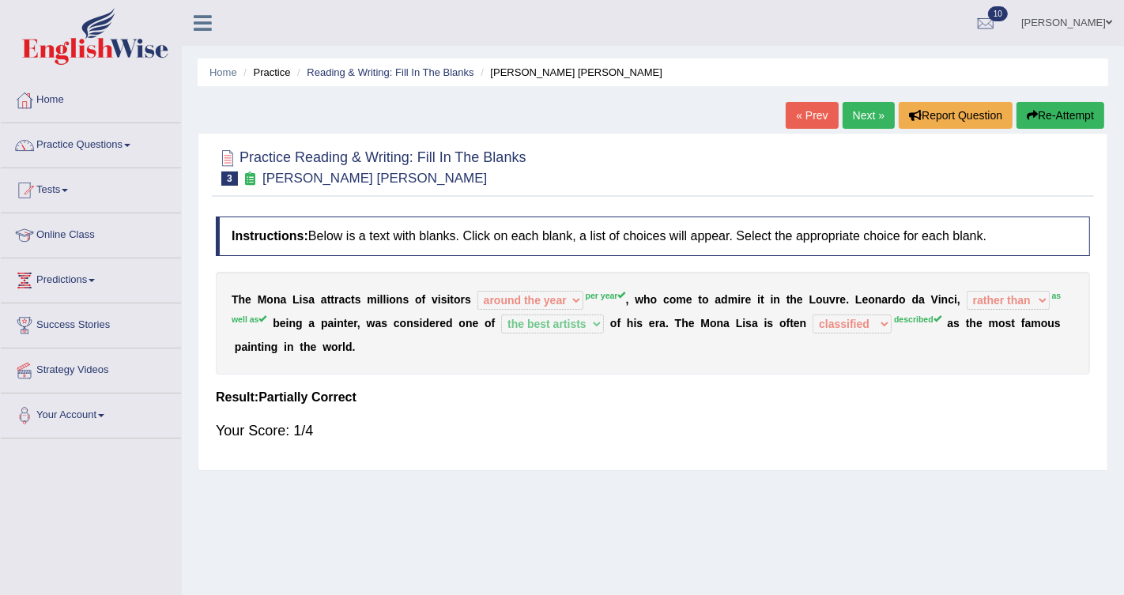
click at [1041, 111] on button "Re-Attempt" at bounding box center [1061, 115] width 88 height 27
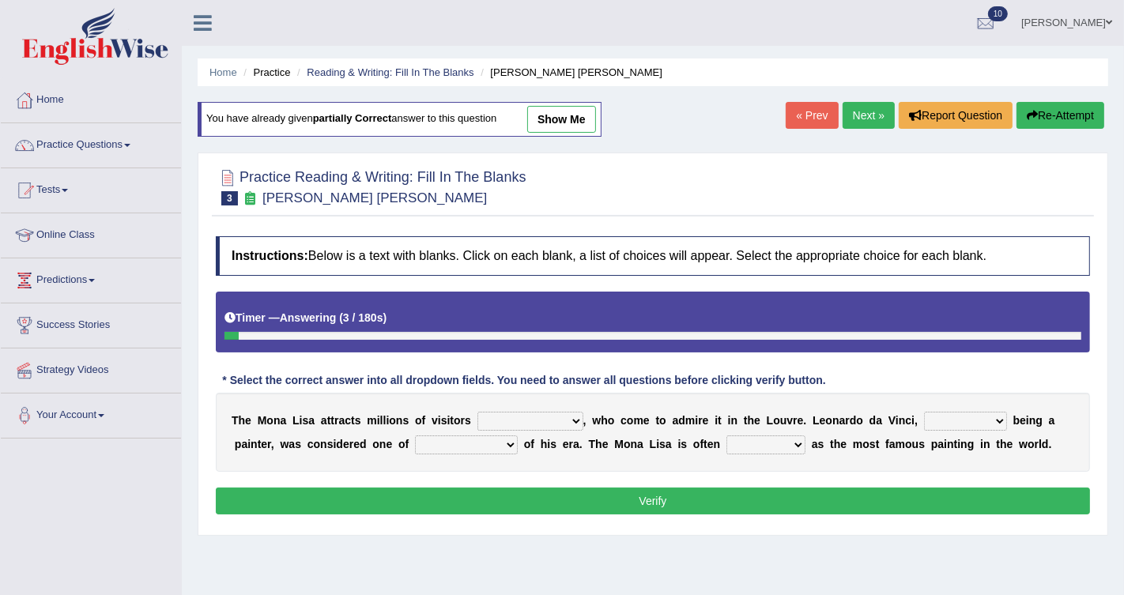
click at [558, 423] on select "around the year the all year all year round per year" at bounding box center [531, 421] width 106 height 19
select select "per year"
click at [478, 412] on select "around the year the all year all year round per year" at bounding box center [531, 421] width 106 height 19
click at [998, 424] on select "rather than as much as as well as as long as" at bounding box center [965, 421] width 83 height 19
select select "as well as"
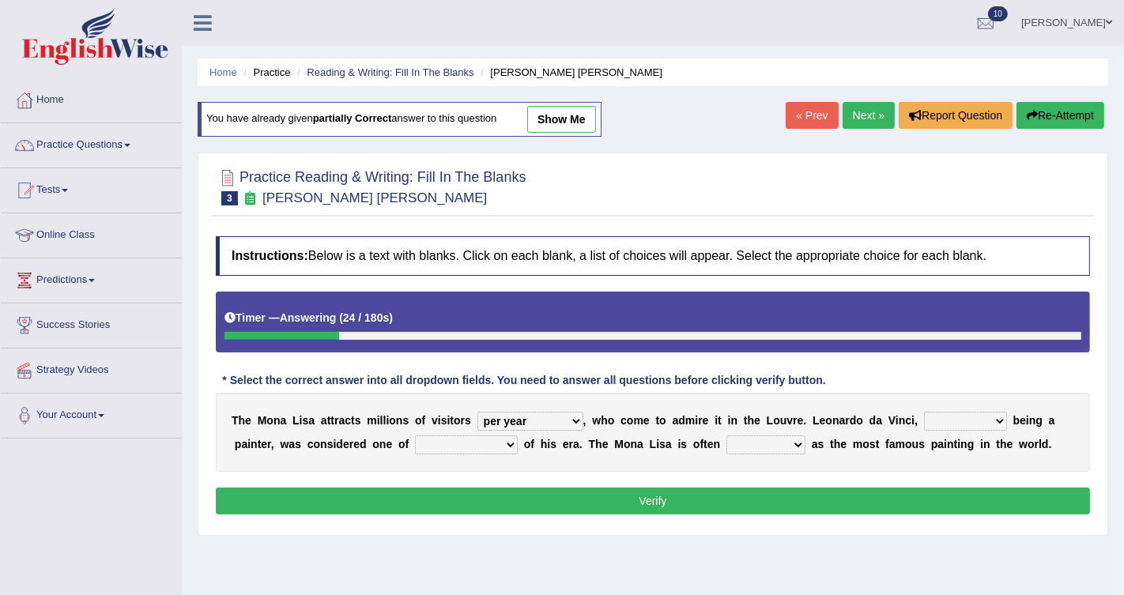
click at [924, 412] on select "rather than as much as as well as as long as" at bounding box center [965, 421] width 83 height 19
click at [510, 448] on select "better artists artist the better artist the best artists" at bounding box center [466, 445] width 103 height 19
select select "the best artists"
click at [415, 436] on select "better artists artist the better artist the best artists" at bounding box center [466, 445] width 103 height 19
click at [767, 441] on select "classified suggested predicted described" at bounding box center [766, 445] width 79 height 19
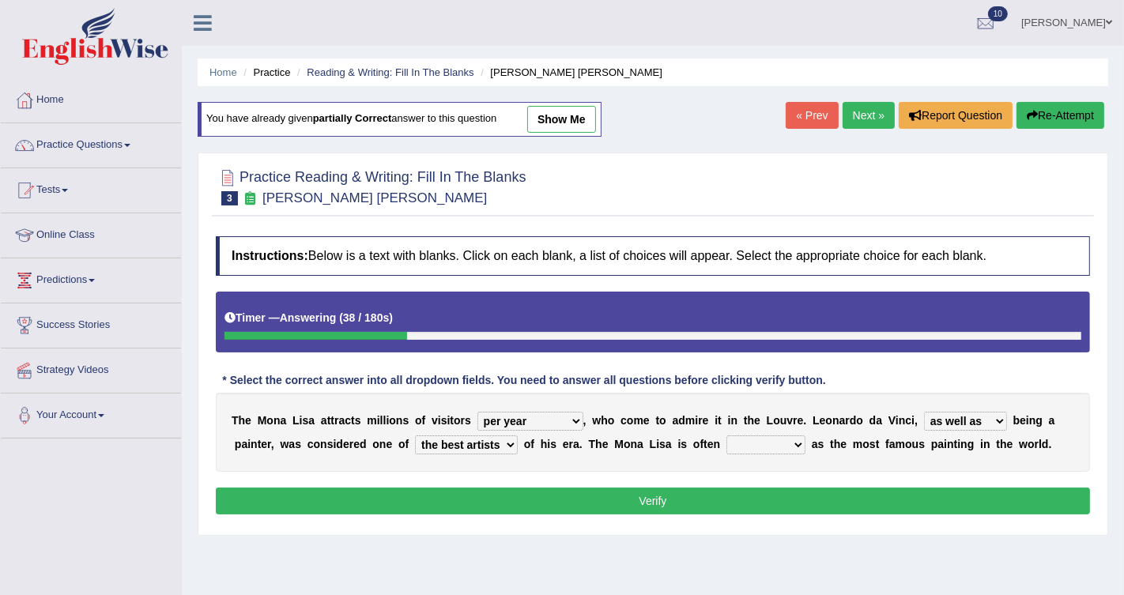
select select "described"
click at [727, 436] on select "classified suggested predicted described" at bounding box center [766, 445] width 79 height 19
click at [784, 493] on button "Verify" at bounding box center [653, 501] width 875 height 27
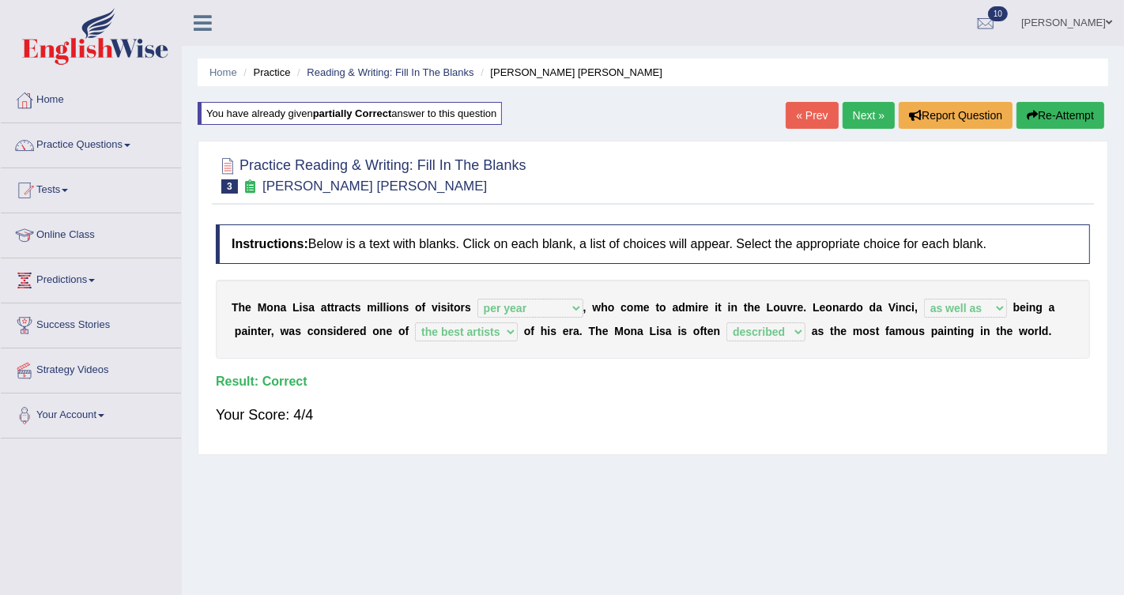
click at [879, 120] on link "Next »" at bounding box center [869, 115] width 52 height 27
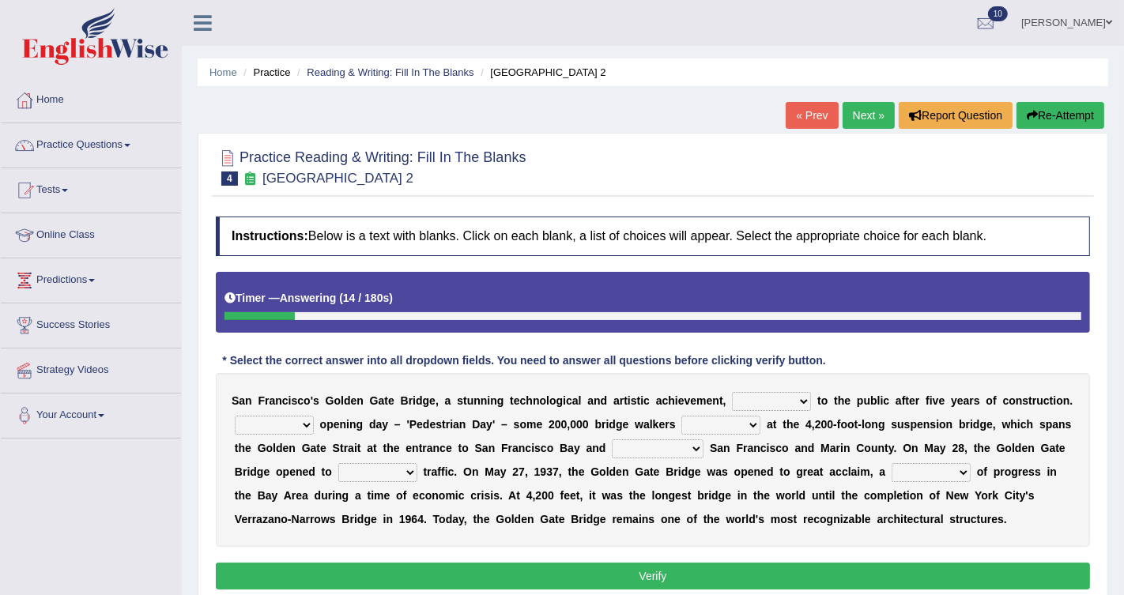
click at [752, 400] on select "opens closes appears equals" at bounding box center [771, 401] width 79 height 19
select select "opens"
click at [732, 392] on select "opens closes appears equals" at bounding box center [771, 401] width 79 height 19
click at [259, 421] on select "On During Since When" at bounding box center [274, 425] width 79 height 19
select select "On"
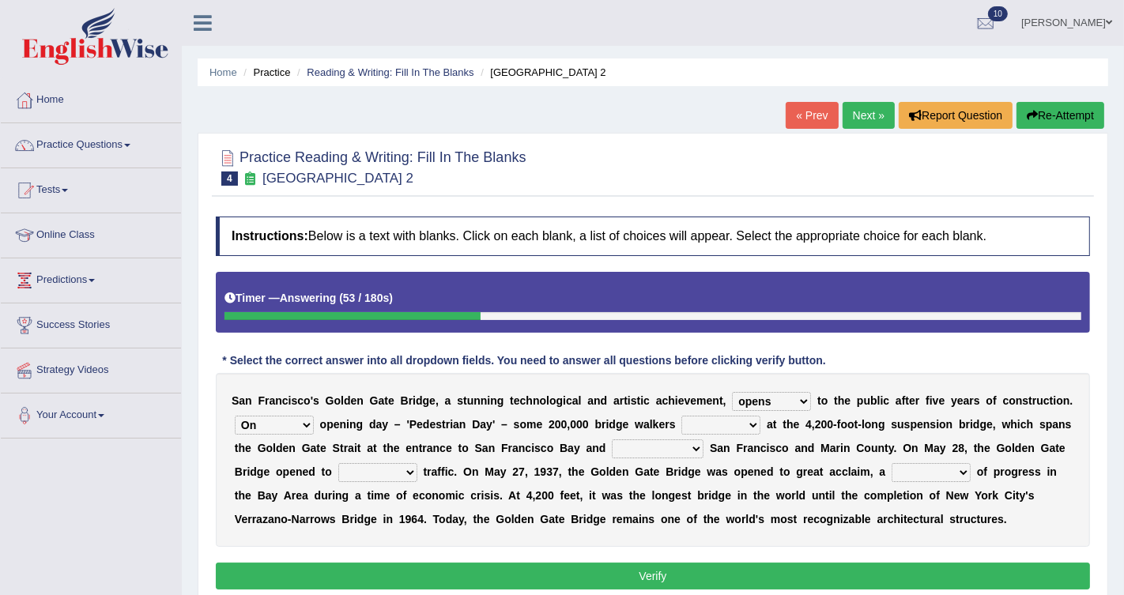
click at [235, 416] on select "On During Since When" at bounding box center [274, 425] width 79 height 19
click at [679, 423] on b at bounding box center [679, 424] width 6 height 13
click at [707, 427] on select "stationed looked marveled laughed" at bounding box center [721, 425] width 79 height 19
click at [682, 416] on select "stationed looked marveled laughed" at bounding box center [721, 425] width 79 height 19
click at [716, 418] on select "stationed looked marveled laughed" at bounding box center [721, 425] width 79 height 19
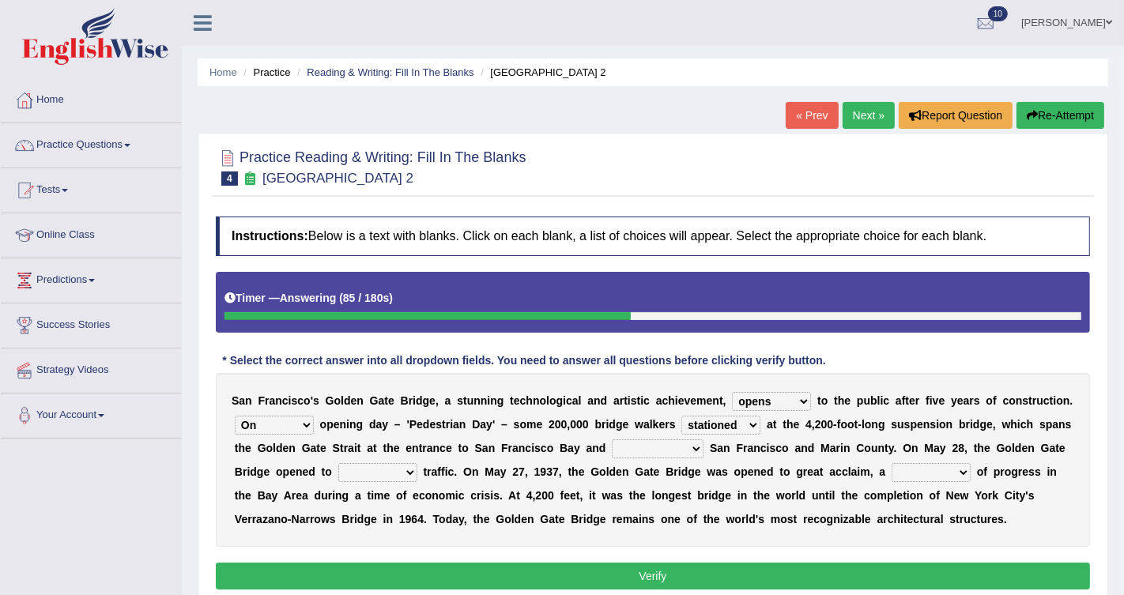
select select "marveled"
click at [682, 416] on select "stationed looked marveled laughed" at bounding box center [721, 425] width 79 height 19
click at [694, 457] on select "separates connects channels differentiates" at bounding box center [658, 449] width 92 height 19
click at [403, 474] on select "aquatic vehicular airborne watertight" at bounding box center [377, 472] width 79 height 19
select select "vehicular"
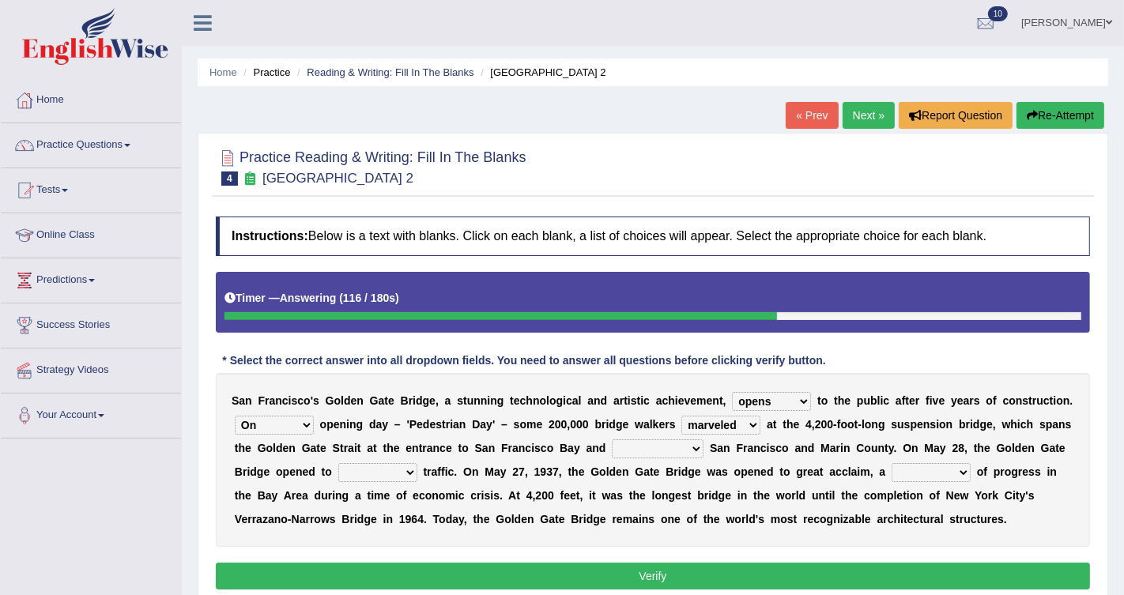
click at [338, 463] on select "aquatic vehicular airborne watertight" at bounding box center [377, 472] width 79 height 19
click at [917, 468] on select "denial symbol technique yield" at bounding box center [931, 472] width 79 height 19
select select "symbol"
click at [894, 463] on select "denial symbol technique yield" at bounding box center [931, 472] width 79 height 19
click at [649, 455] on select "separates connects channels differentiates" at bounding box center [658, 449] width 92 height 19
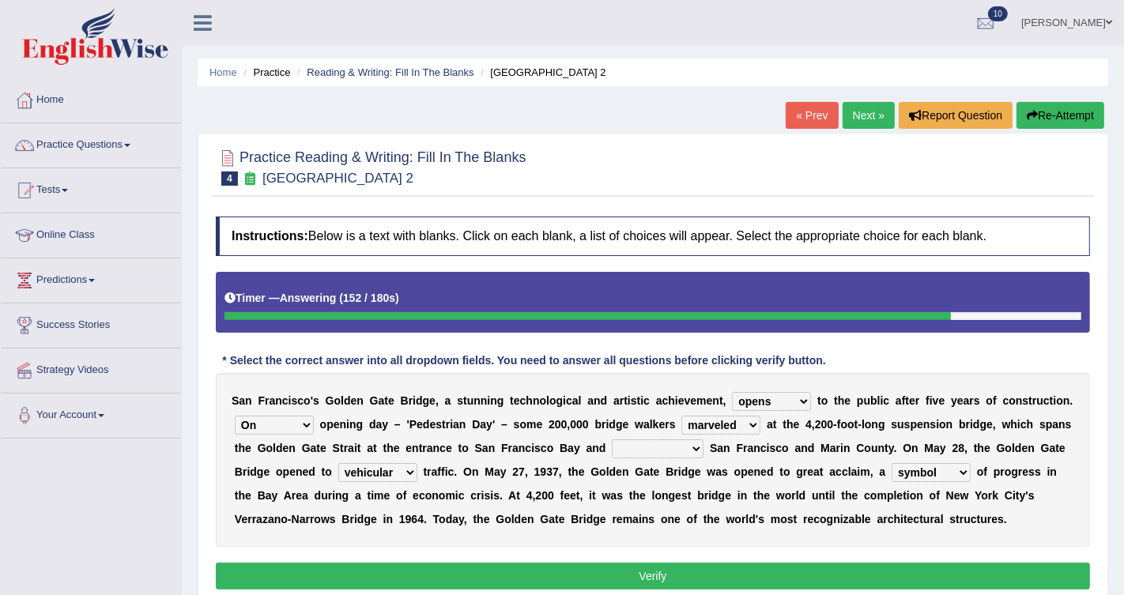
select select "connects"
click at [612, 440] on select "separates connects channels differentiates" at bounding box center [658, 449] width 92 height 19
click at [649, 580] on button "Verify" at bounding box center [653, 576] width 875 height 27
